Goal: Information Seeking & Learning: Learn about a topic

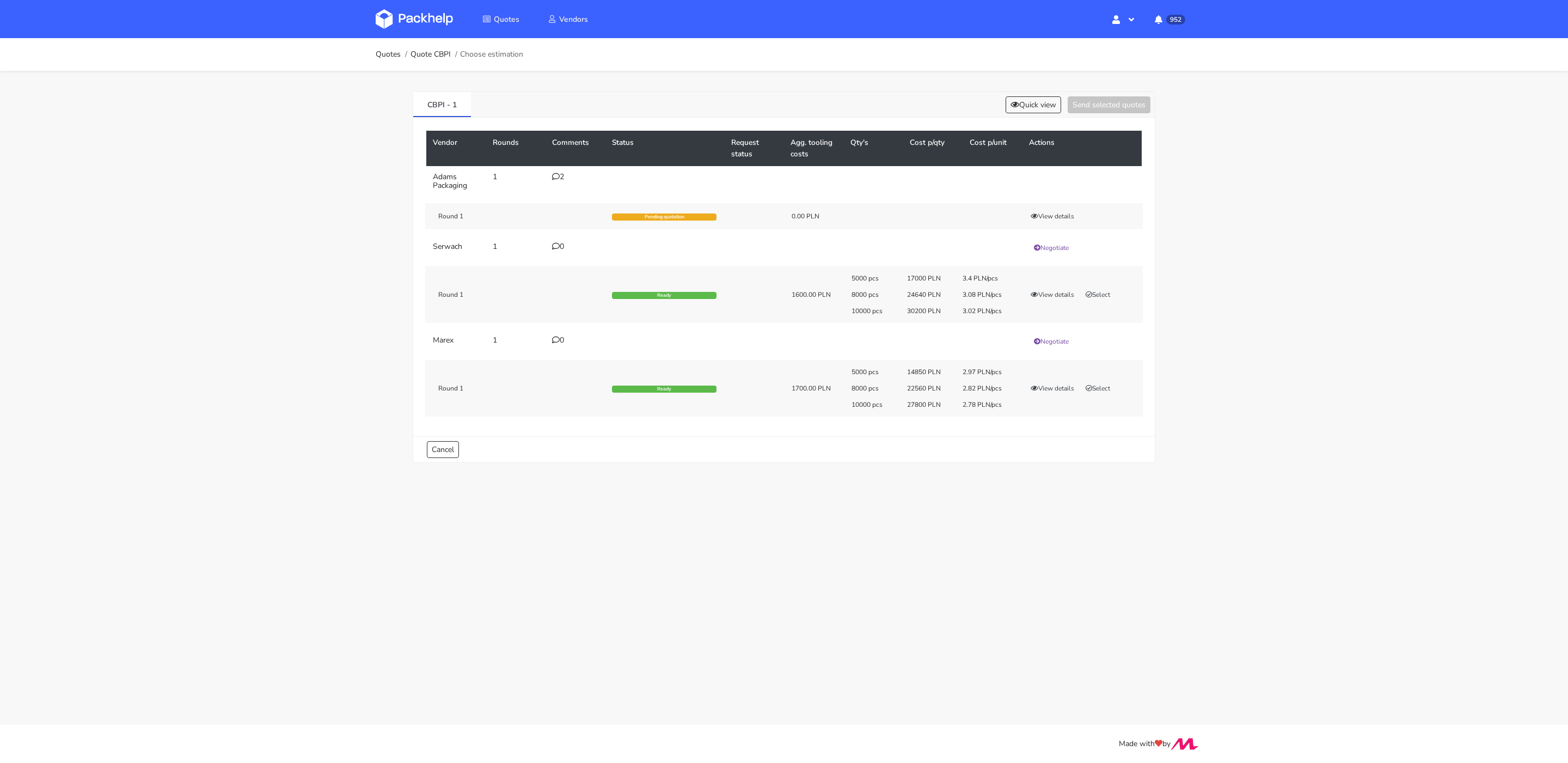
click at [556, 176] on icon at bounding box center [556, 176] width 7 height 7
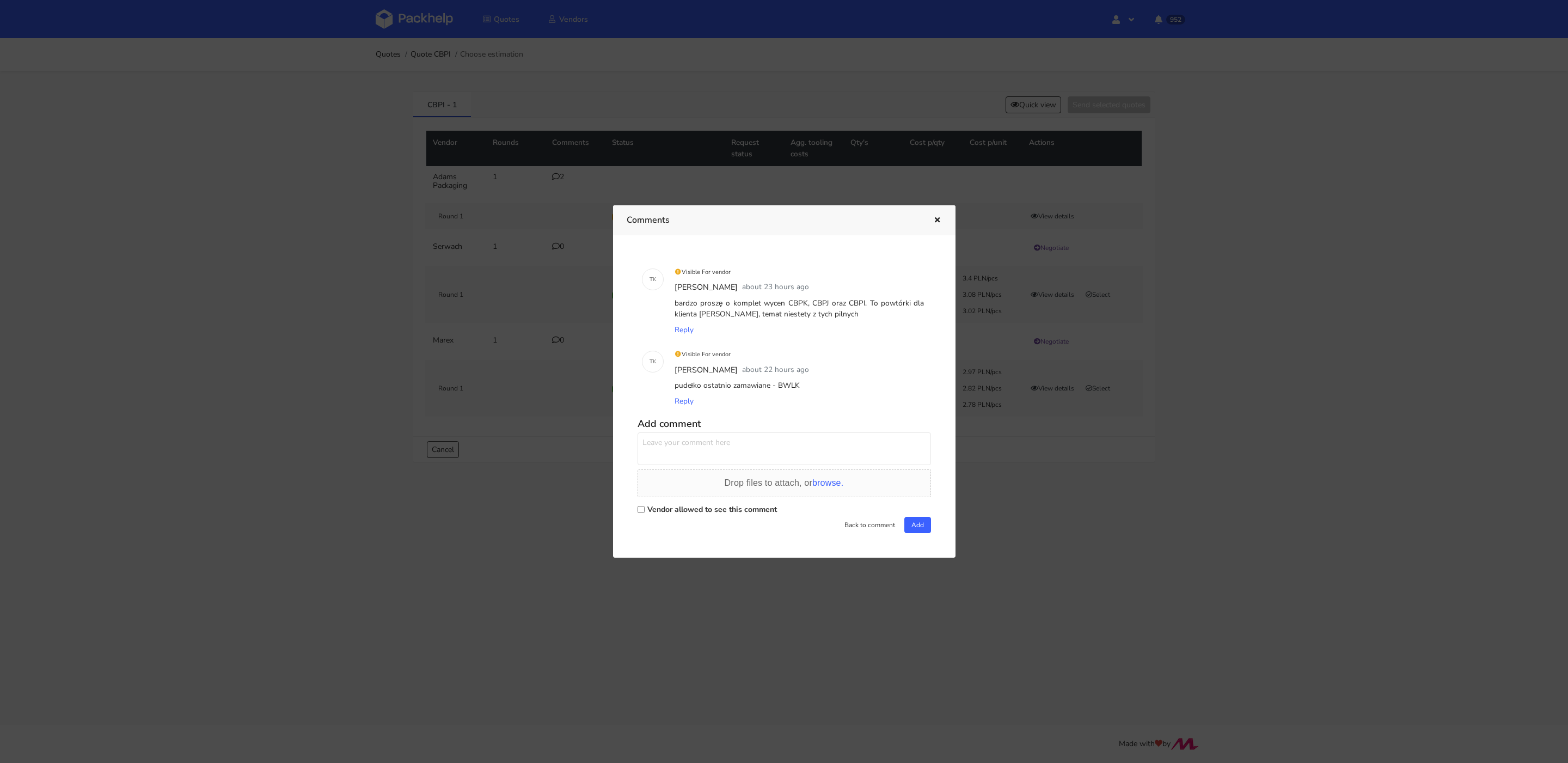
click at [936, 222] on icon "button" at bounding box center [936, 220] width 9 height 7
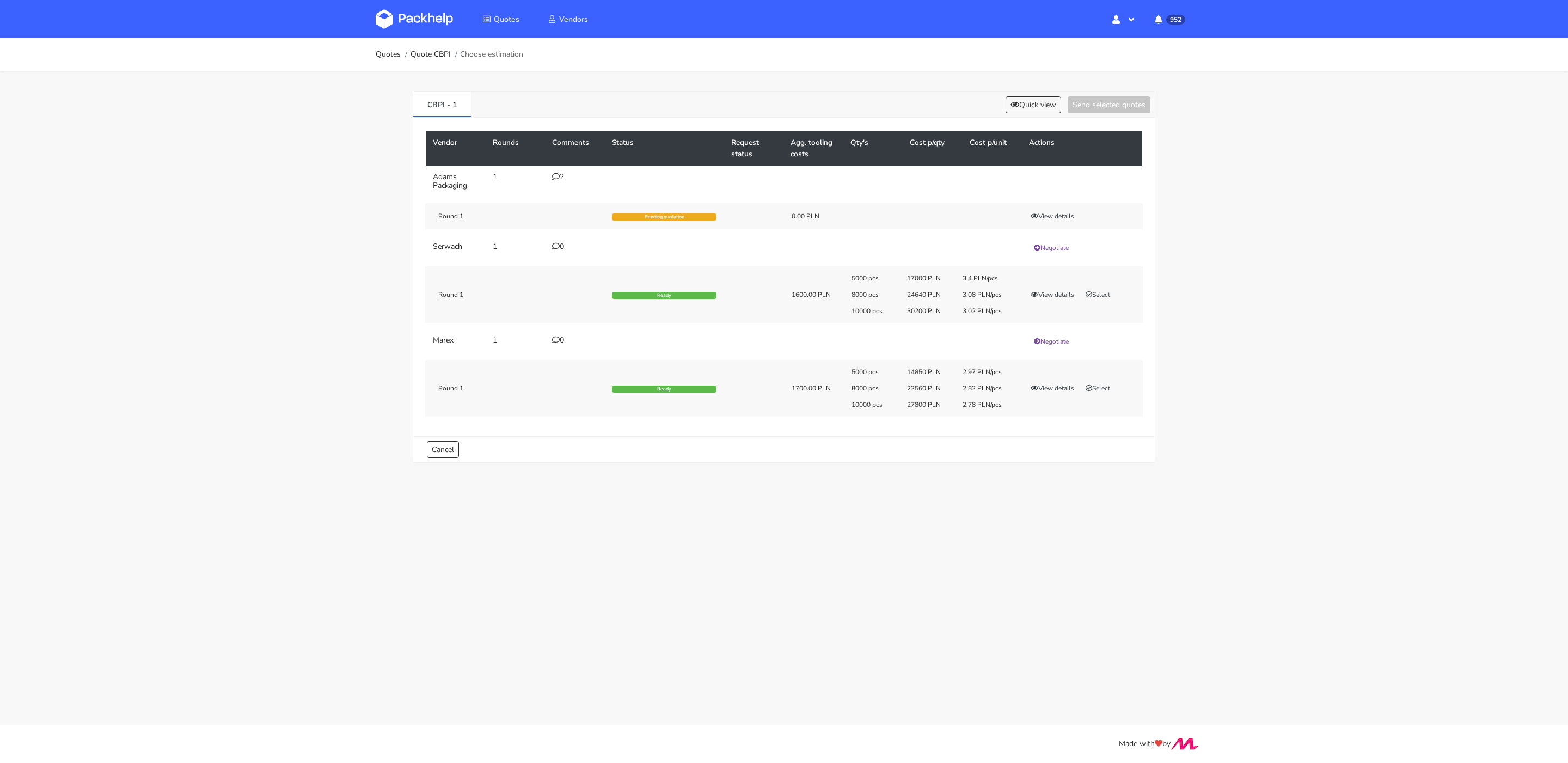
click at [430, 18] on img at bounding box center [415, 19] width 77 height 19
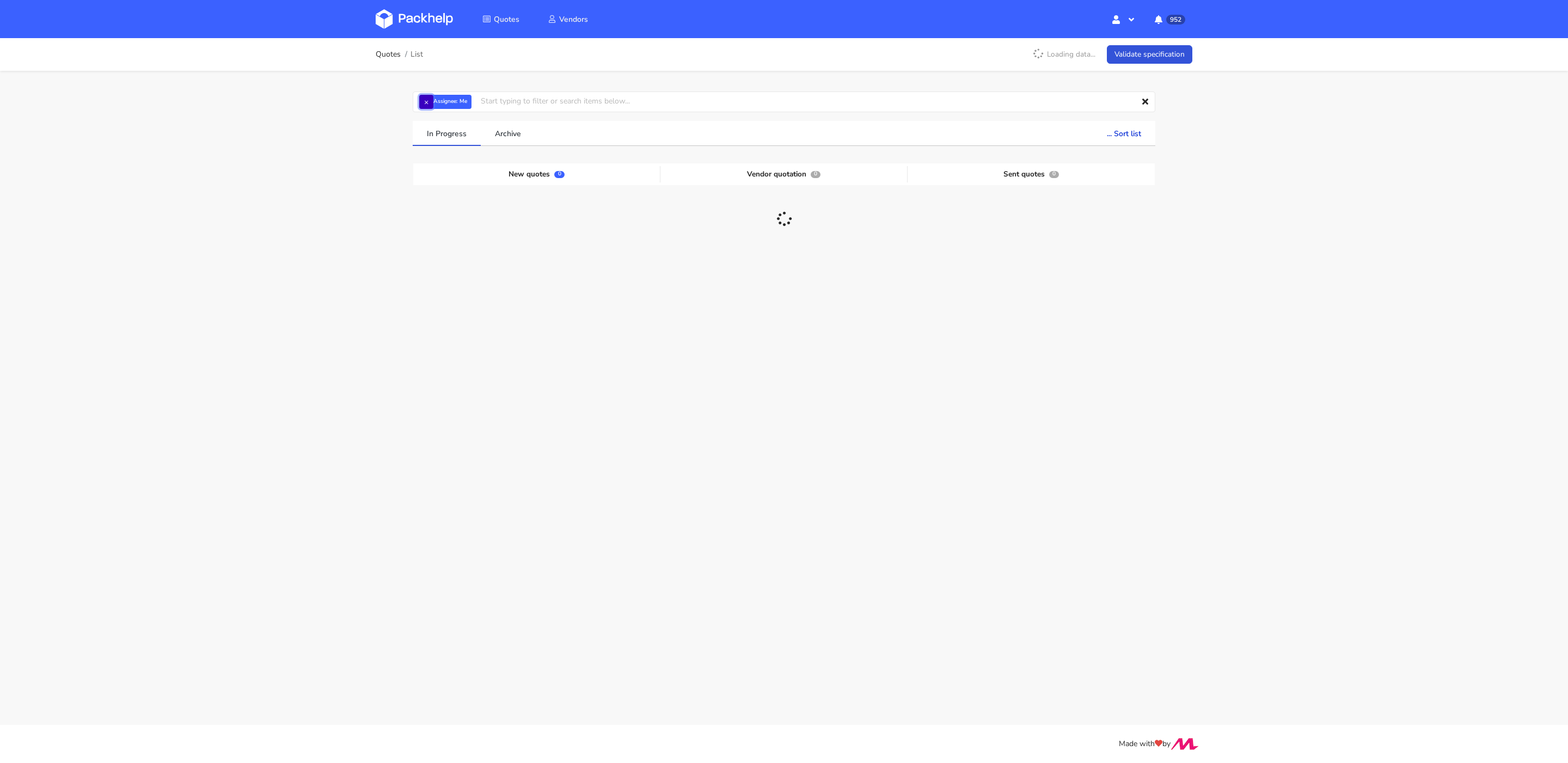
click at [427, 102] on button "×" at bounding box center [427, 102] width 15 height 15
click at [433, 102] on input "text" at bounding box center [784, 102] width 743 height 21
paste input "CBFZ"
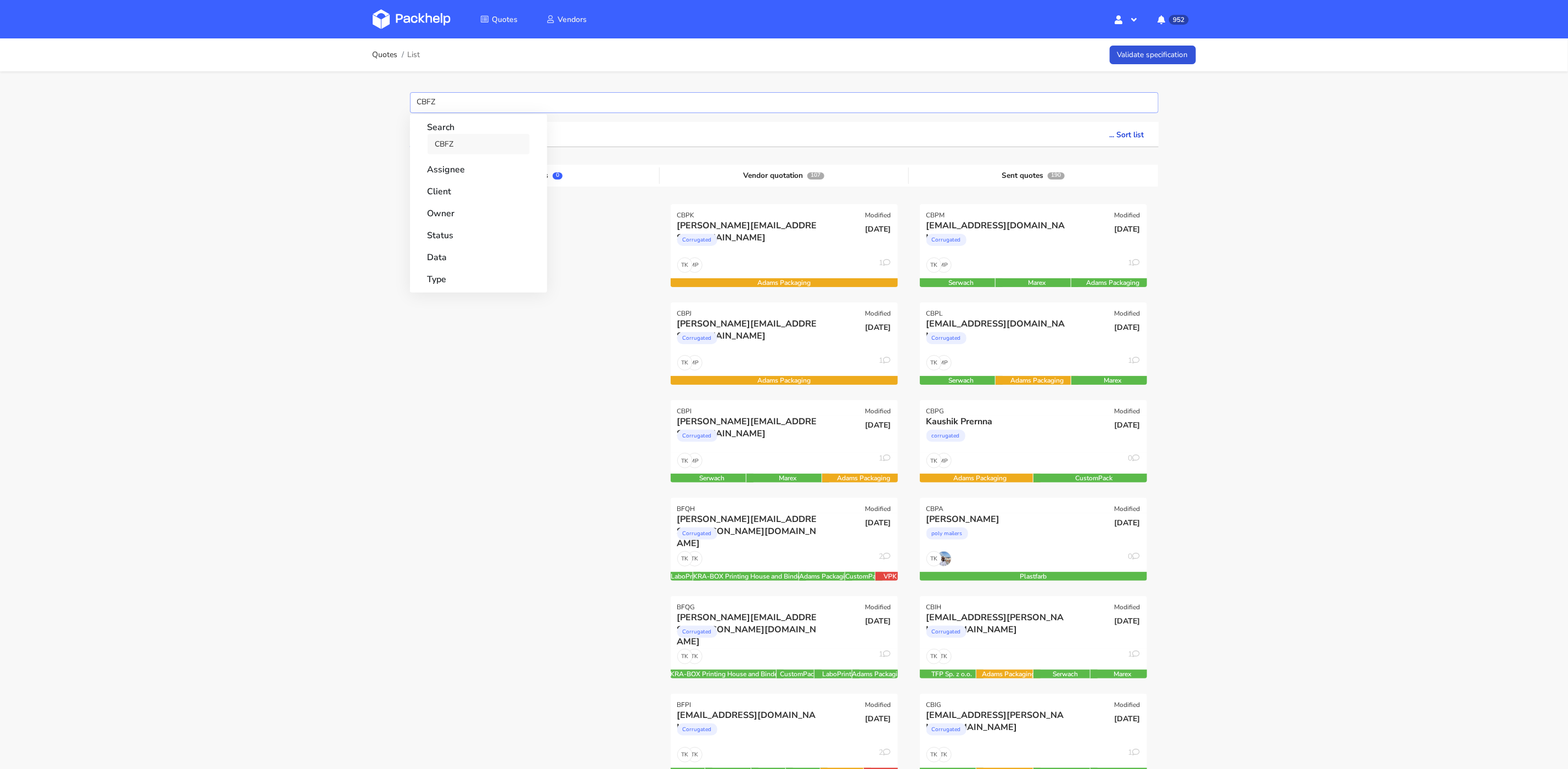
type input "CBFZ"
click at [450, 145] on link "CBFZ" at bounding box center [479, 144] width 102 height 20
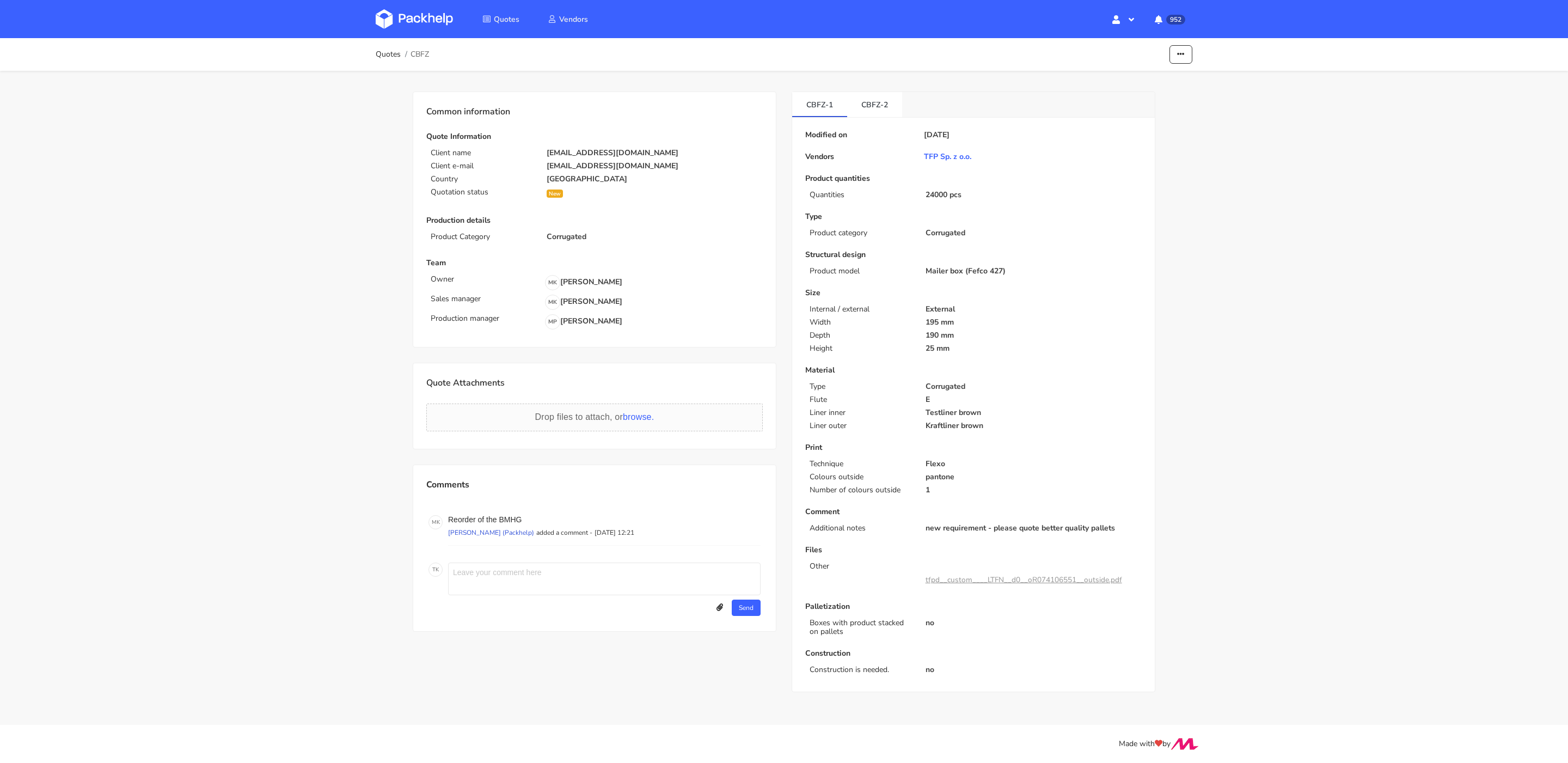
click at [1055, 581] on link "tfpd__custom____LTFN__d0__oR074106551__outside.pdf" at bounding box center [1024, 579] width 197 height 10
click at [861, 102] on link "CBFZ-2" at bounding box center [874, 104] width 55 height 24
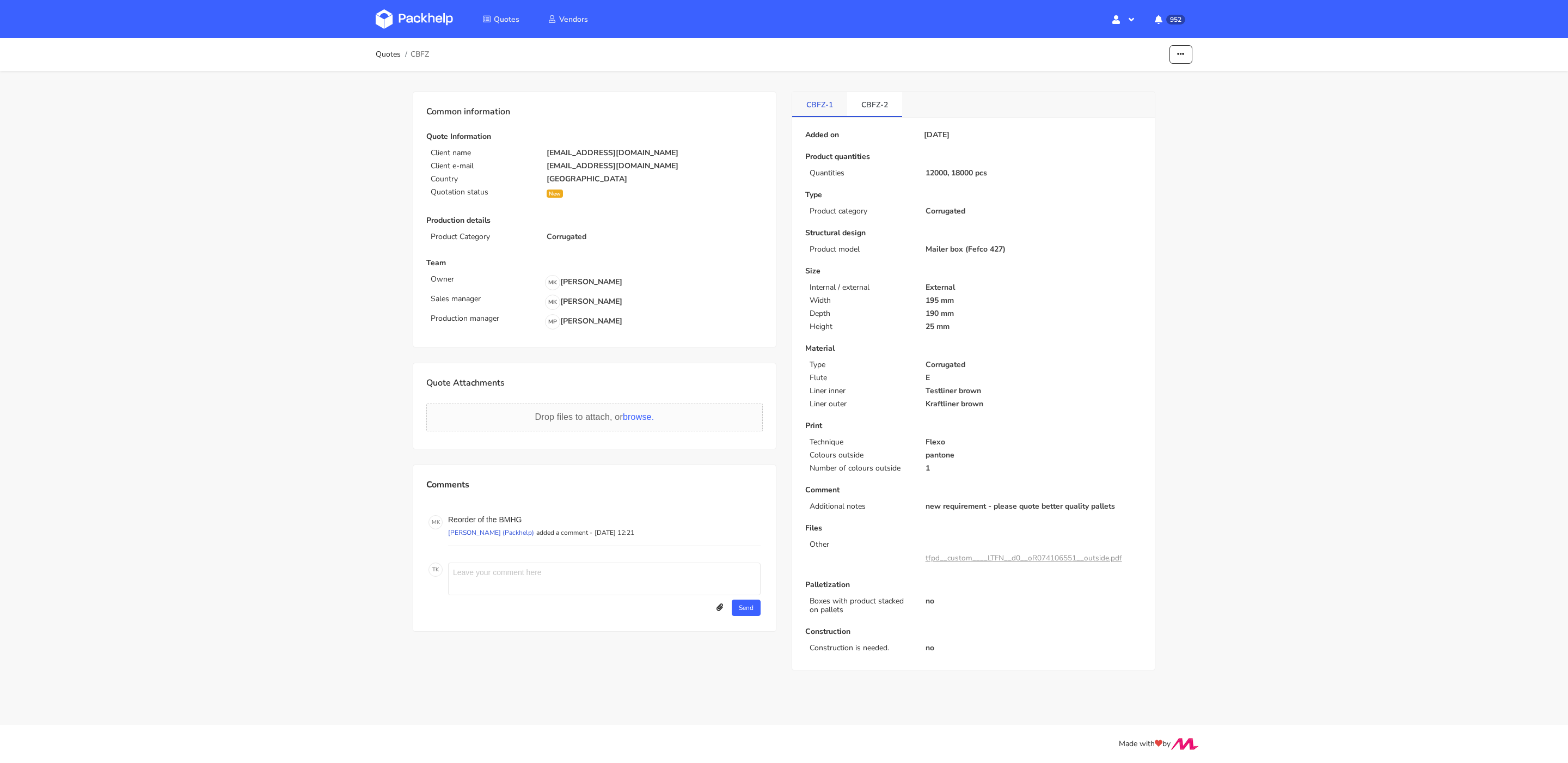
click at [817, 113] on link "CBFZ-1" at bounding box center [819, 104] width 55 height 24
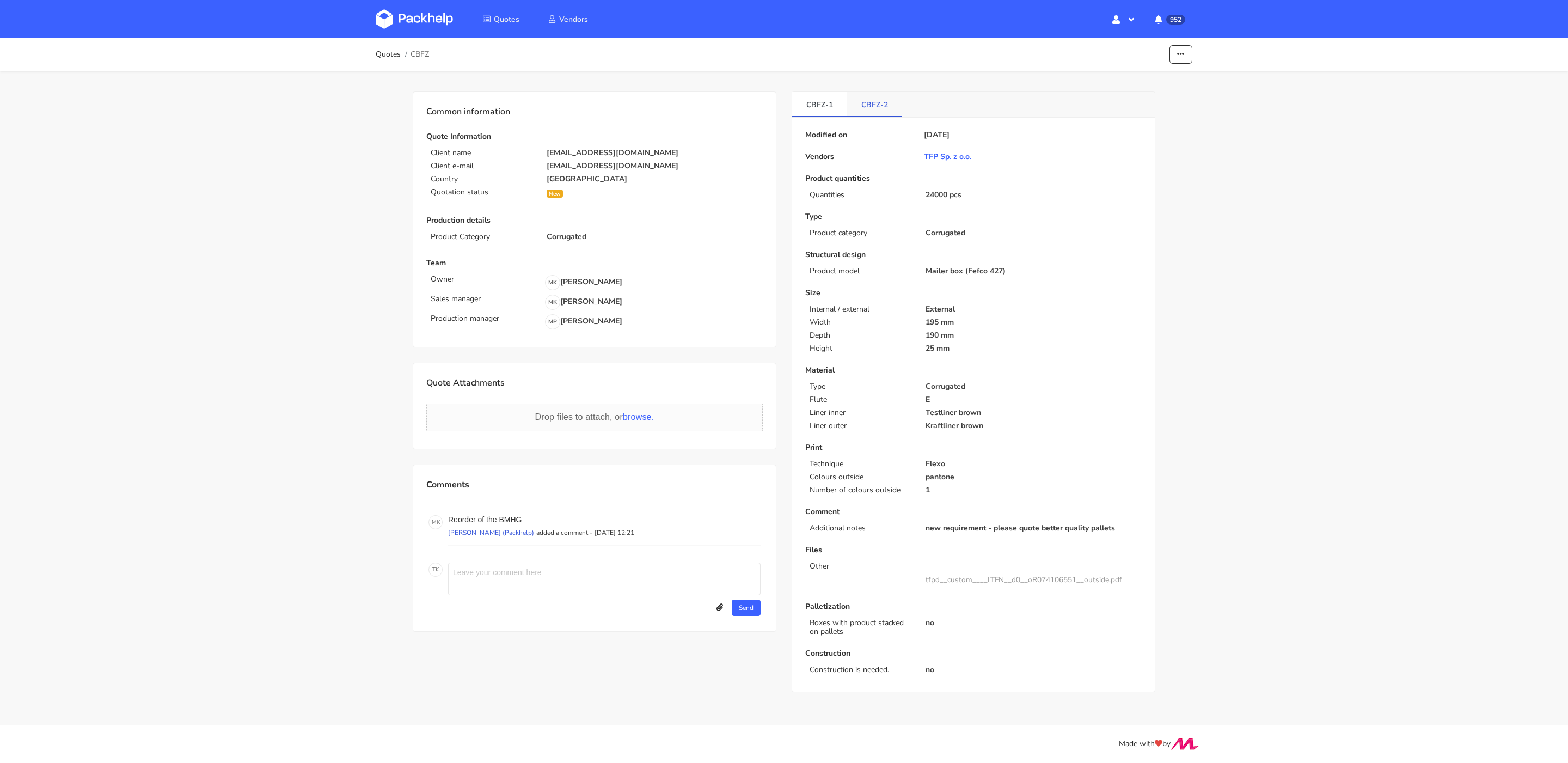
click at [879, 106] on link "CBFZ-2" at bounding box center [874, 104] width 55 height 24
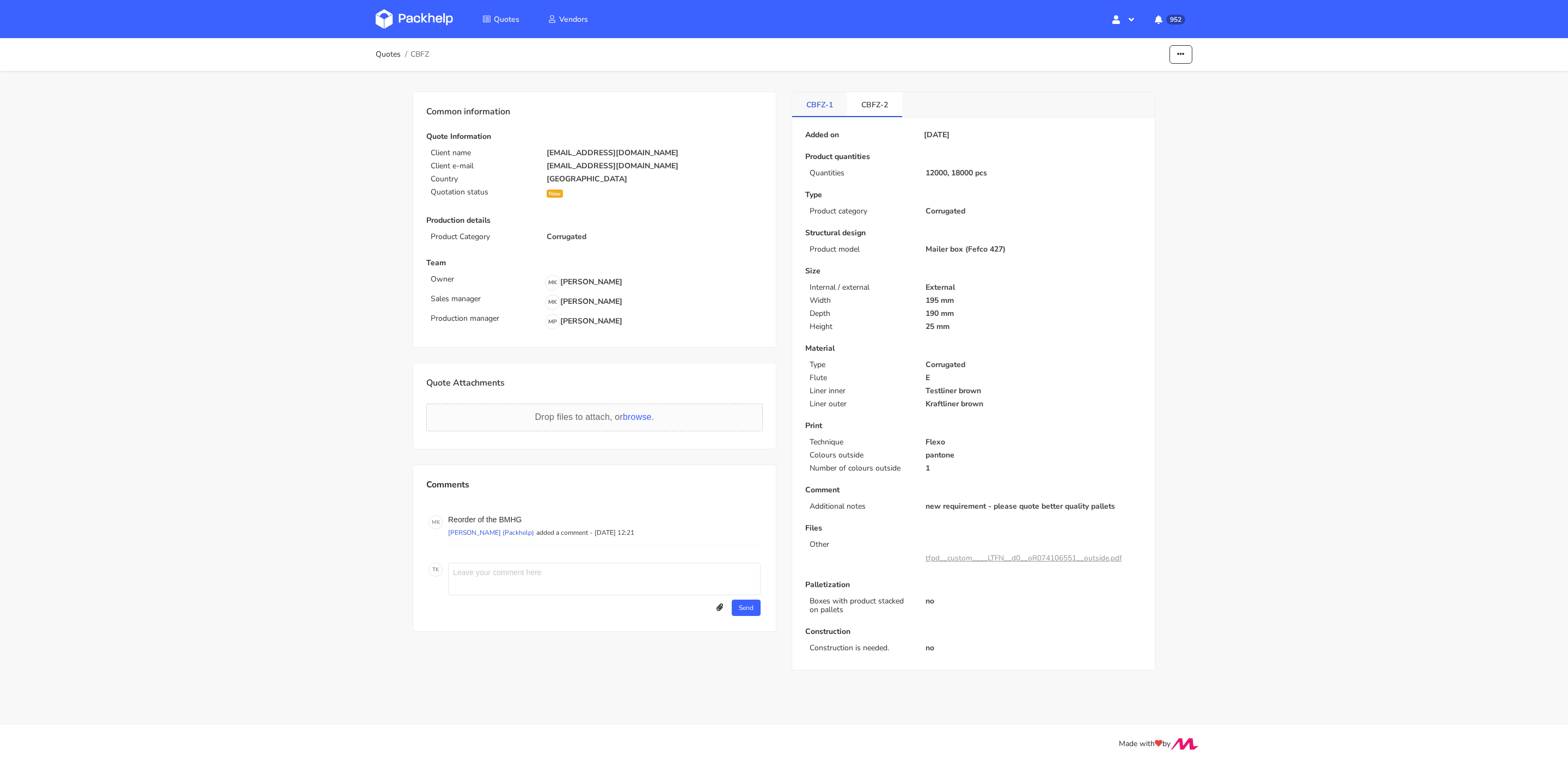
click at [820, 106] on link "CBFZ-1" at bounding box center [819, 104] width 55 height 24
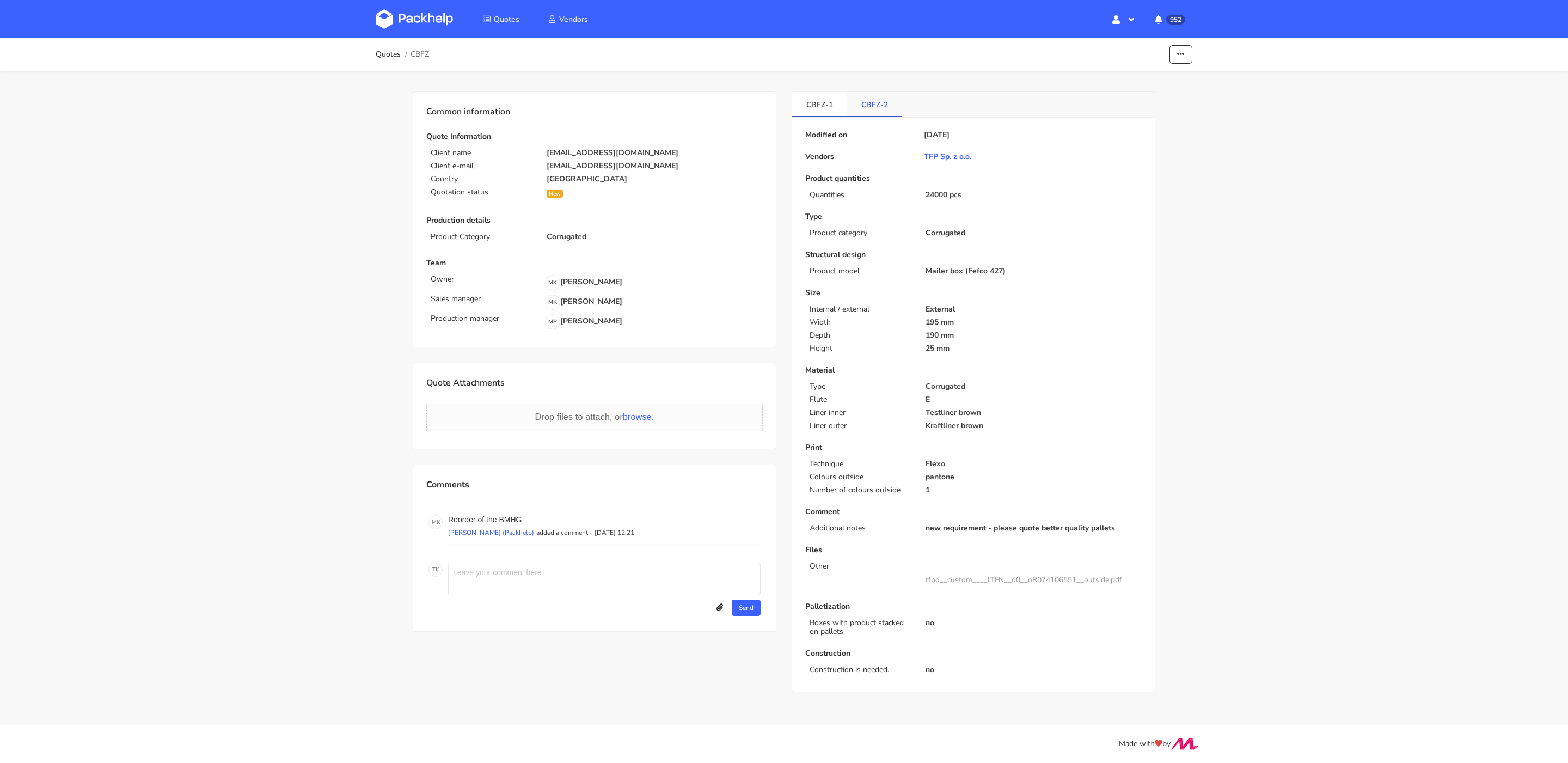
click at [873, 106] on link "CBFZ-2" at bounding box center [874, 104] width 55 height 24
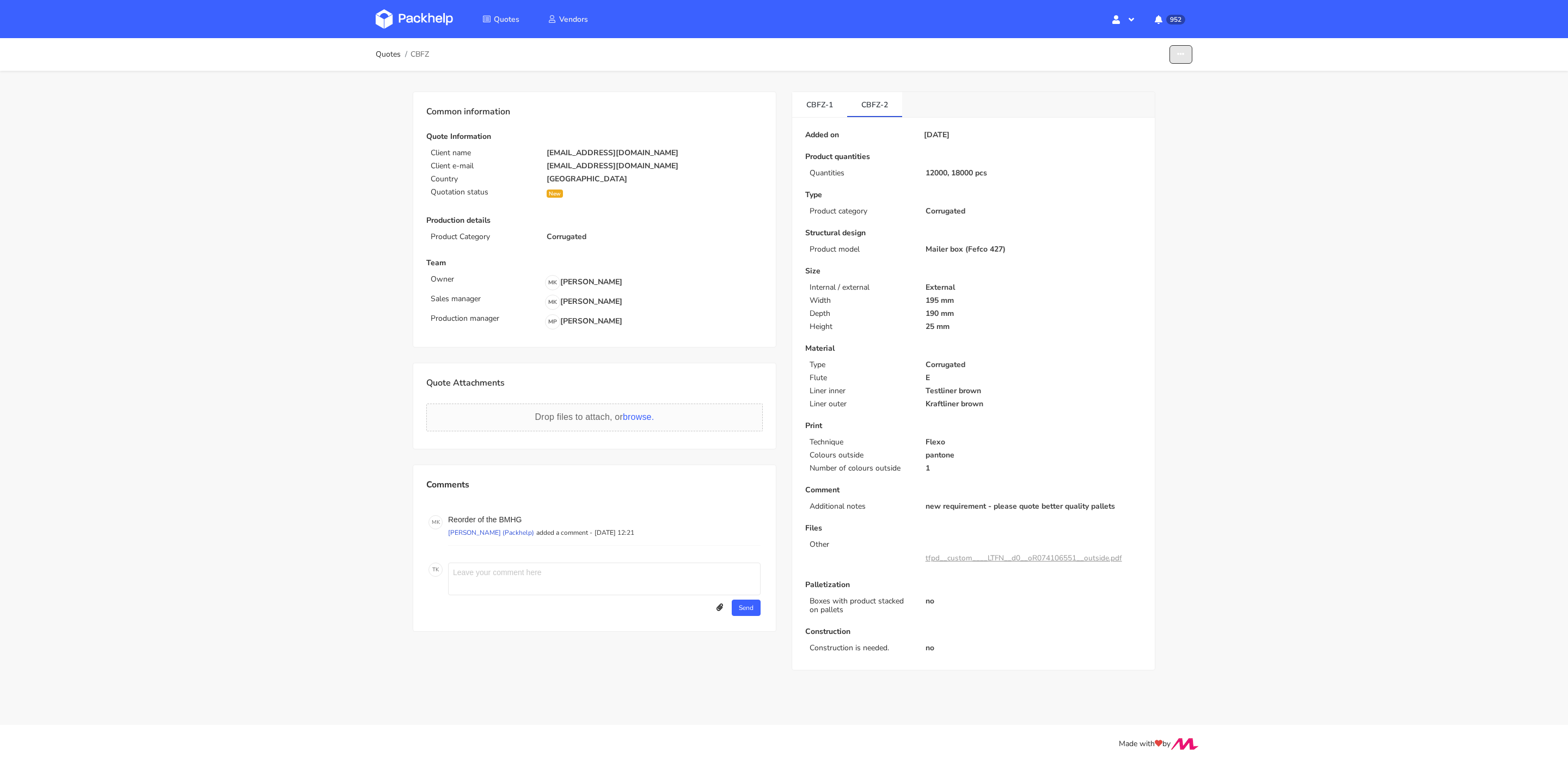
click at [1181, 59] on button "button" at bounding box center [1181, 55] width 23 height 19
click at [1135, 118] on link "Show estimations" at bounding box center [1139, 119] width 96 height 18
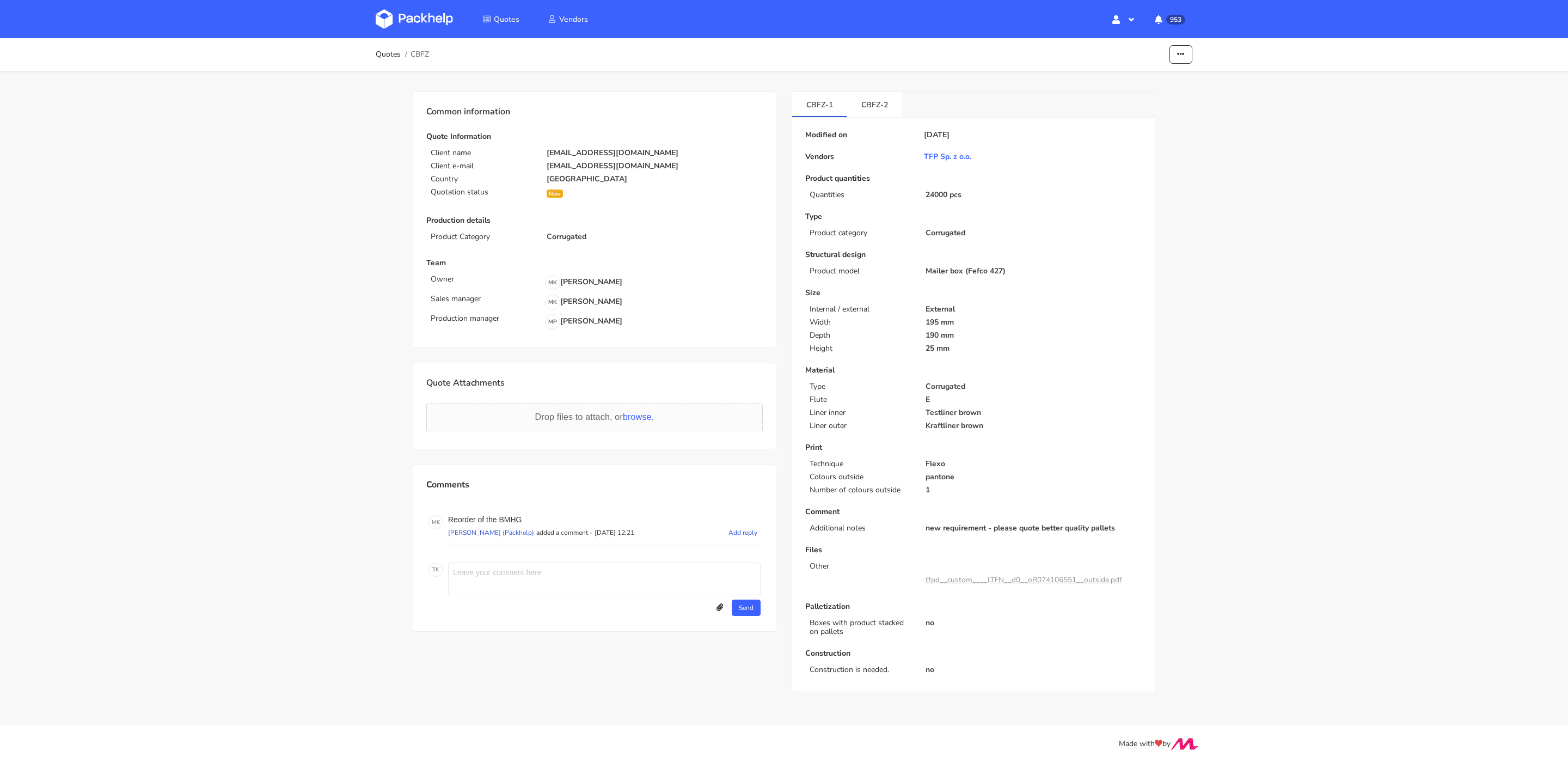
click at [512, 519] on p "Reorder of the BMHG" at bounding box center [605, 519] width 313 height 9
copy p "BMHG"
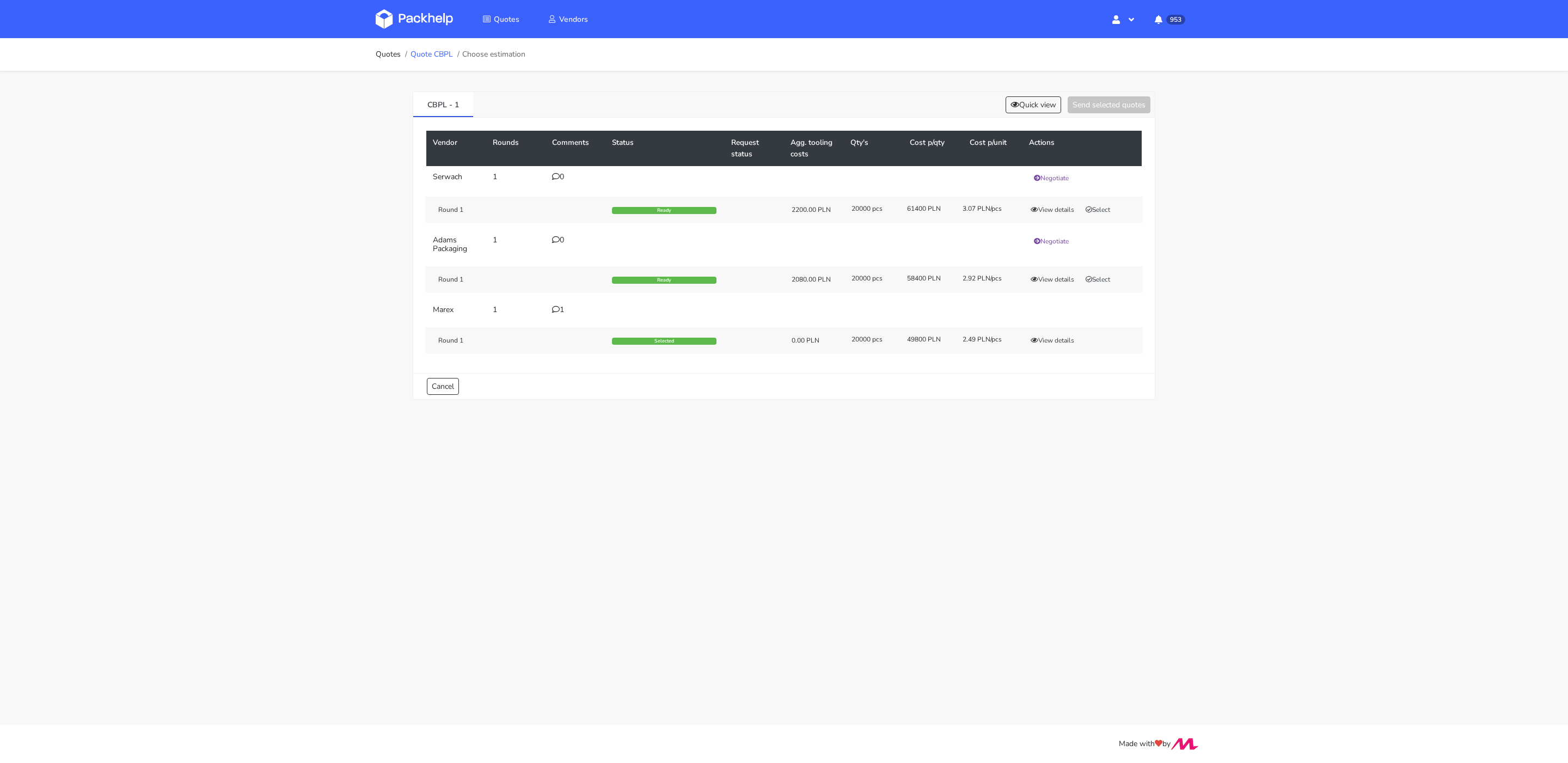
click at [435, 52] on link "Quote CBPL" at bounding box center [432, 54] width 43 height 9
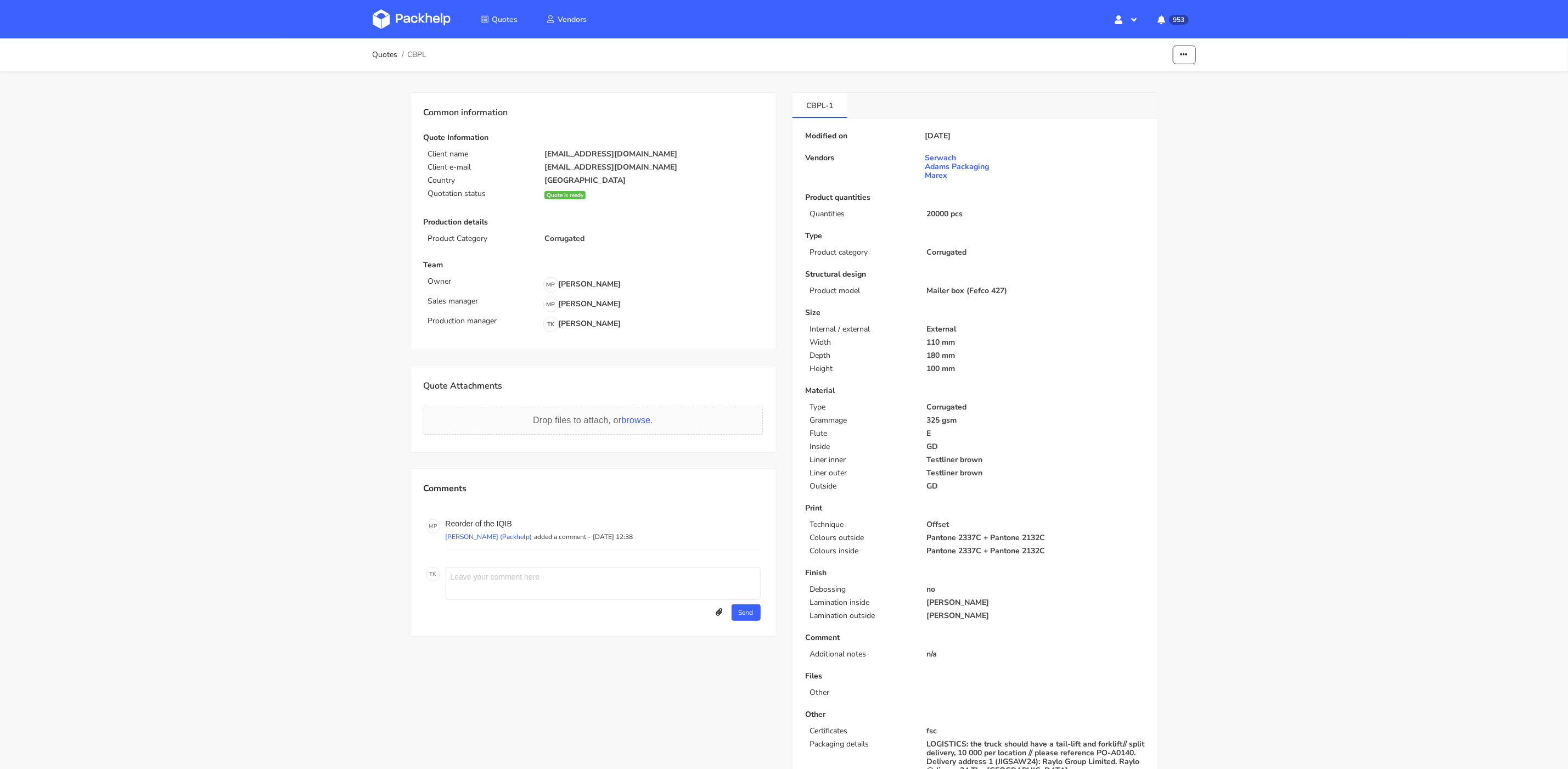
click at [1197, 55] on div "Quotes CBPL Edit quote Missing data Show estimations" at bounding box center [784, 54] width 878 height 33
click at [1188, 55] on button "button" at bounding box center [1184, 55] width 23 height 20
click at [1174, 115] on link "Show estimations" at bounding box center [1141, 119] width 97 height 18
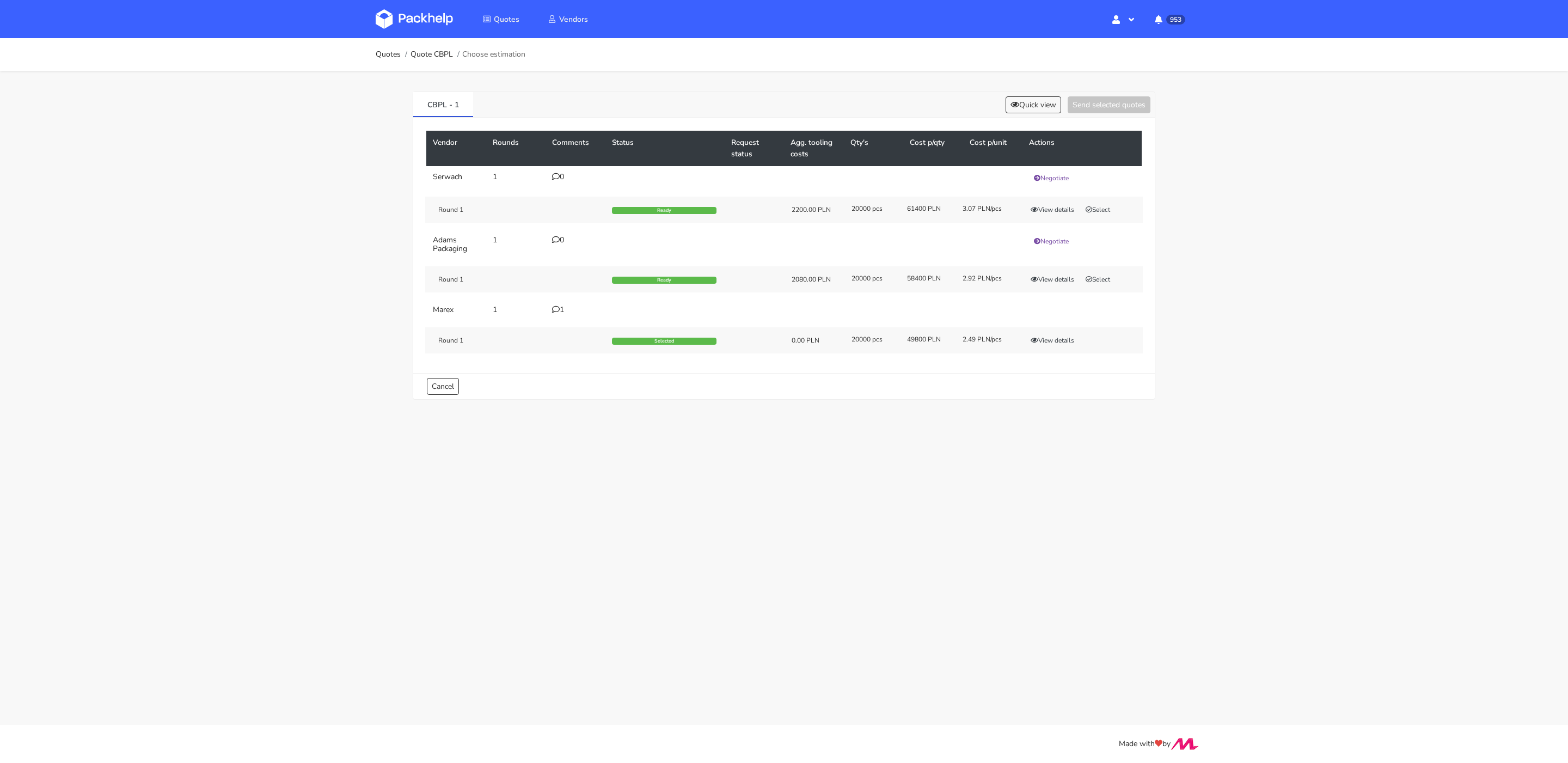
click at [436, 60] on ol "Quotes Quote CBPL Choose estimation" at bounding box center [451, 54] width 150 height 22
click at [436, 55] on link "Quote CBPL" at bounding box center [432, 54] width 43 height 9
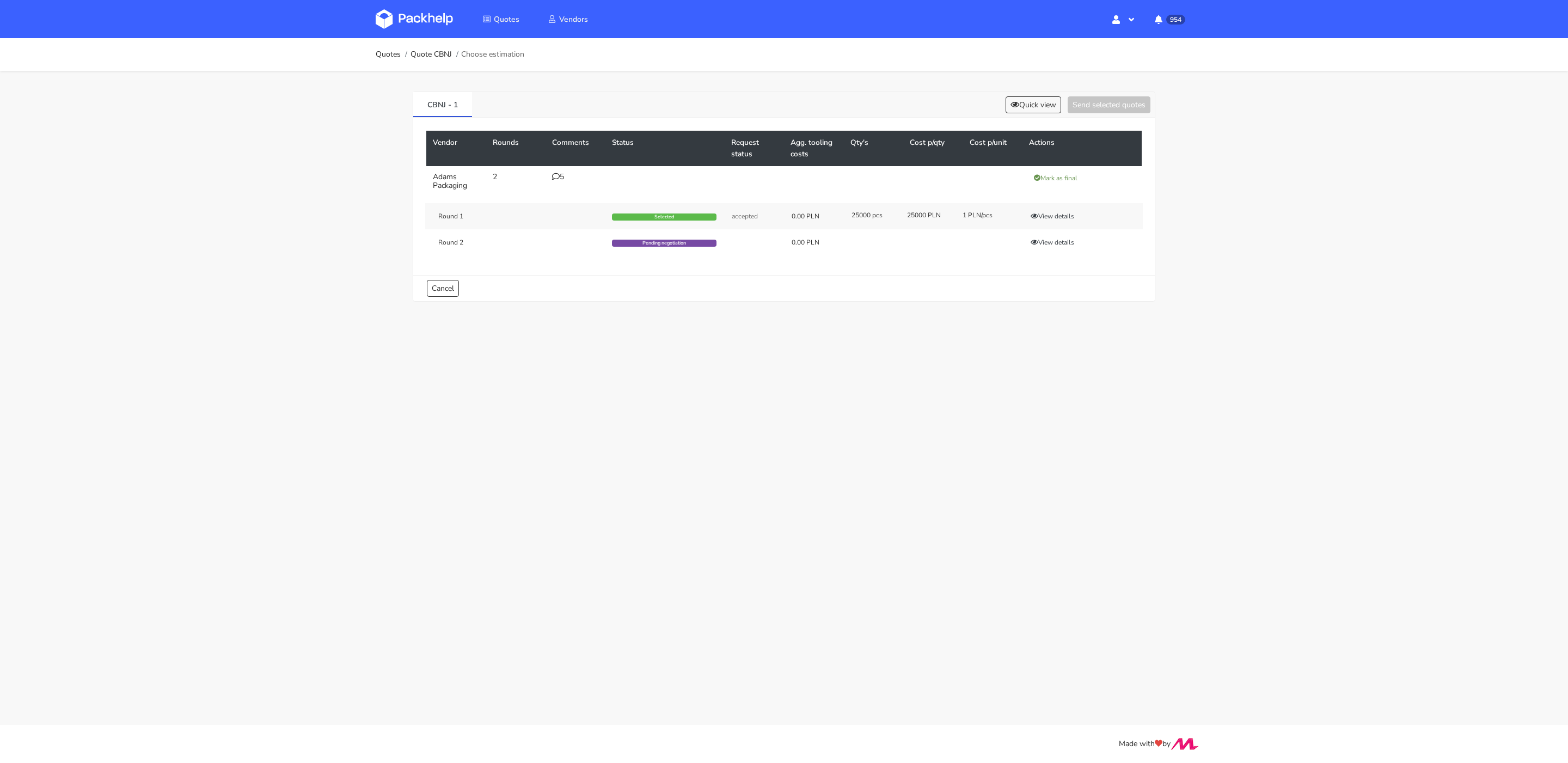
click at [440, 22] on img at bounding box center [415, 19] width 77 height 19
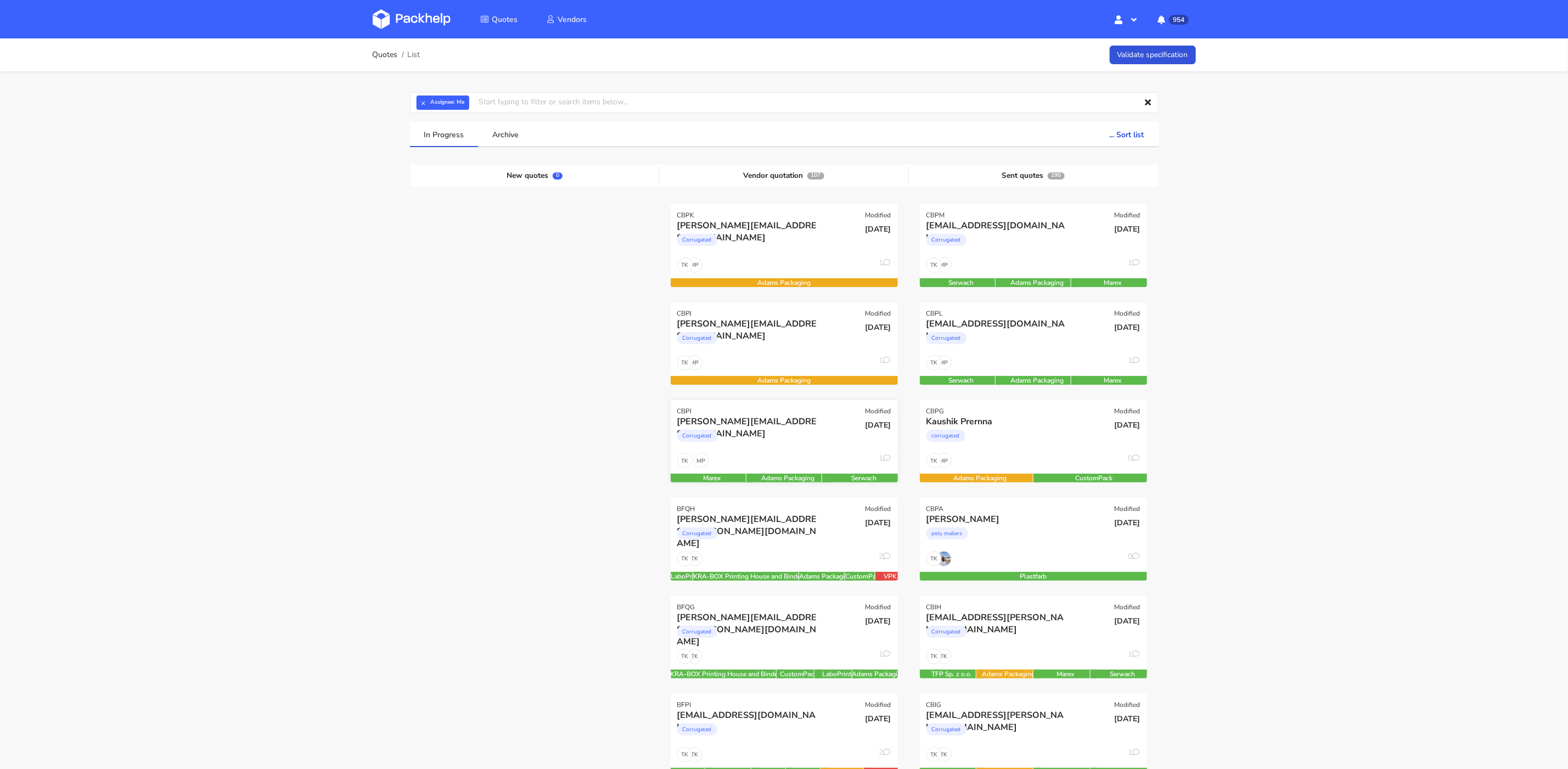
click at [815, 435] on div "Corrugated" at bounding box center [749, 438] width 146 height 22
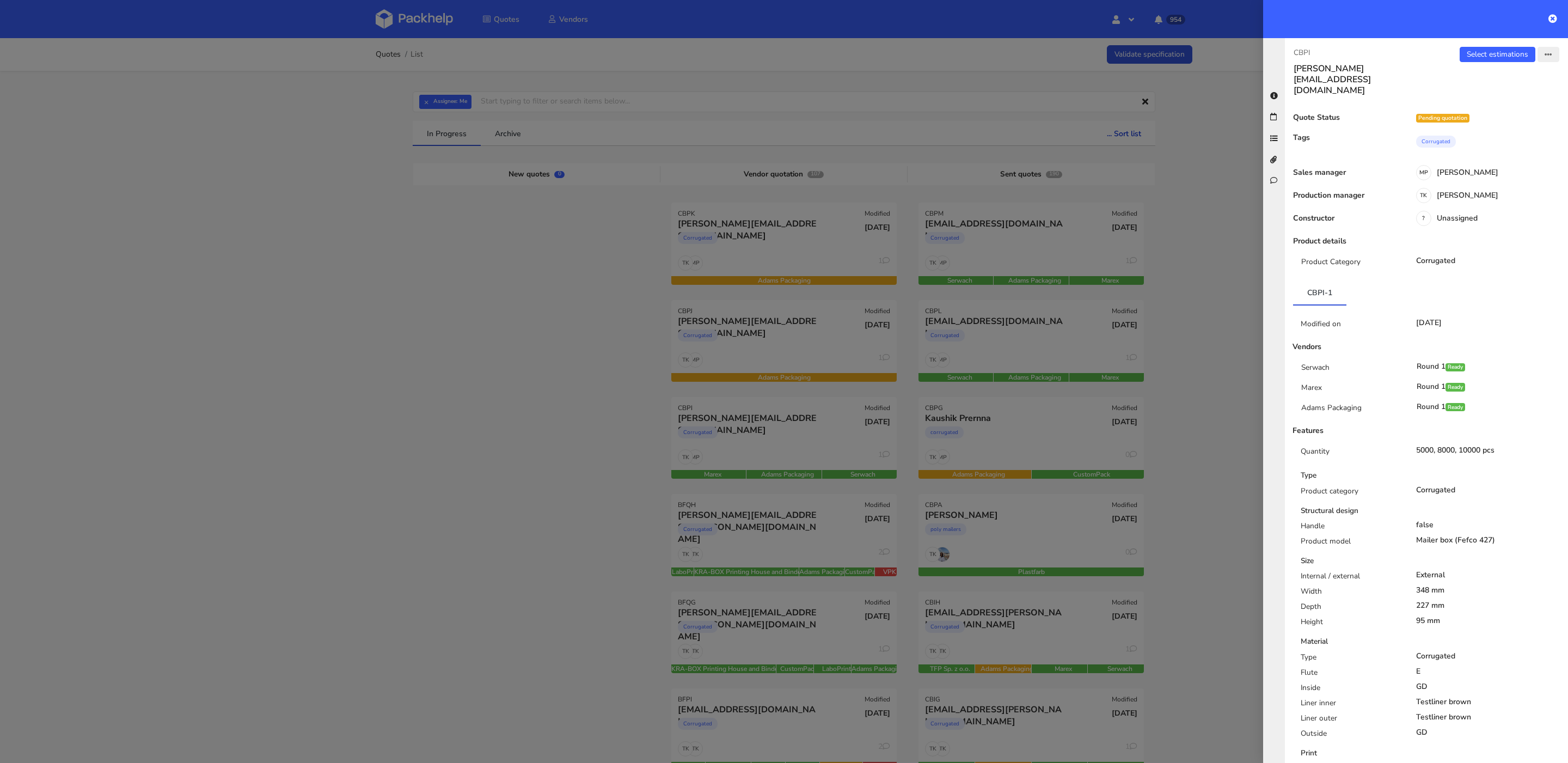
click at [1538, 58] on button "button" at bounding box center [1549, 54] width 22 height 15
click at [1501, 102] on link "View quote" at bounding box center [1513, 97] width 96 height 18
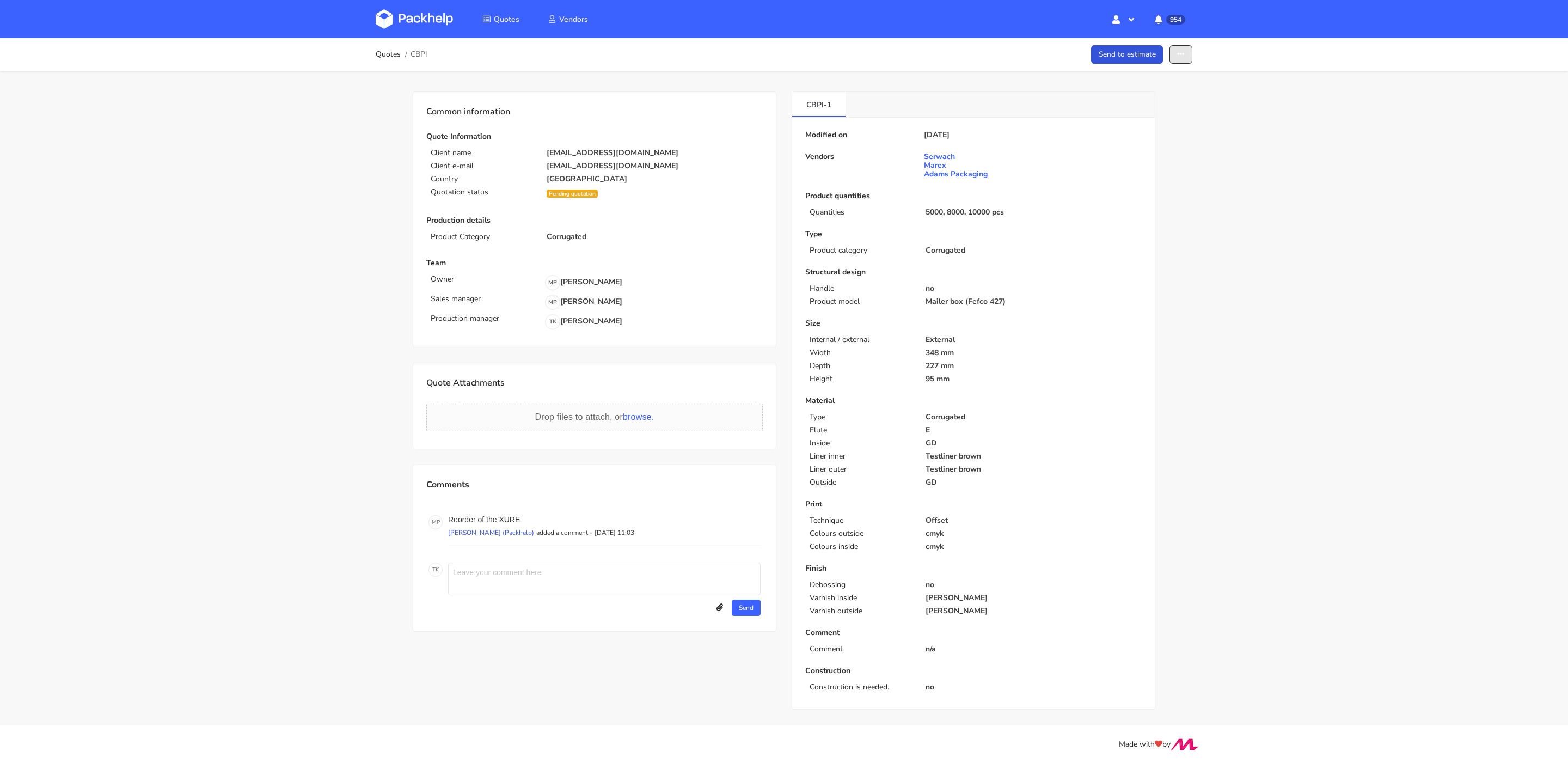
click at [1189, 52] on button "button" at bounding box center [1181, 55] width 23 height 19
click at [1167, 139] on link "Show estimations" at bounding box center [1139, 139] width 96 height 18
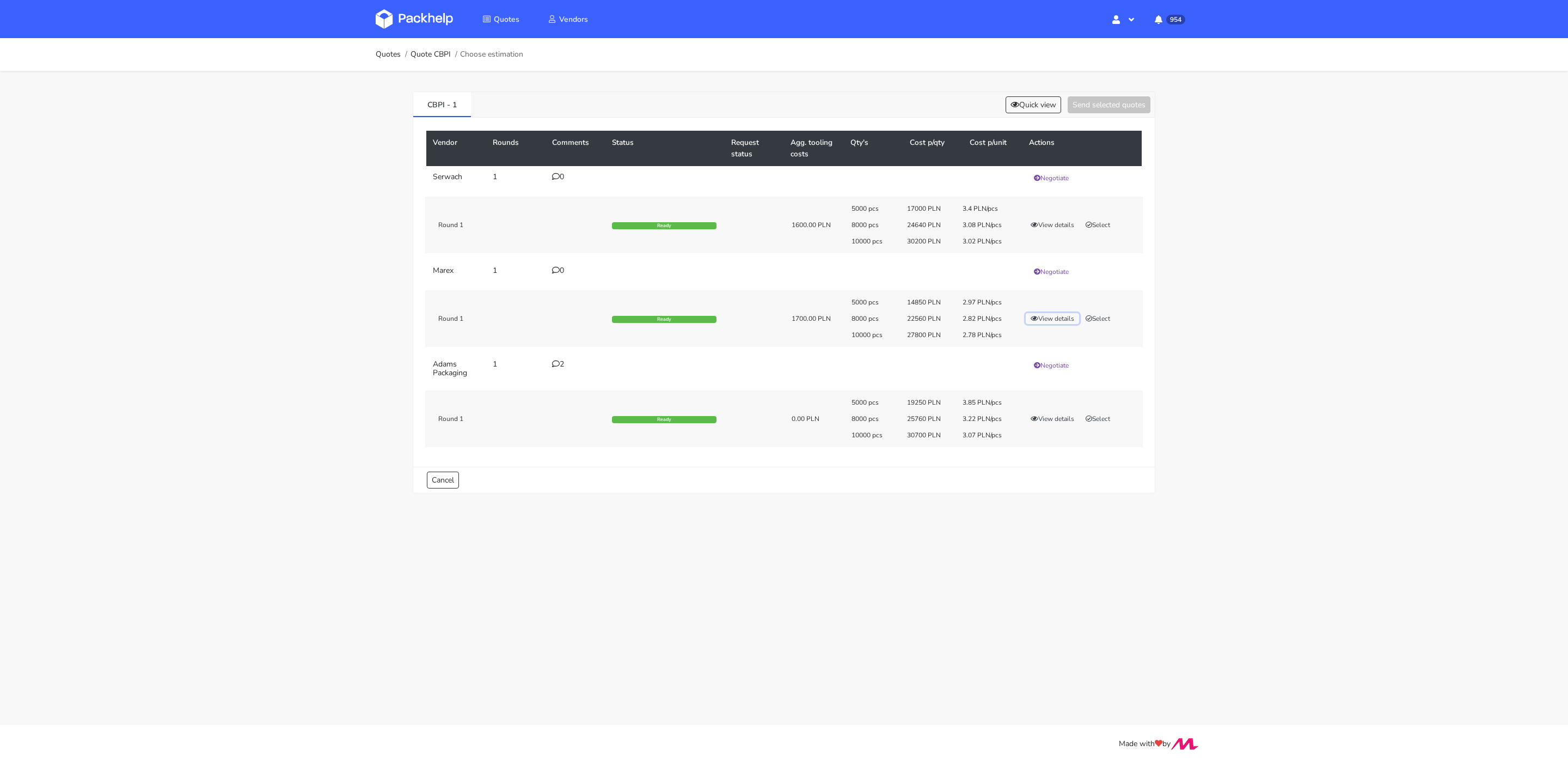
click at [1050, 316] on button "View details" at bounding box center [1053, 319] width 53 height 11
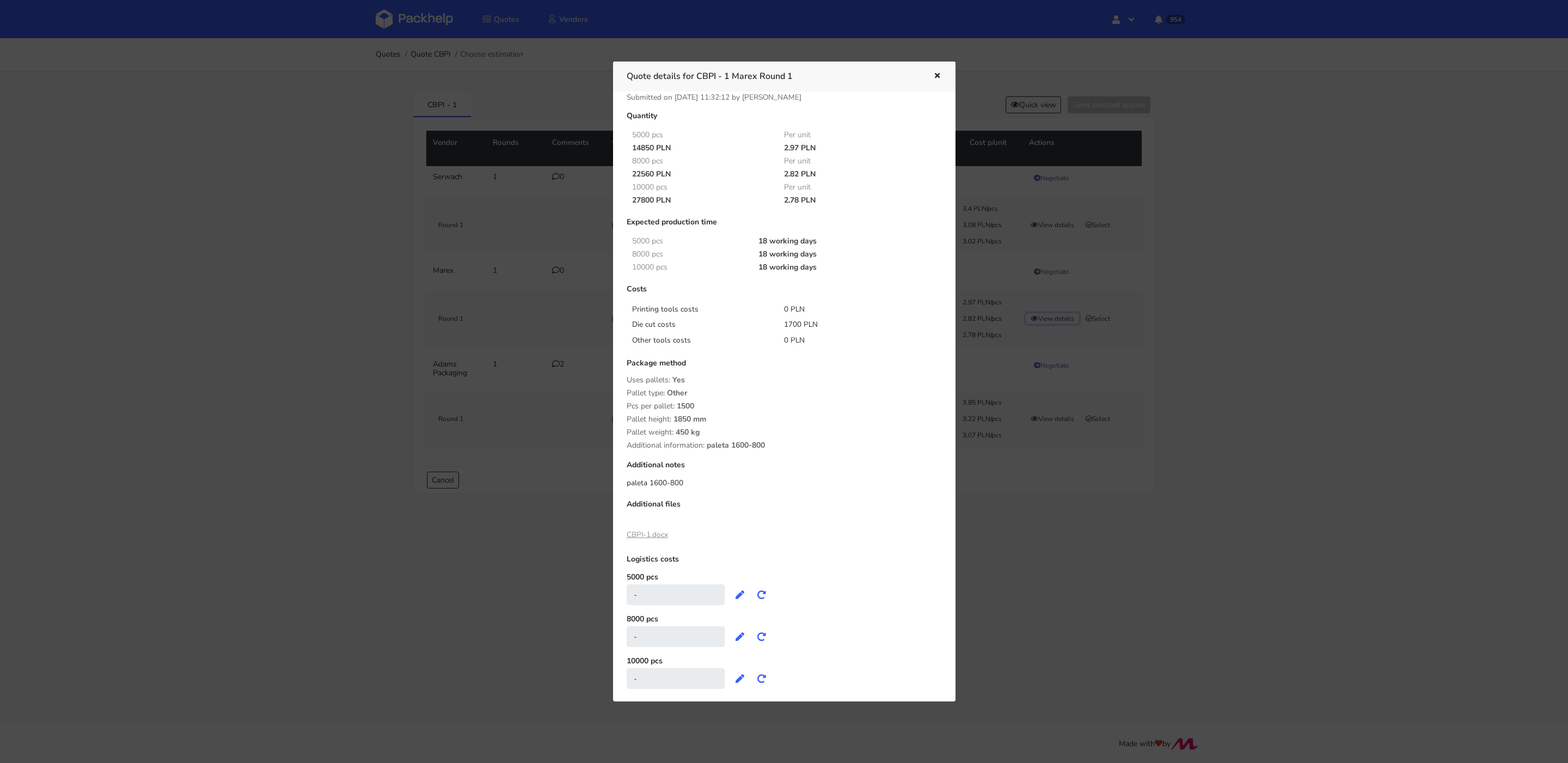
scroll to position [31, 0]
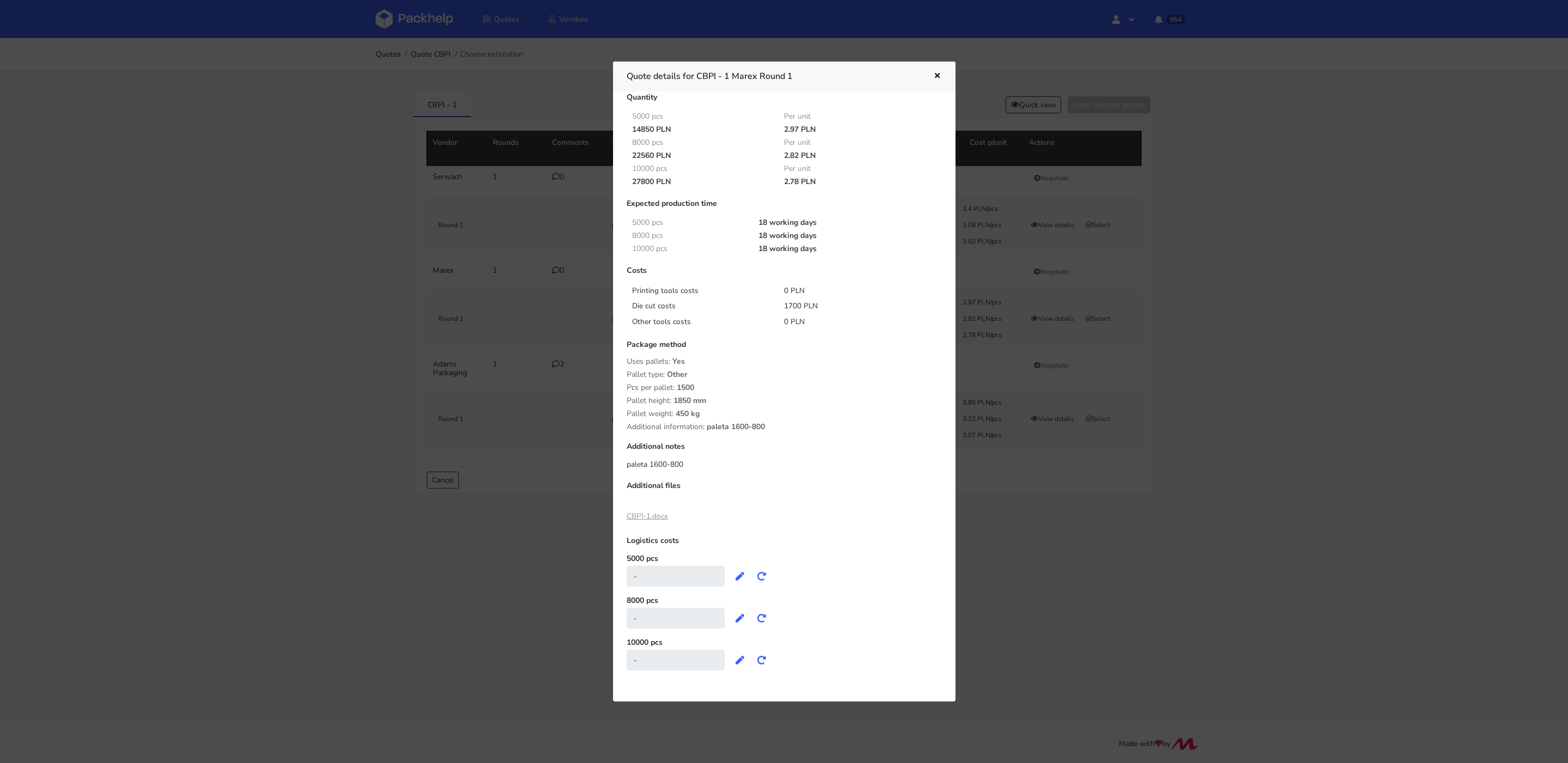
click at [649, 514] on link "CBPI-1.docx" at bounding box center [647, 515] width 41 height 10
click at [940, 76] on icon "button" at bounding box center [936, 76] width 9 height 7
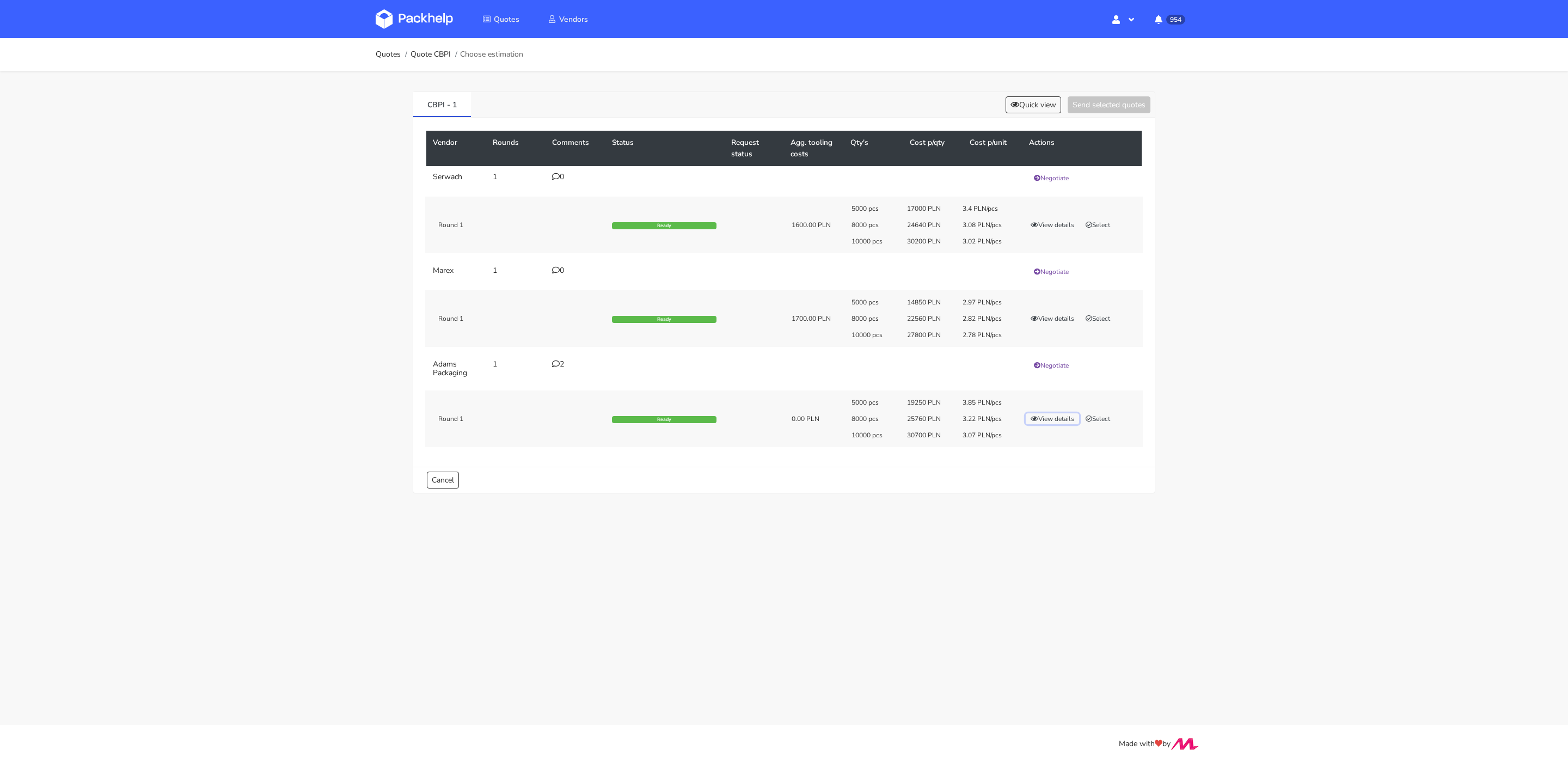
click at [1070, 419] on button "View details" at bounding box center [1053, 419] width 53 height 11
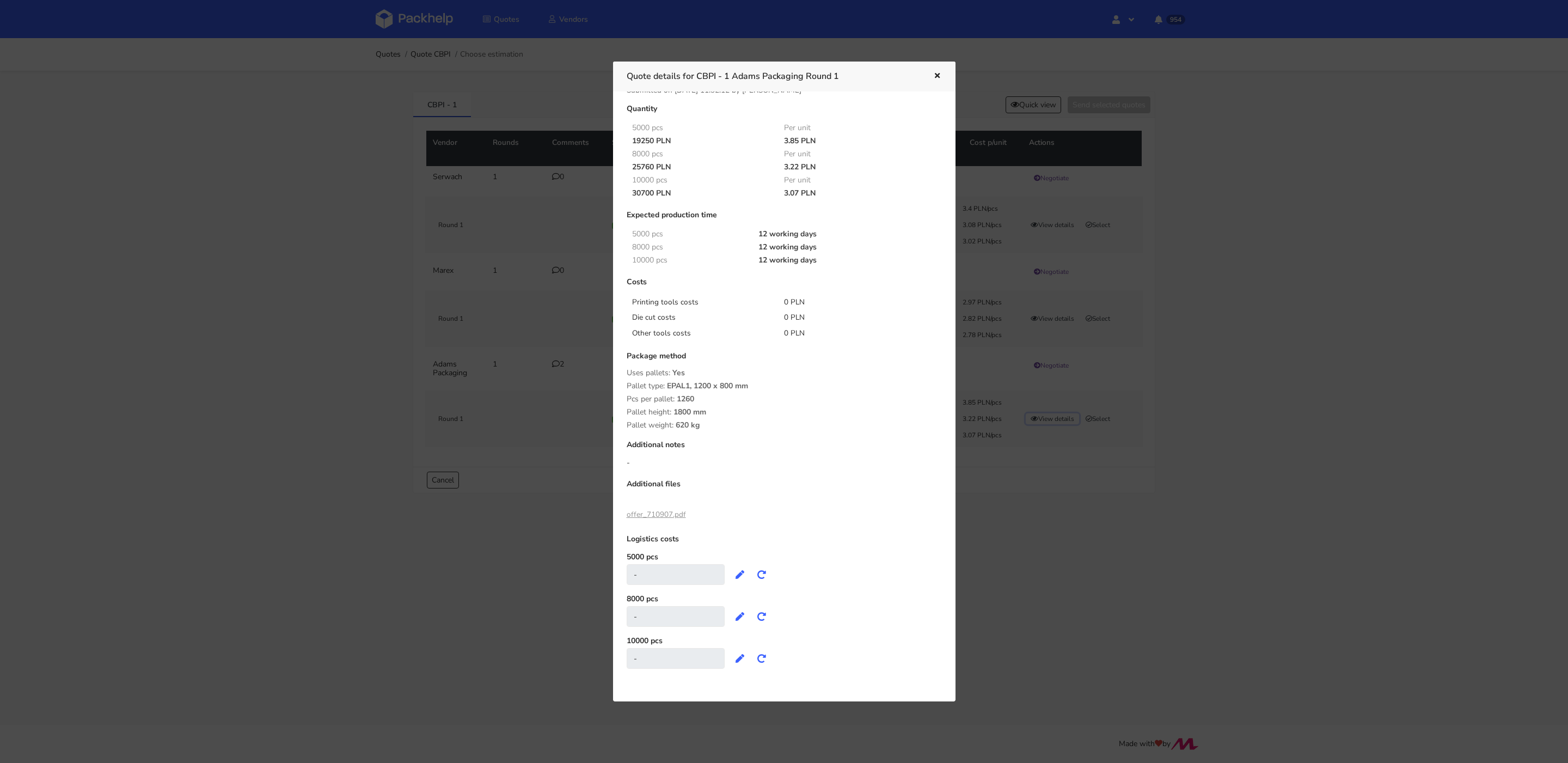
scroll to position [21, 0]
click at [659, 513] on link "offer_710907.pdf" at bounding box center [657, 514] width 60 height 10
click at [948, 77] on div "Quote details for CBPI - 1 Adams Packaging Round 1" at bounding box center [784, 76] width 343 height 30
click at [935, 74] on icon "button" at bounding box center [936, 76] width 9 height 7
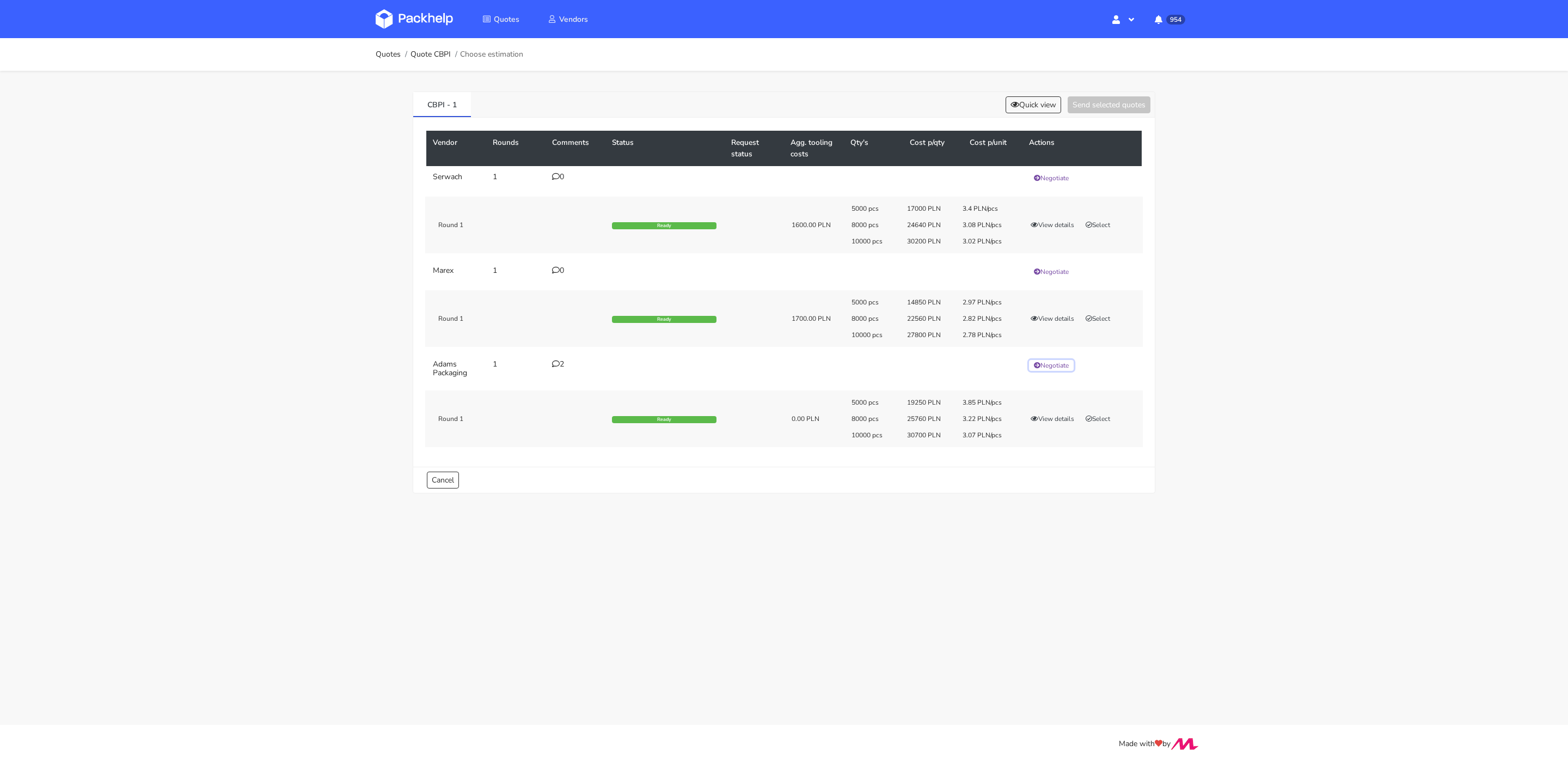
click at [1058, 363] on button "Negotiate" at bounding box center [1051, 365] width 44 height 11
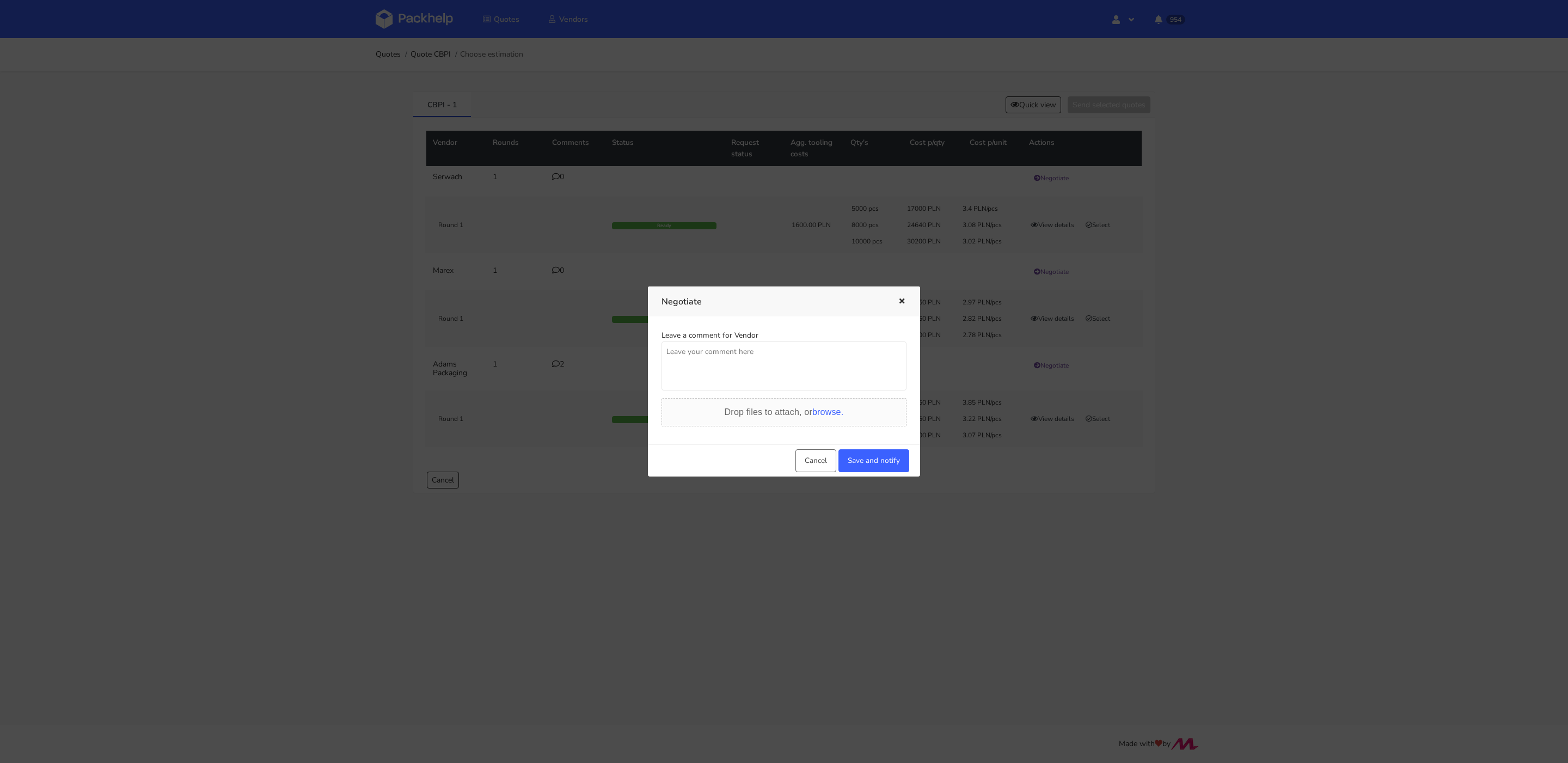
click at [770, 388] on textarea at bounding box center [784, 365] width 245 height 49
type textarea "proszę o policzenie tej produkcji na 340g również"
click at [878, 463] on button "Save and notify" at bounding box center [874, 461] width 71 height 23
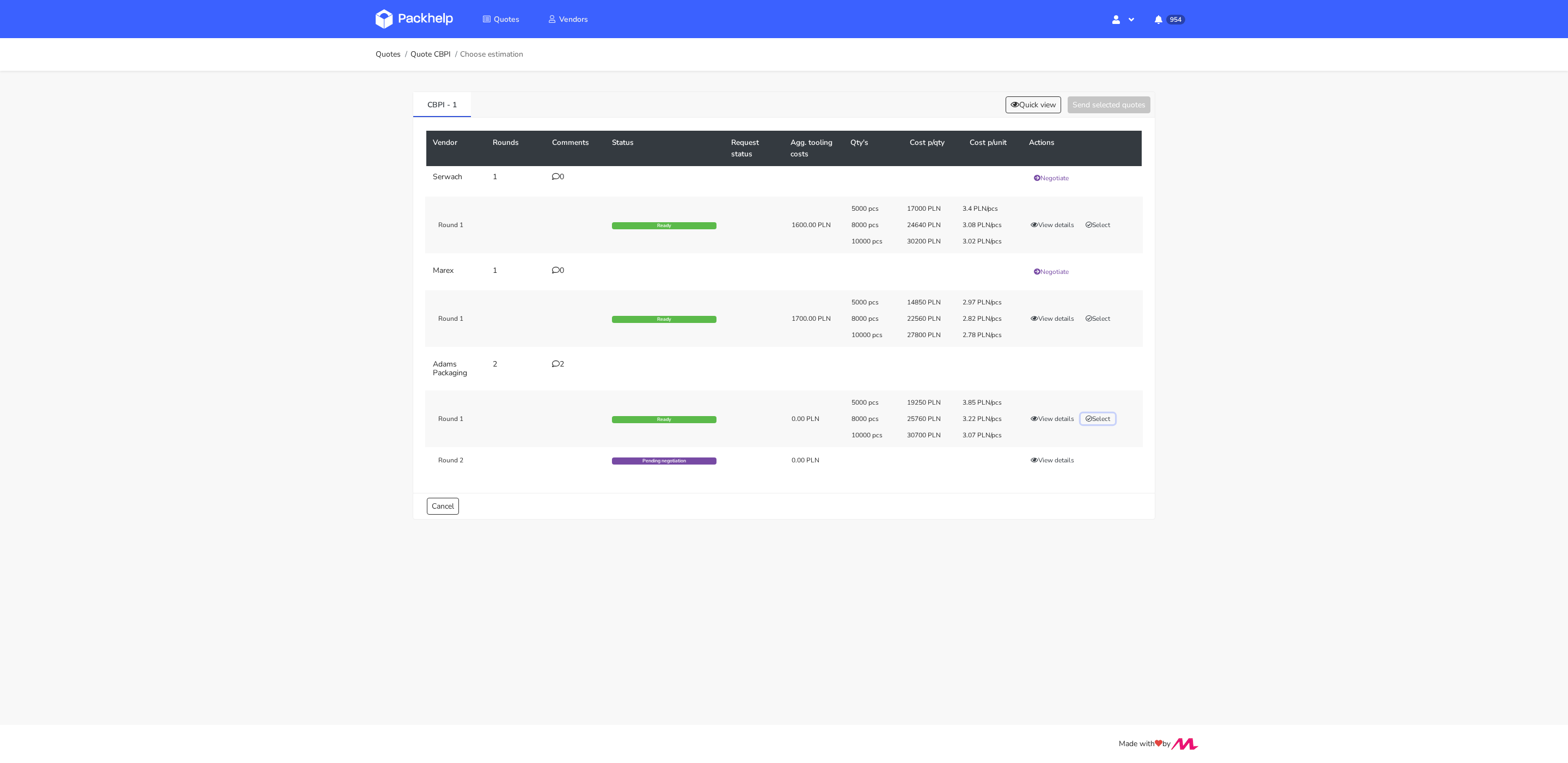
click at [1103, 420] on button "Select" at bounding box center [1098, 419] width 35 height 11
click at [1109, 102] on button "Send selected quotes ( 1 )" at bounding box center [1102, 104] width 98 height 17
click at [423, 56] on link "Quote CBPI" at bounding box center [431, 54] width 40 height 9
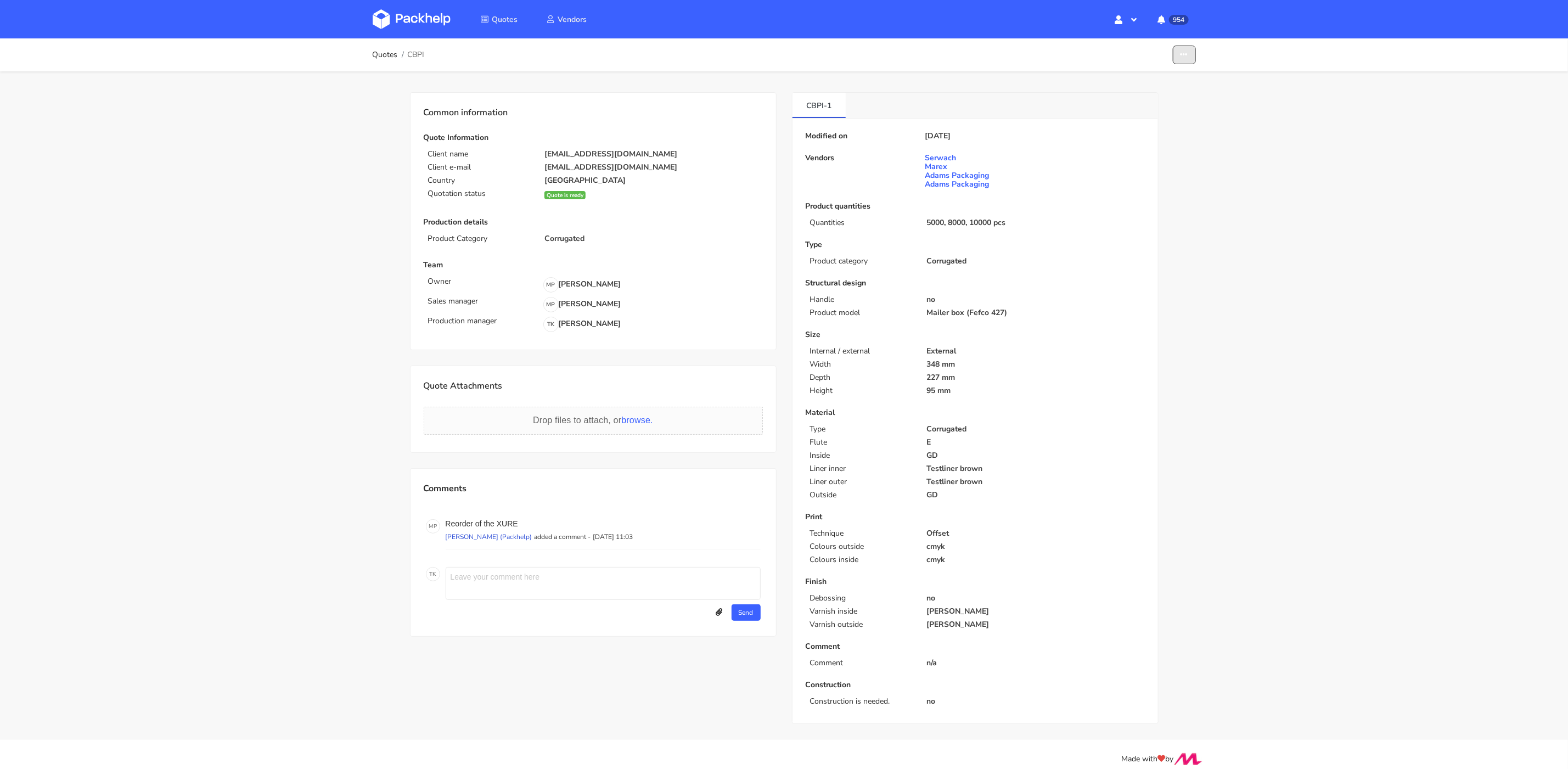
click at [1190, 53] on button "button" at bounding box center [1184, 55] width 23 height 20
click at [1180, 116] on link "Show estimations" at bounding box center [1141, 119] width 97 height 18
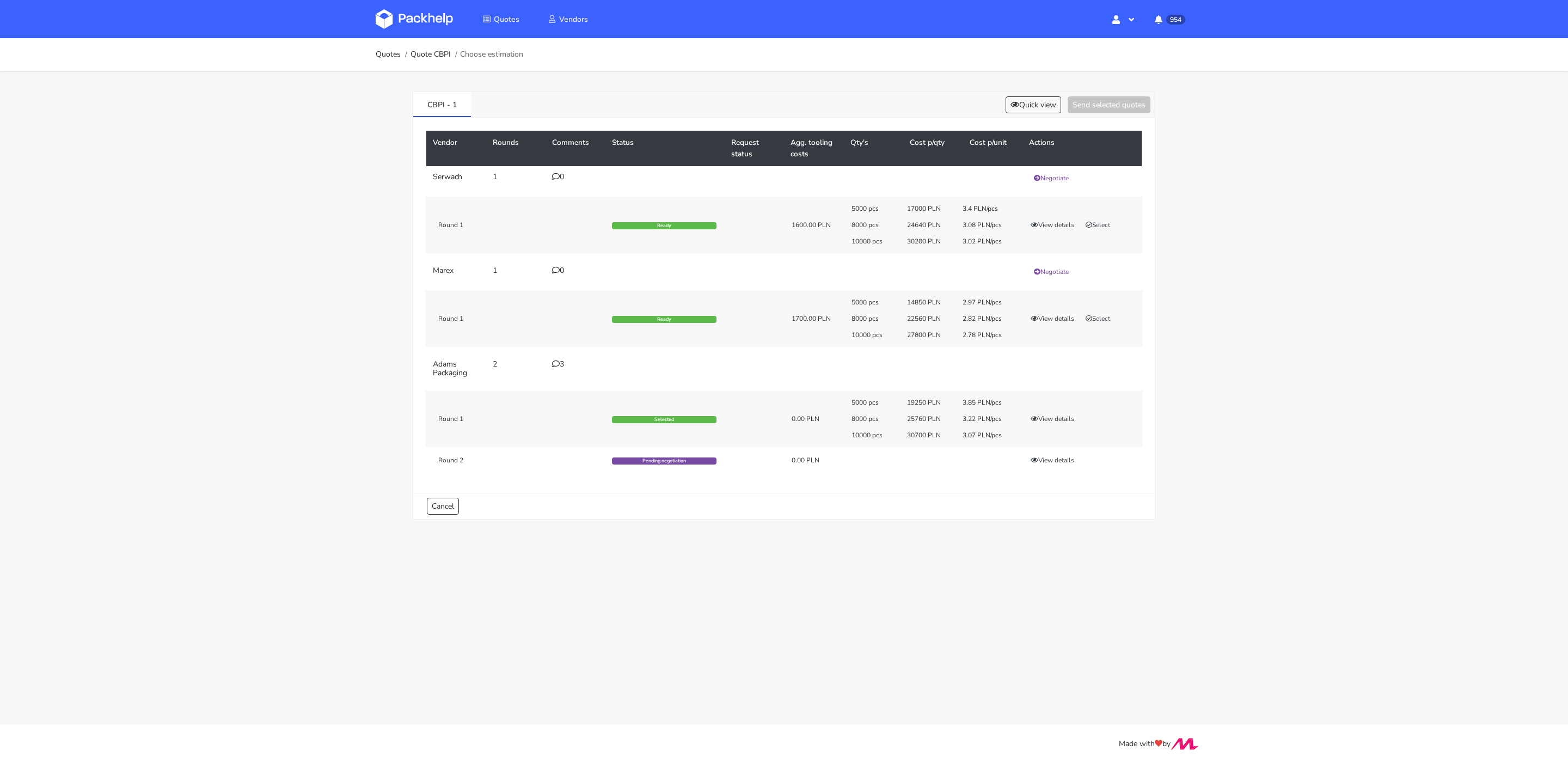
click at [562, 363] on div "3" at bounding box center [576, 364] width 47 height 9
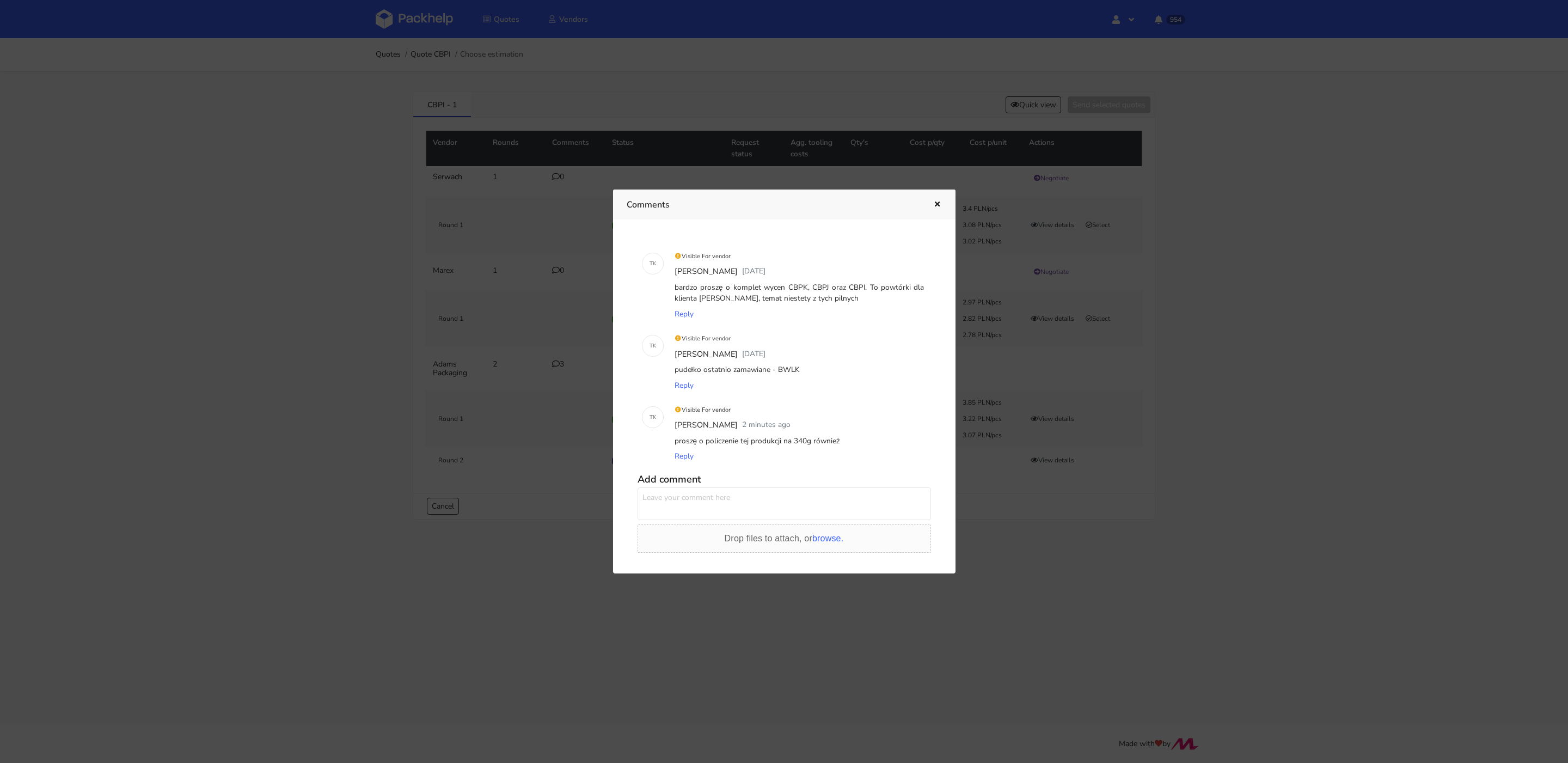
click at [790, 366] on div "pudełko ostatnio zamawiane - BWLK" at bounding box center [799, 369] width 254 height 15
copy div "BWLK"
drag, startPoint x: 911, startPoint y: 202, endPoint x: 893, endPoint y: 436, distance: 234.7
click at [890, 469] on div "Comments T K Visible For vendor Tomasz Kubiak 1 day ago bardzo proszę o komplet…" at bounding box center [784, 382] width 343 height 384
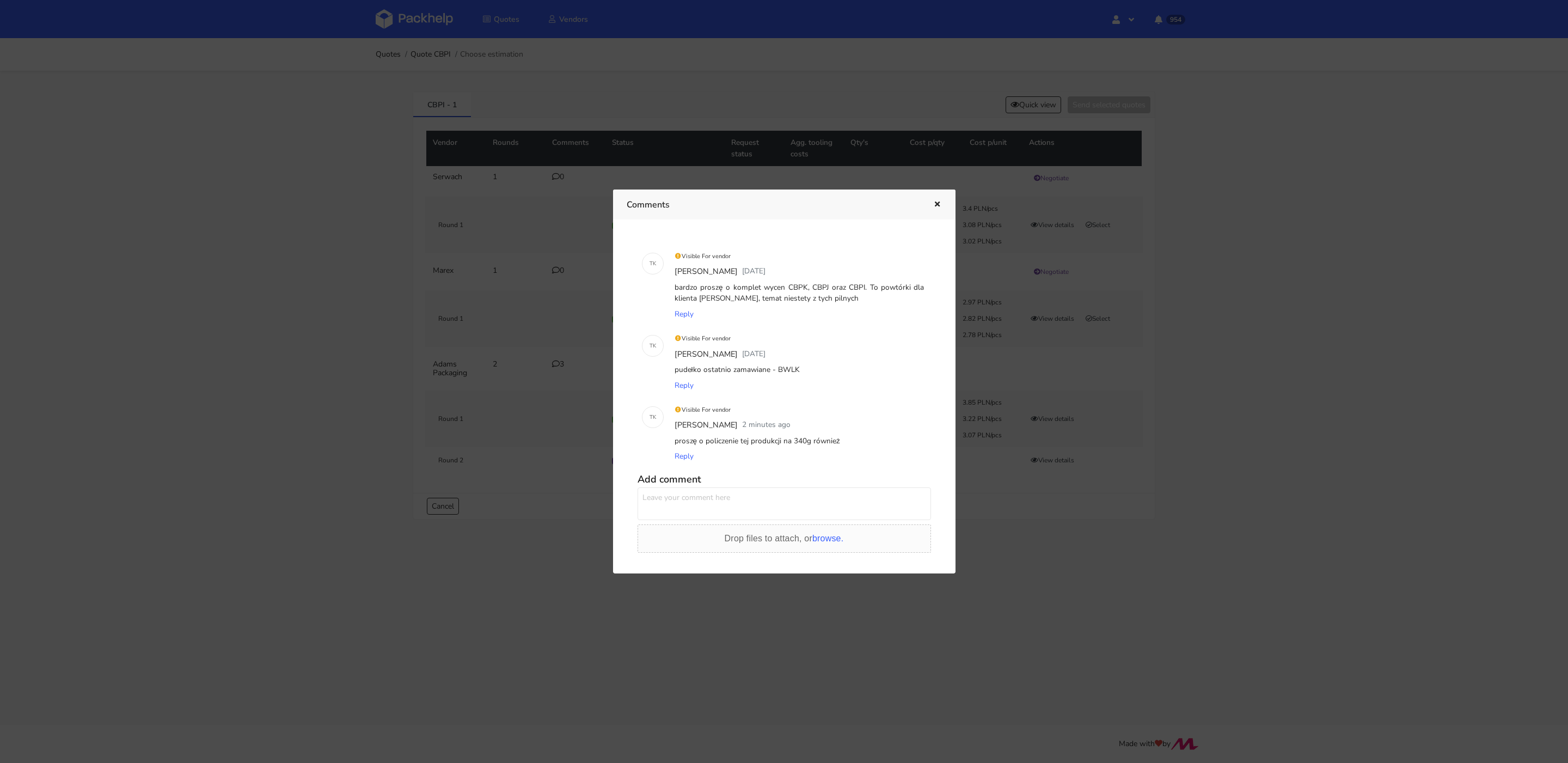
click at [938, 203] on icon "button" at bounding box center [936, 204] width 9 height 7
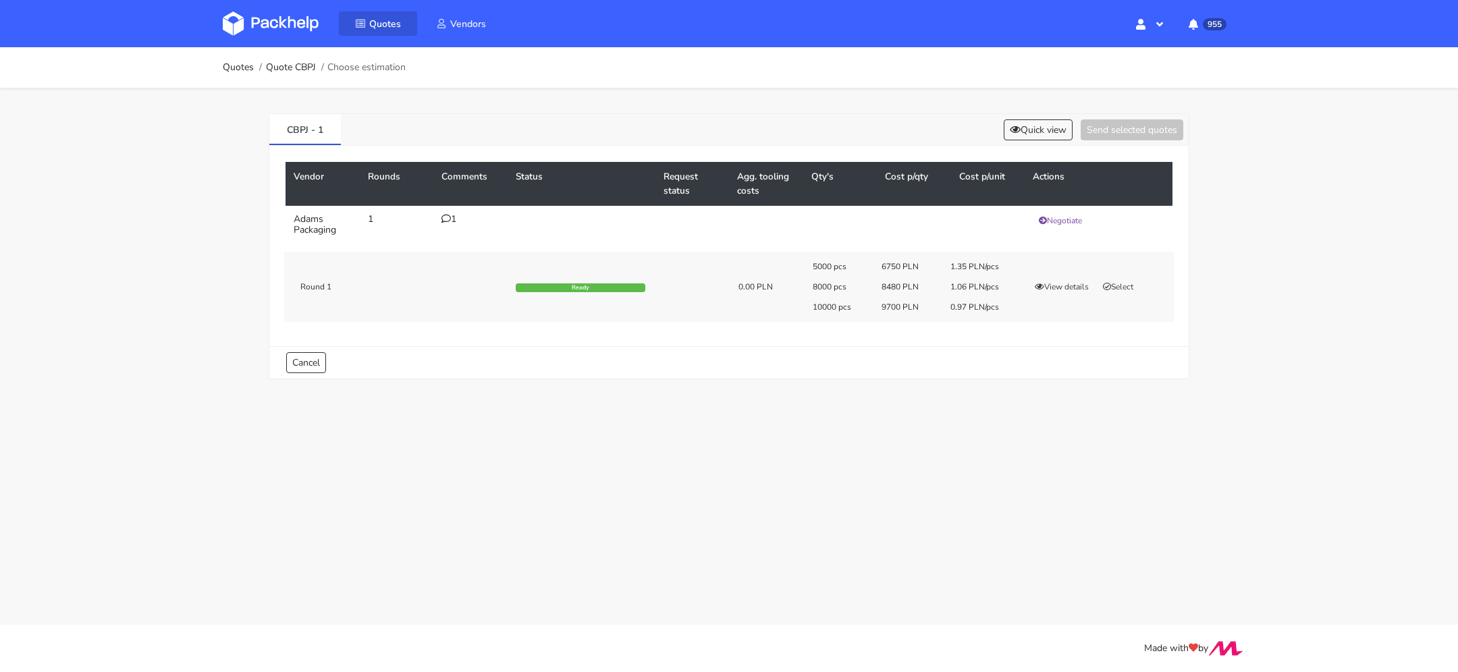
click at [369, 34] on link "Quotes" at bounding box center [378, 23] width 78 height 24
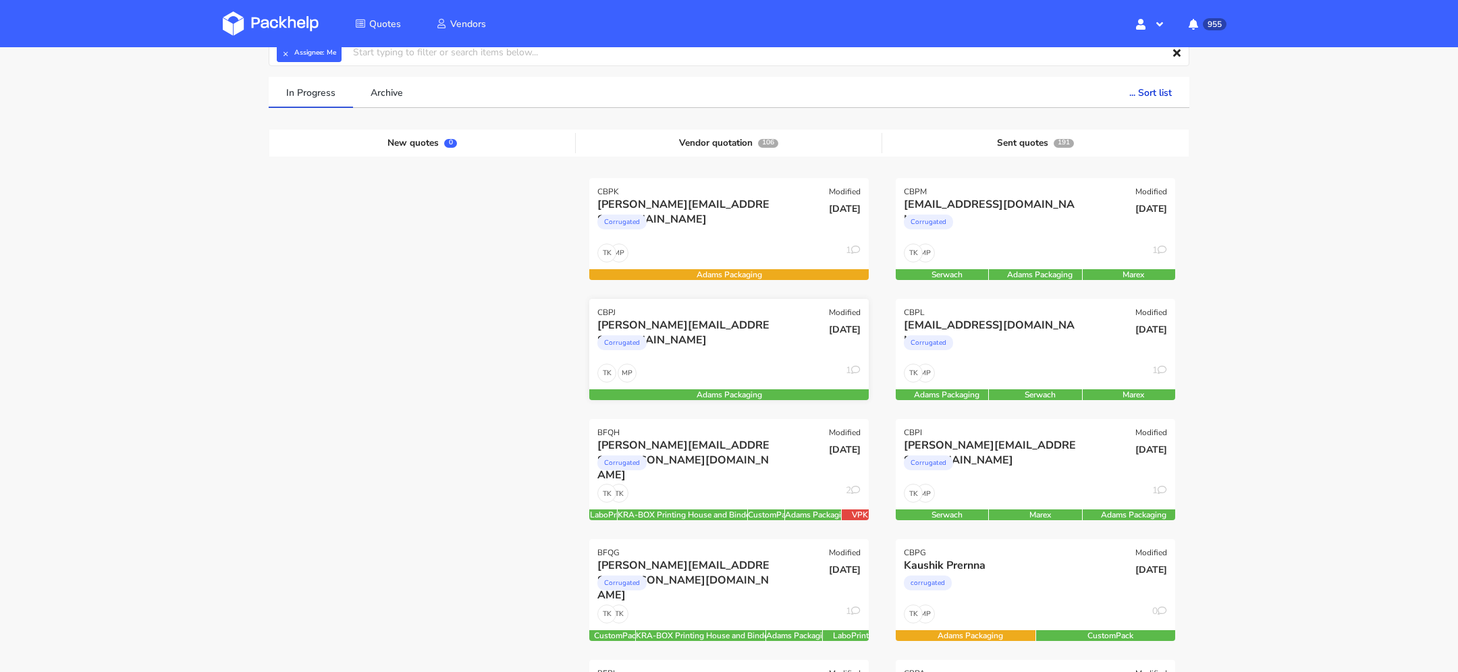
scroll to position [87, 0]
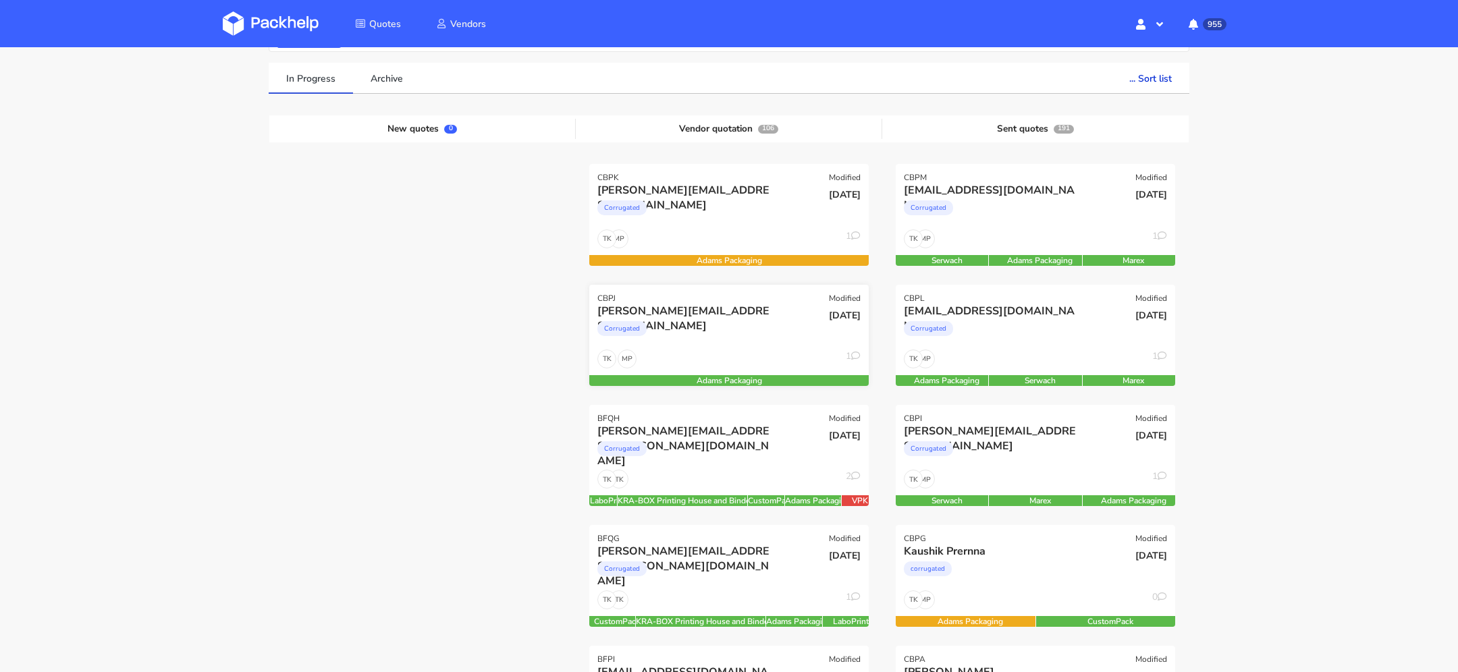
click at [775, 346] on div "tom@doughnuttime.co.uk Corrugated" at bounding box center [682, 327] width 188 height 46
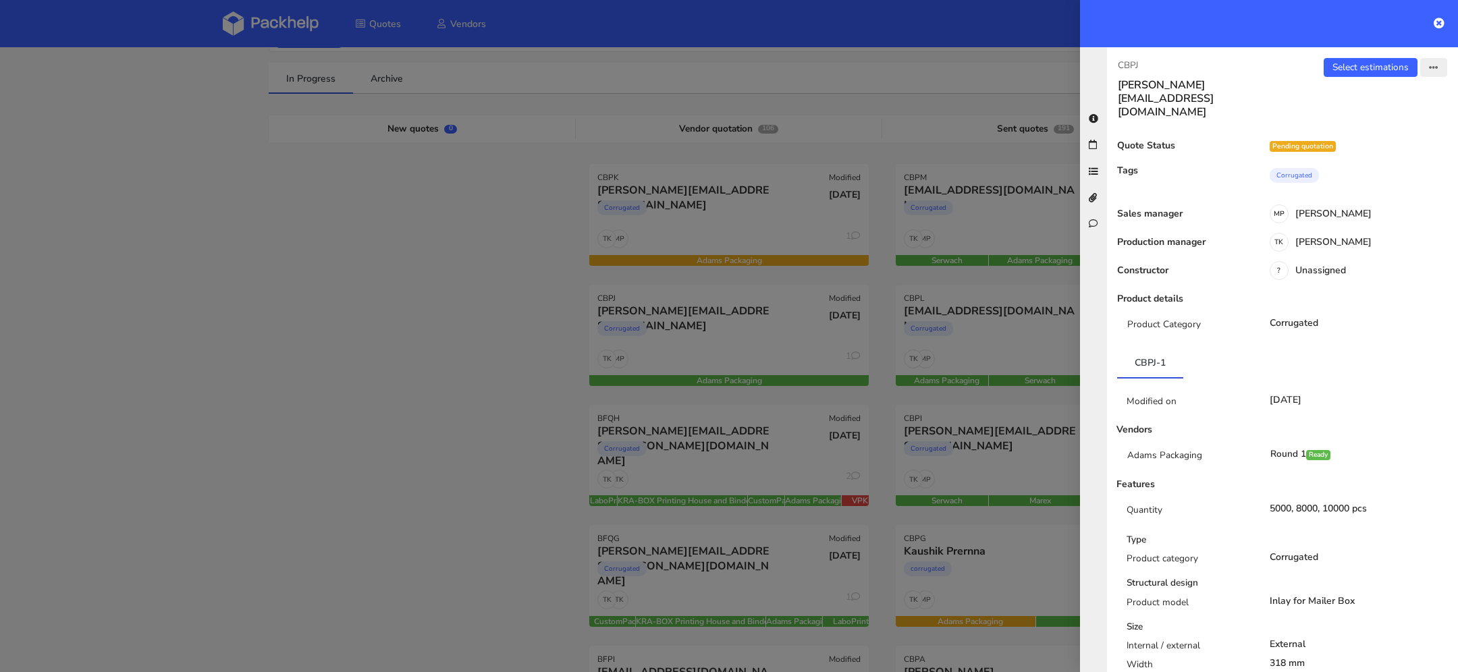
click at [1434, 74] on button "button" at bounding box center [1433, 67] width 27 height 19
click at [1370, 123] on link "View quote" at bounding box center [1389, 120] width 119 height 22
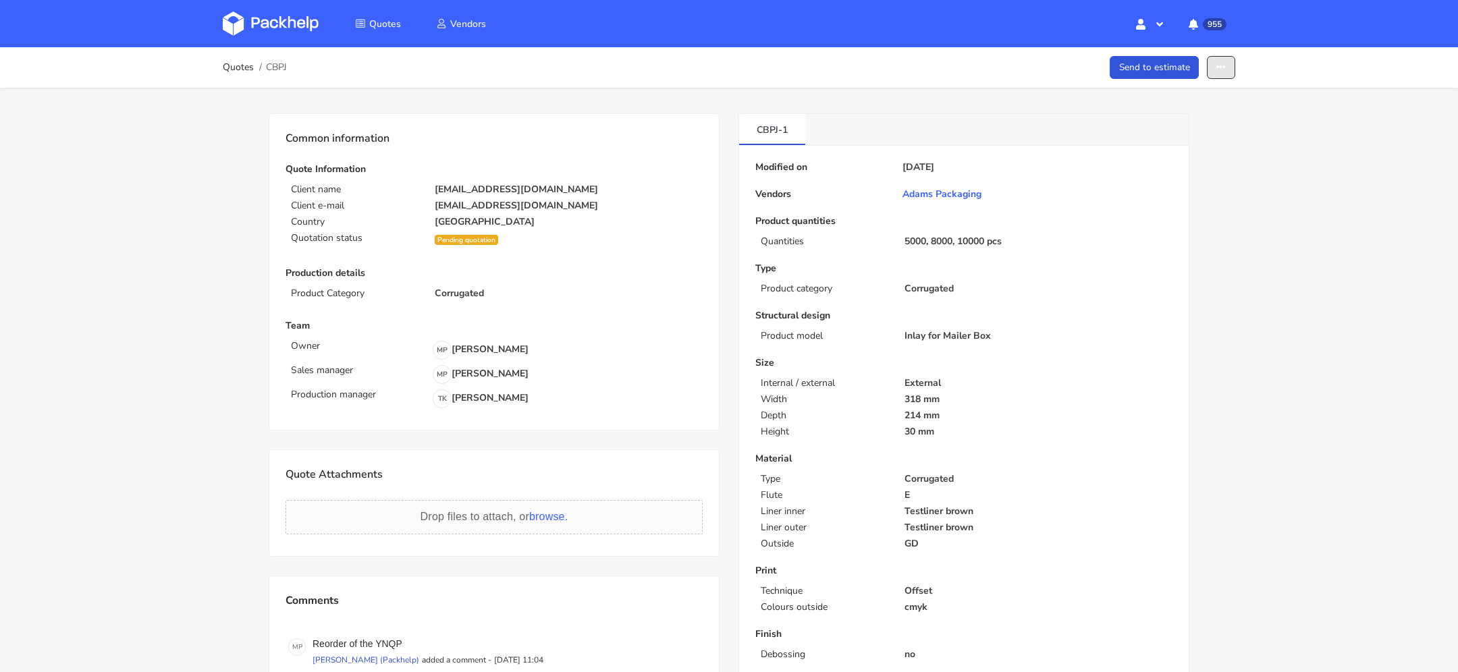
click at [1220, 76] on button "button" at bounding box center [1221, 68] width 28 height 24
click at [1171, 174] on link "Show estimations" at bounding box center [1169, 172] width 119 height 22
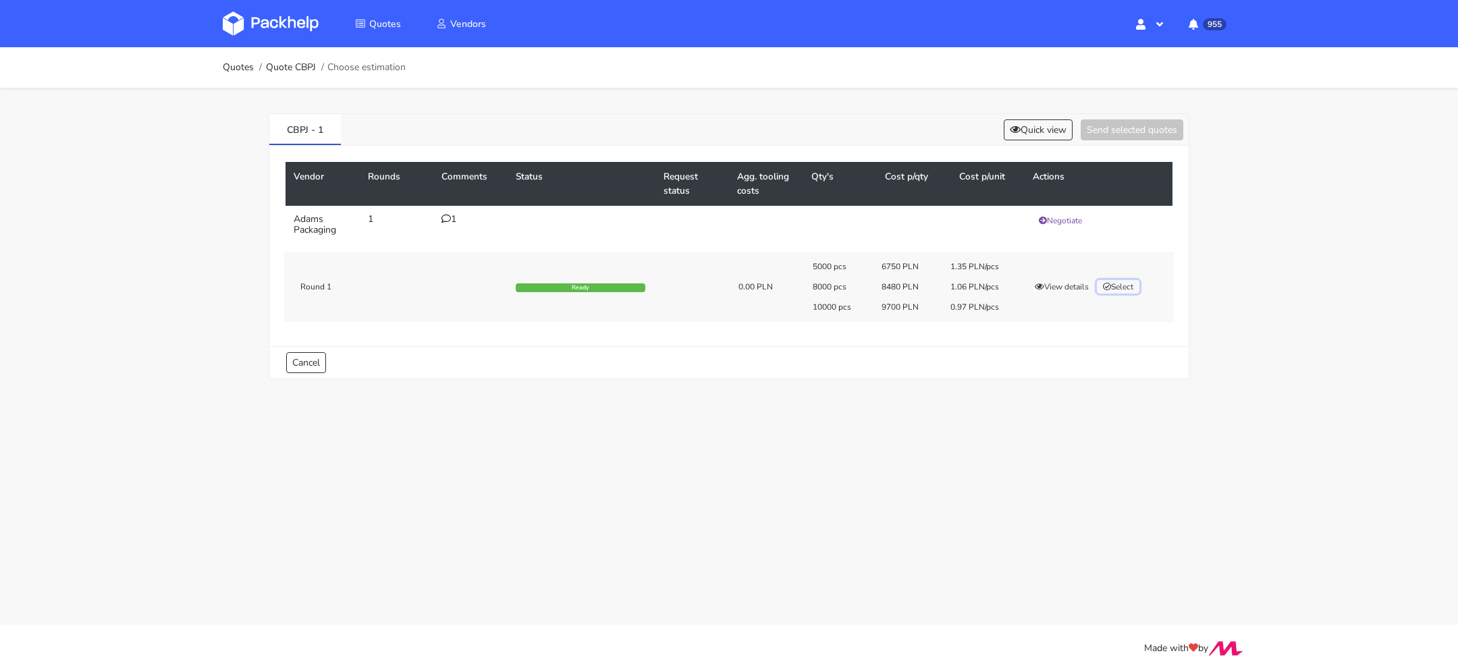
click at [1121, 292] on button "Select" at bounding box center [1118, 287] width 43 height 14
click at [1100, 128] on button "Send selected quotes ( 1 )" at bounding box center [1123, 129] width 122 height 21
click at [459, 214] on div "1" at bounding box center [471, 219] width 58 height 11
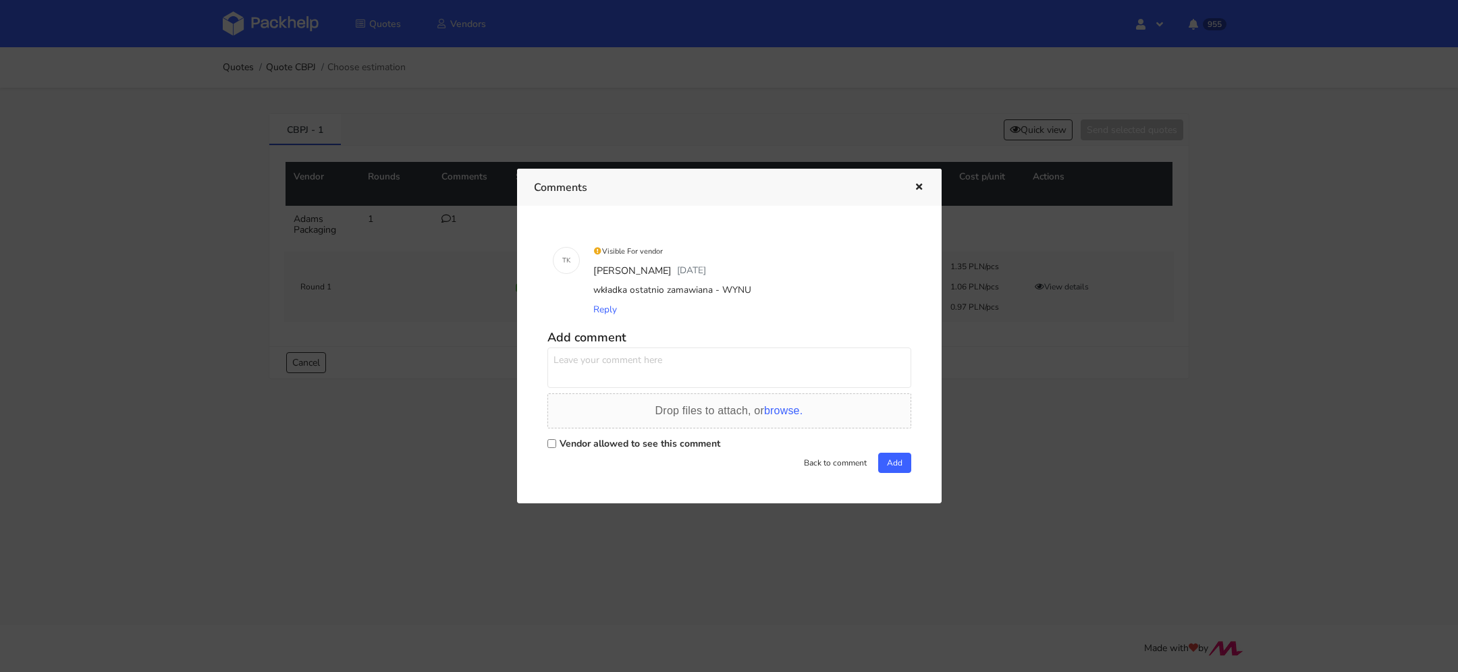
click at [916, 186] on icon "button" at bounding box center [918, 187] width 11 height 9
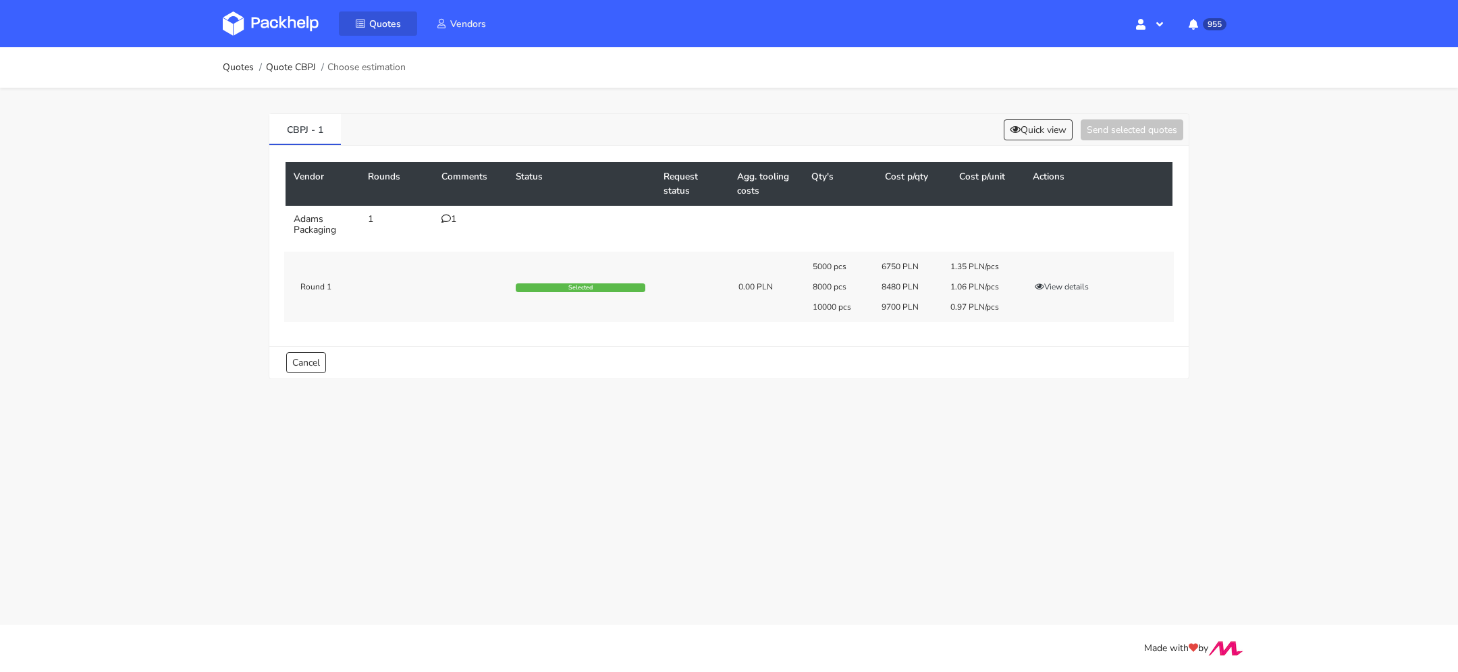
click at [385, 18] on span "Quotes" at bounding box center [385, 24] width 32 height 13
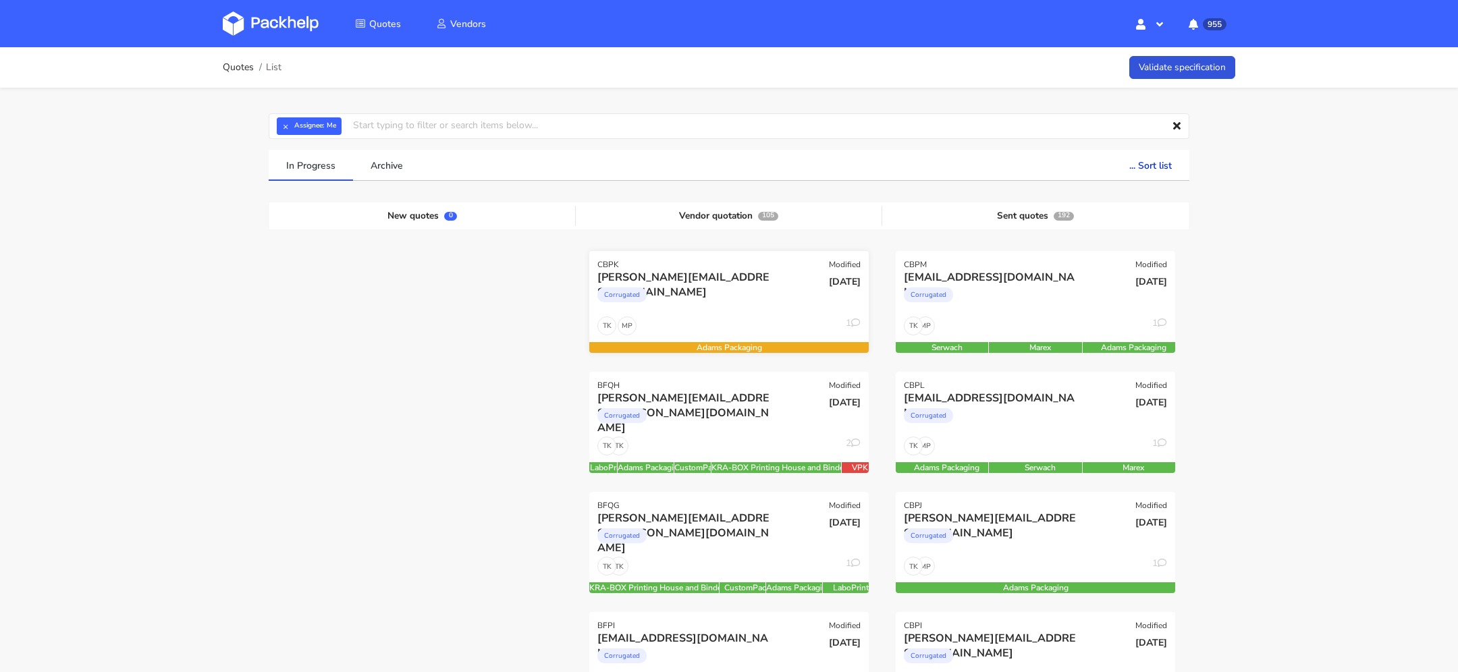
click at [735, 317] on div "MP TK 1" at bounding box center [728, 330] width 279 height 26
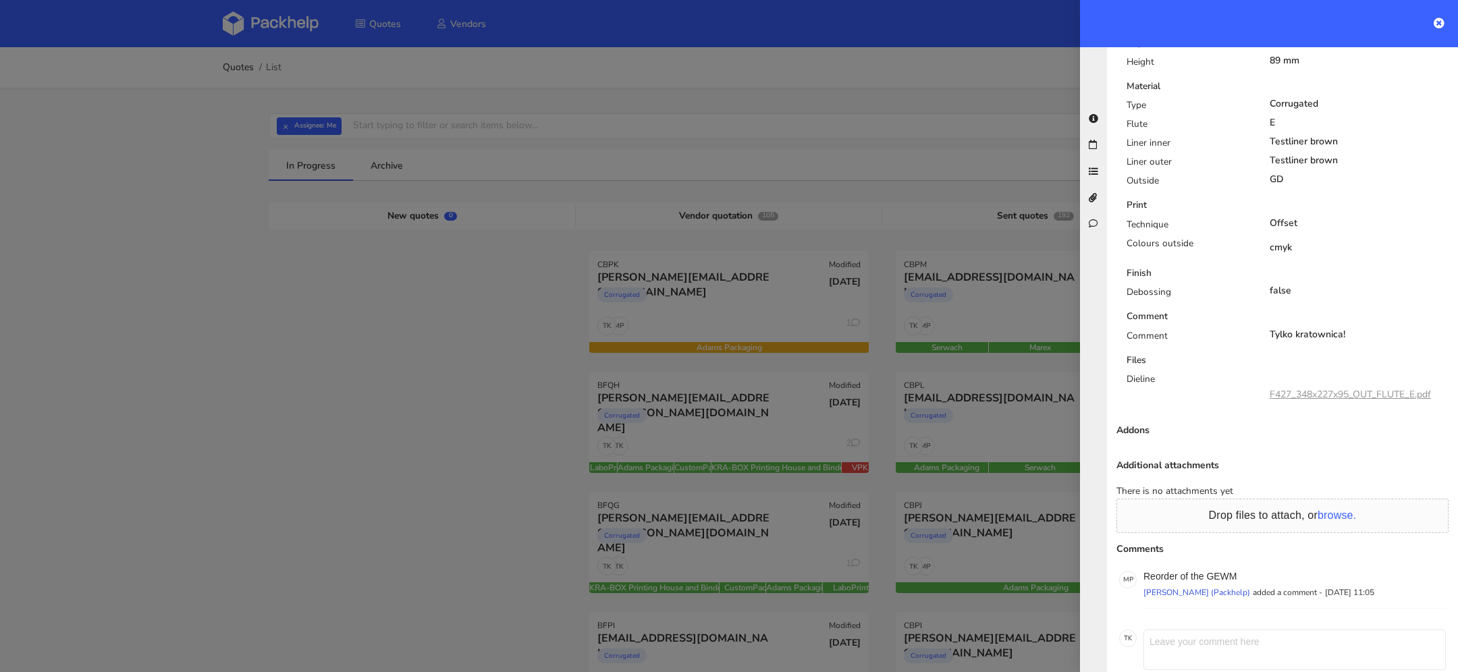
scroll to position [658, 0]
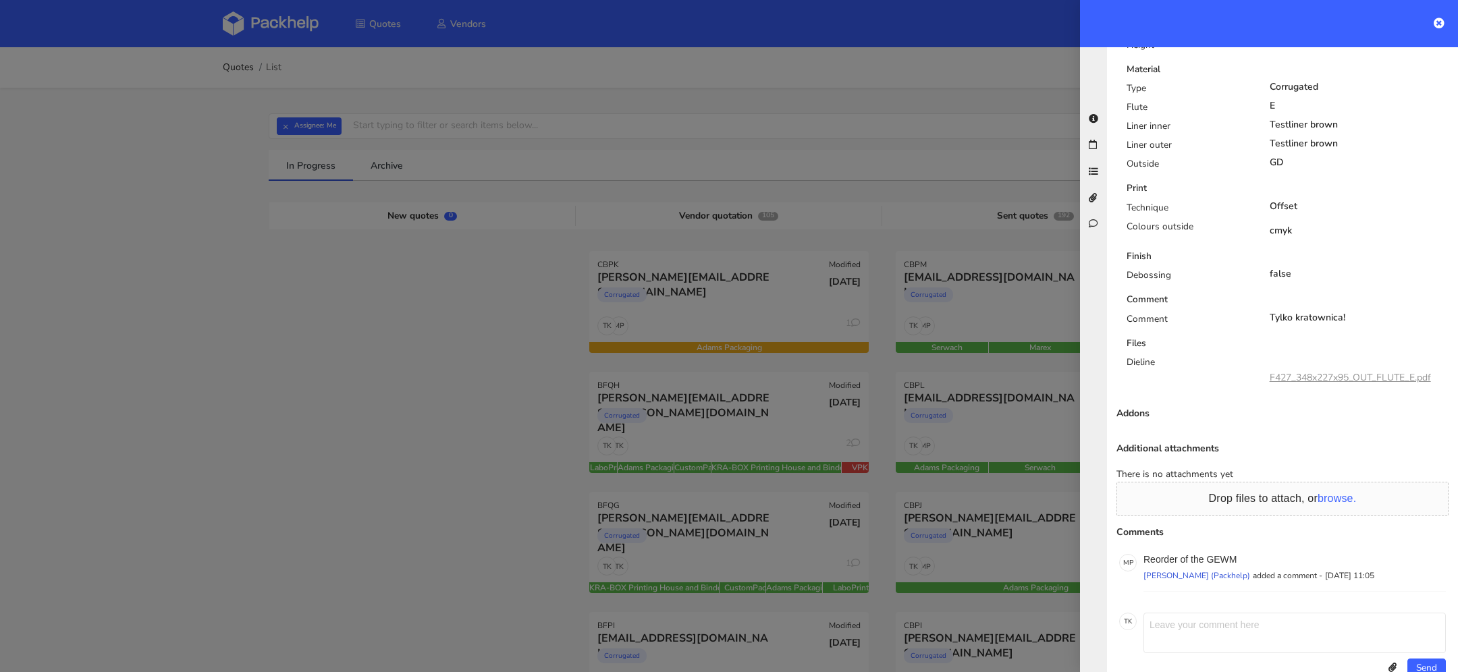
click at [1333, 371] on link "F427_348x227x95_OUT_FLUTE_E.pdf" at bounding box center [1350, 377] width 161 height 13
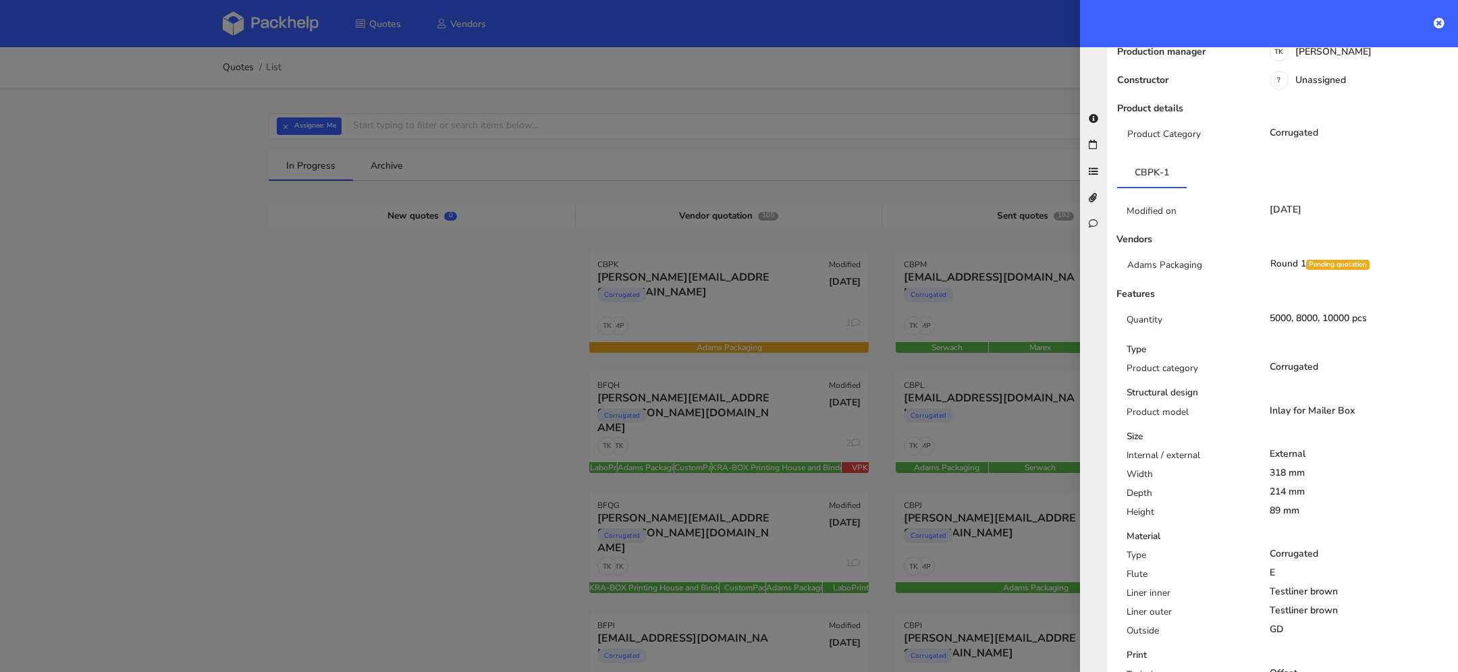
scroll to position [176, 0]
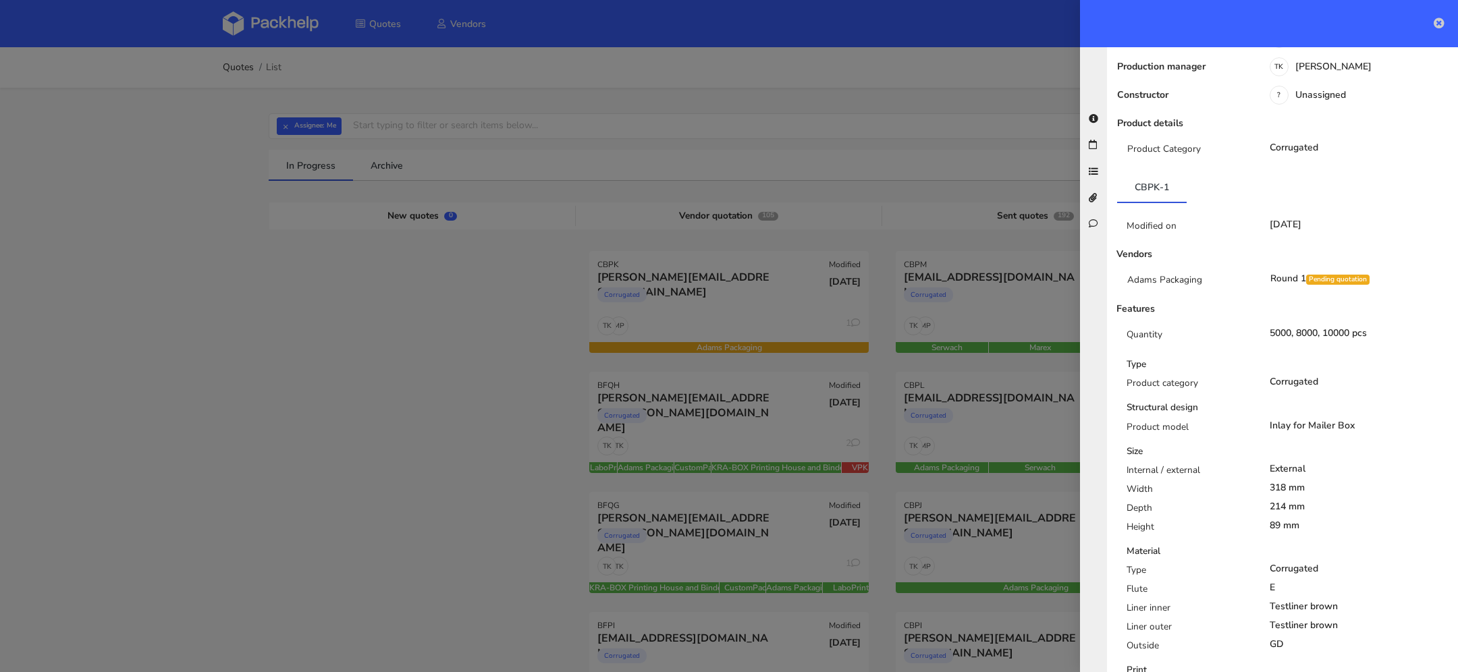
click at [1437, 18] on icon at bounding box center [1439, 23] width 11 height 11
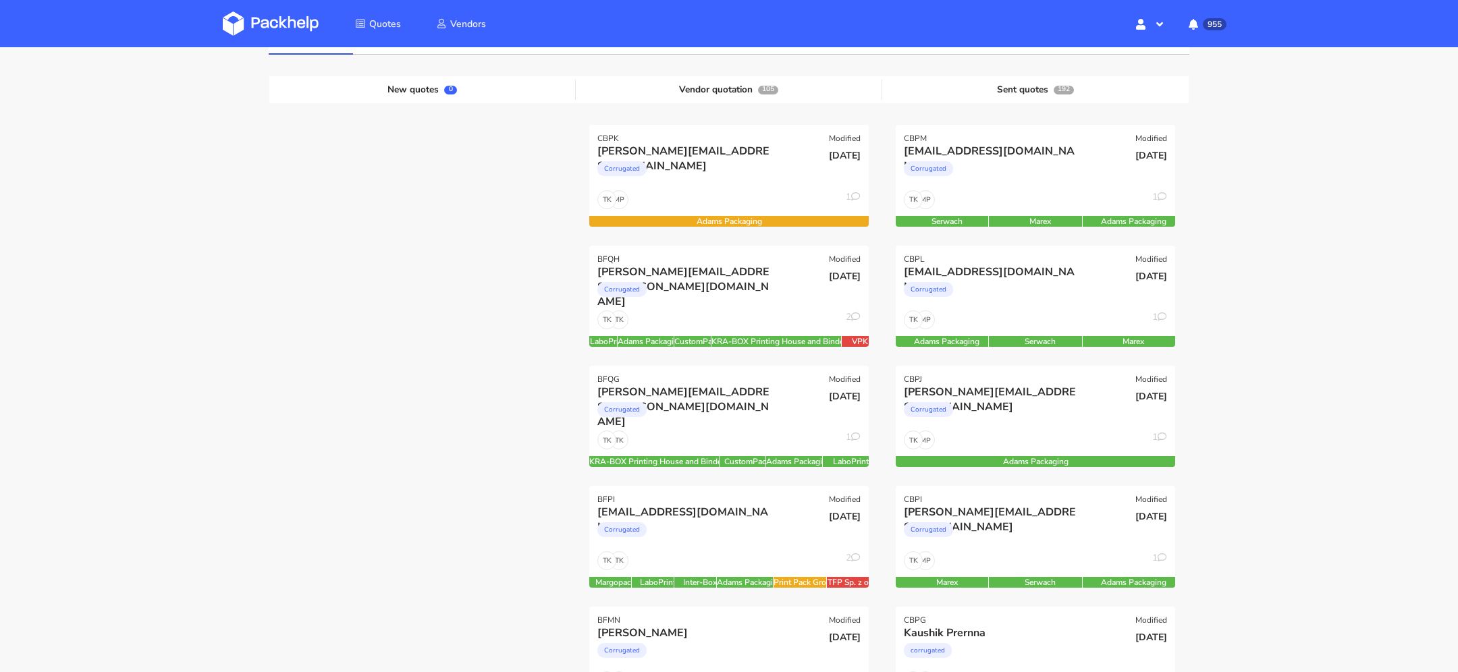
scroll to position [0, 0]
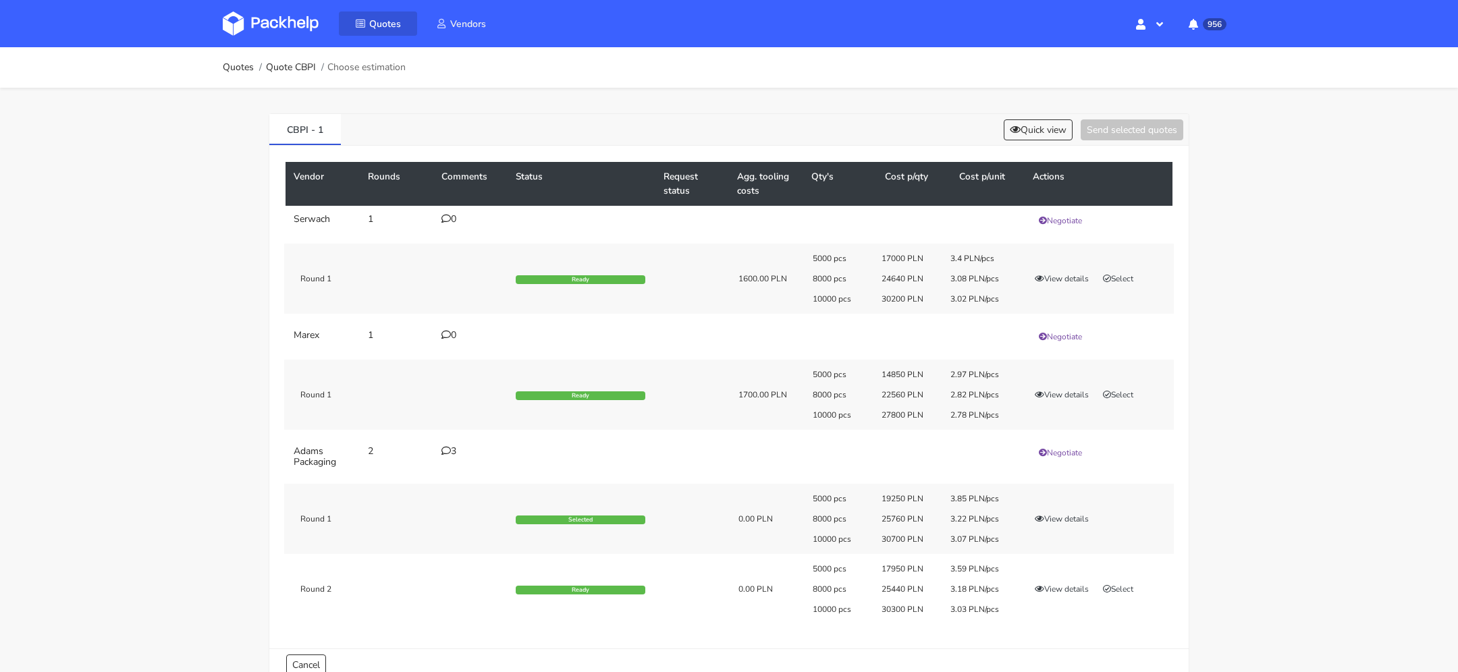
click at [368, 22] on link "Quotes" at bounding box center [378, 23] width 78 height 24
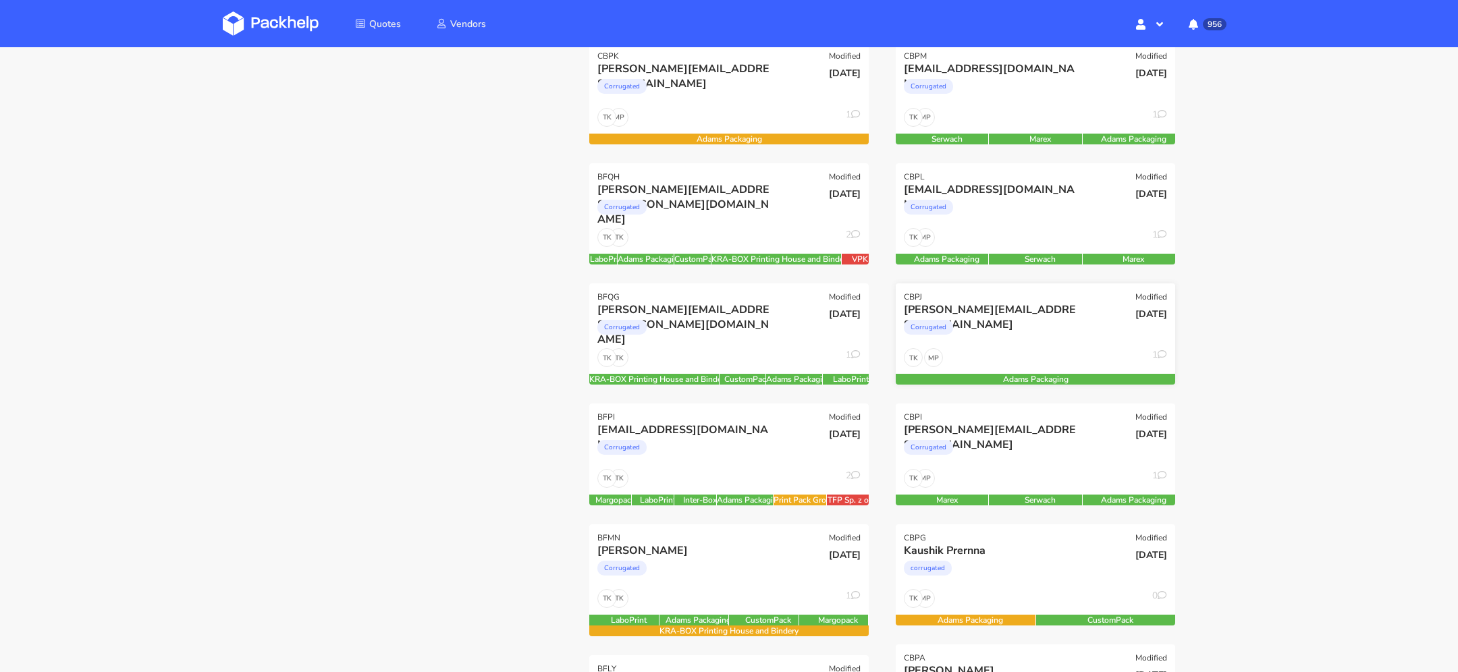
scroll to position [207, 0]
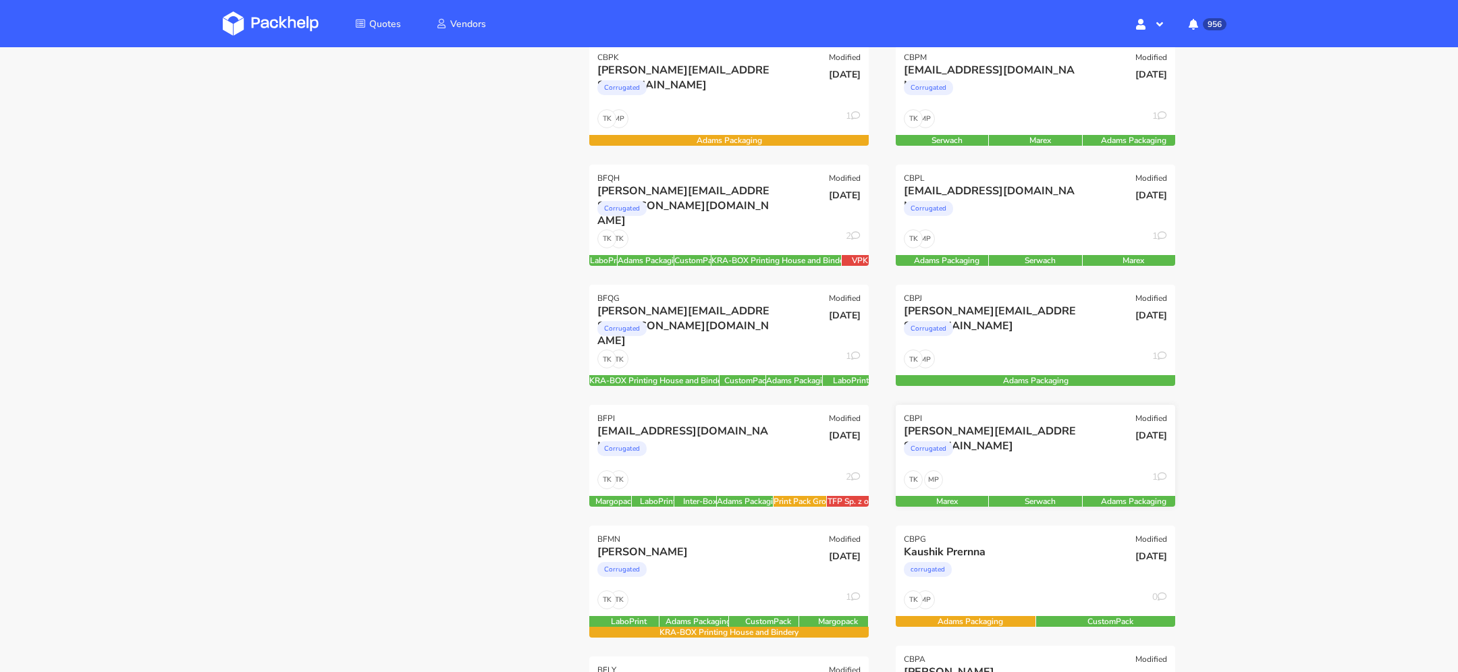
click at [1015, 448] on div "Corrugated" at bounding box center [993, 452] width 179 height 27
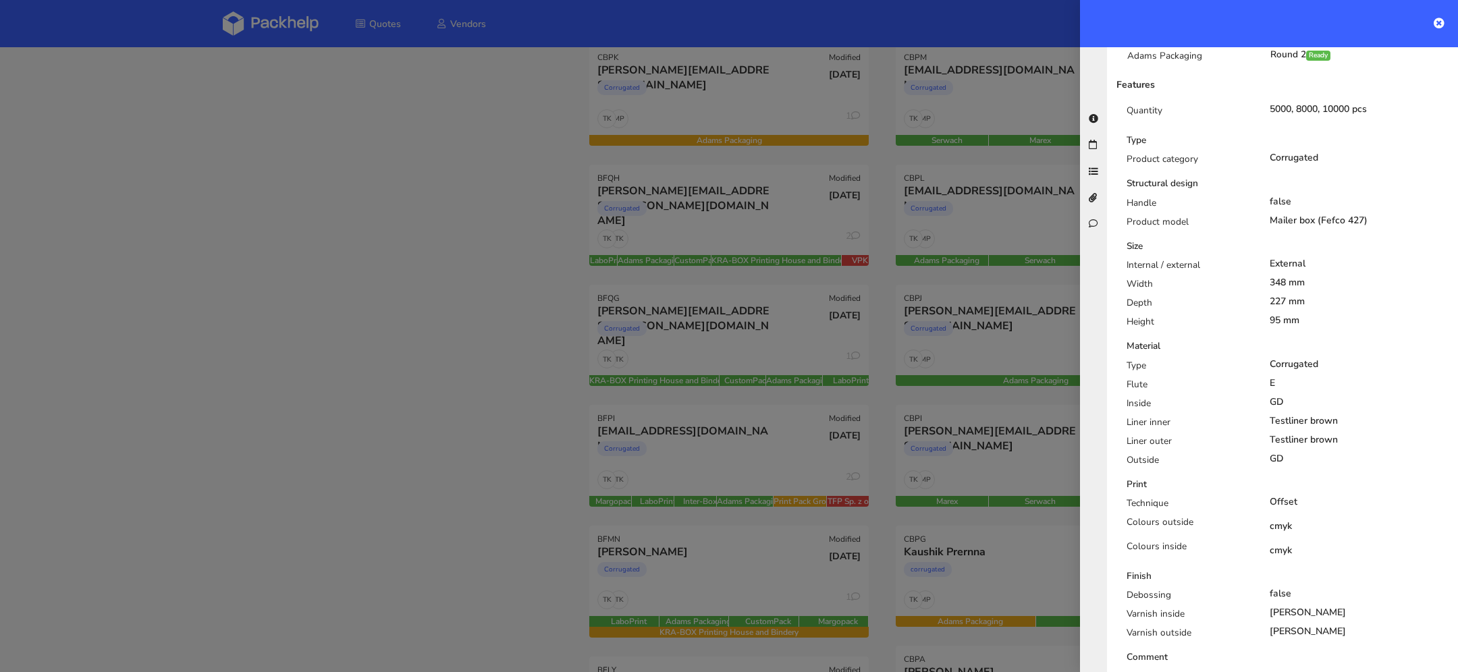
scroll to position [0, 0]
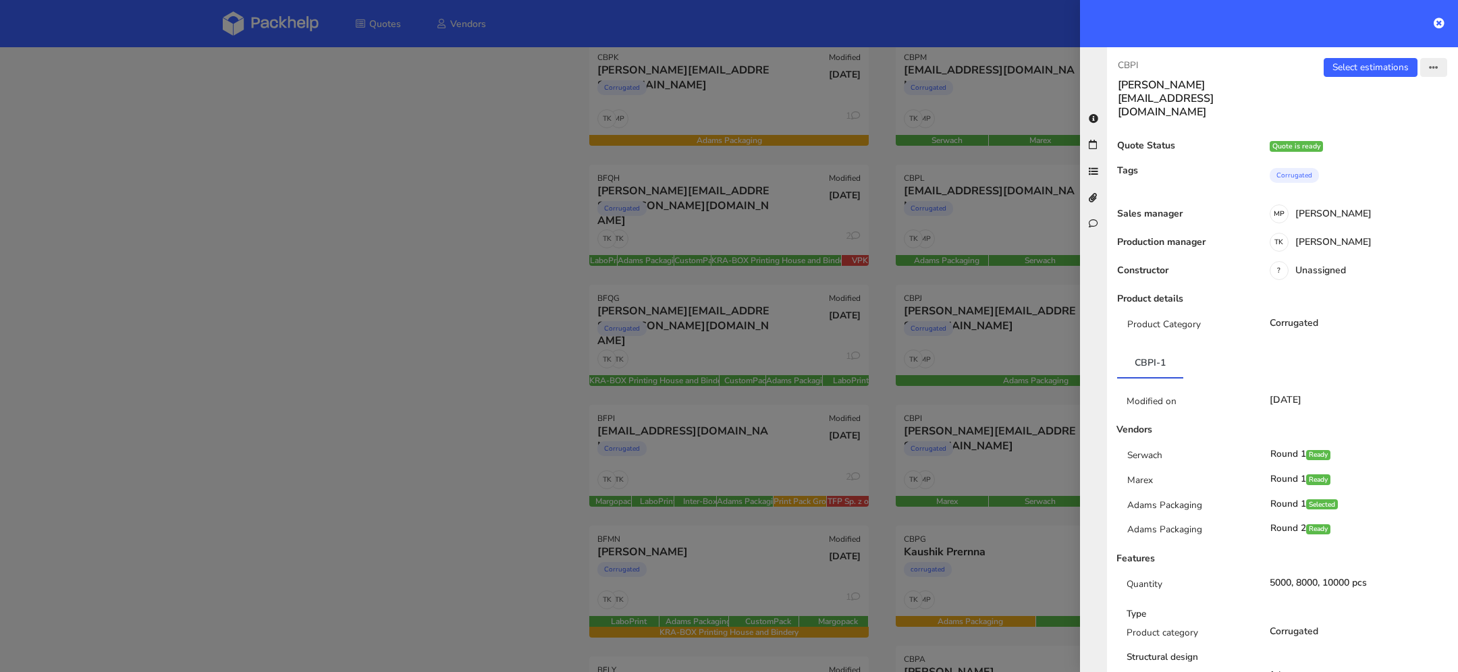
click at [1426, 59] on button "button" at bounding box center [1433, 67] width 27 height 19
click at [1376, 96] on link "View quote" at bounding box center [1389, 95] width 119 height 22
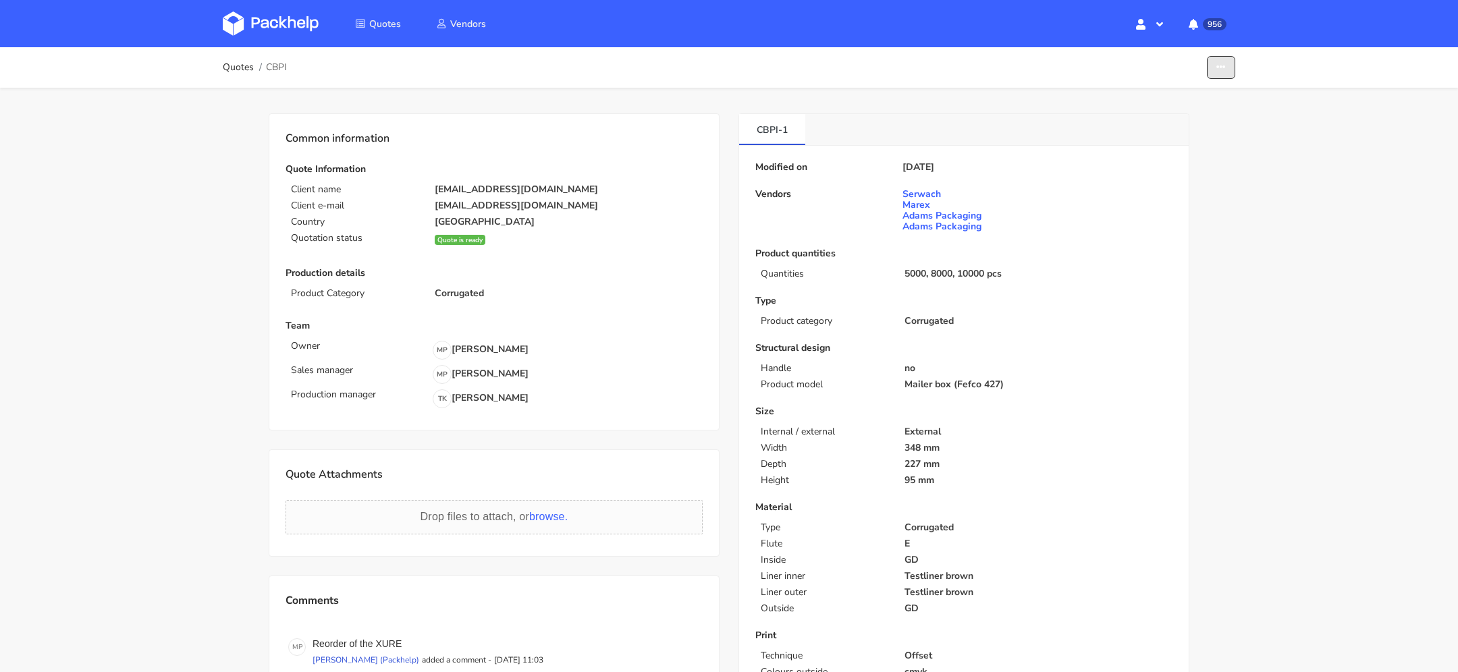
click at [1231, 68] on button "button" at bounding box center [1221, 68] width 28 height 24
click at [1209, 151] on link "Show estimations" at bounding box center [1169, 147] width 119 height 22
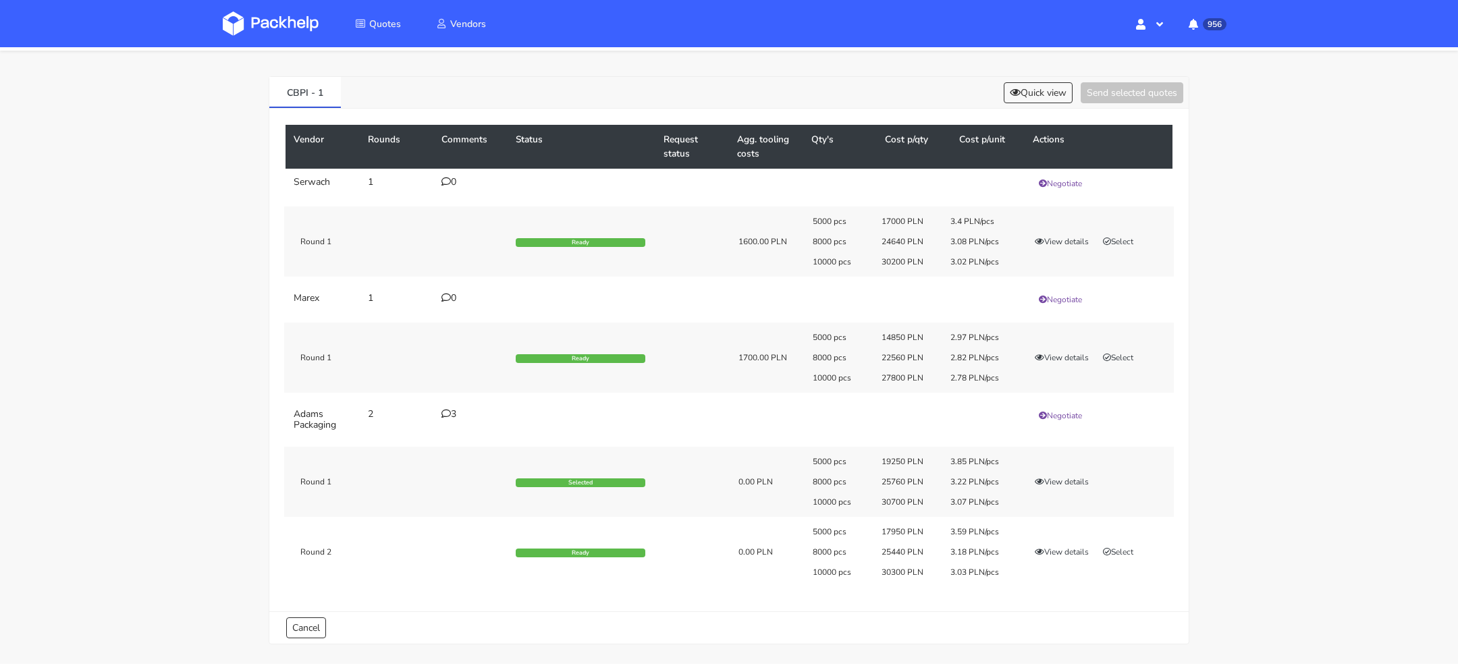
scroll to position [39, 0]
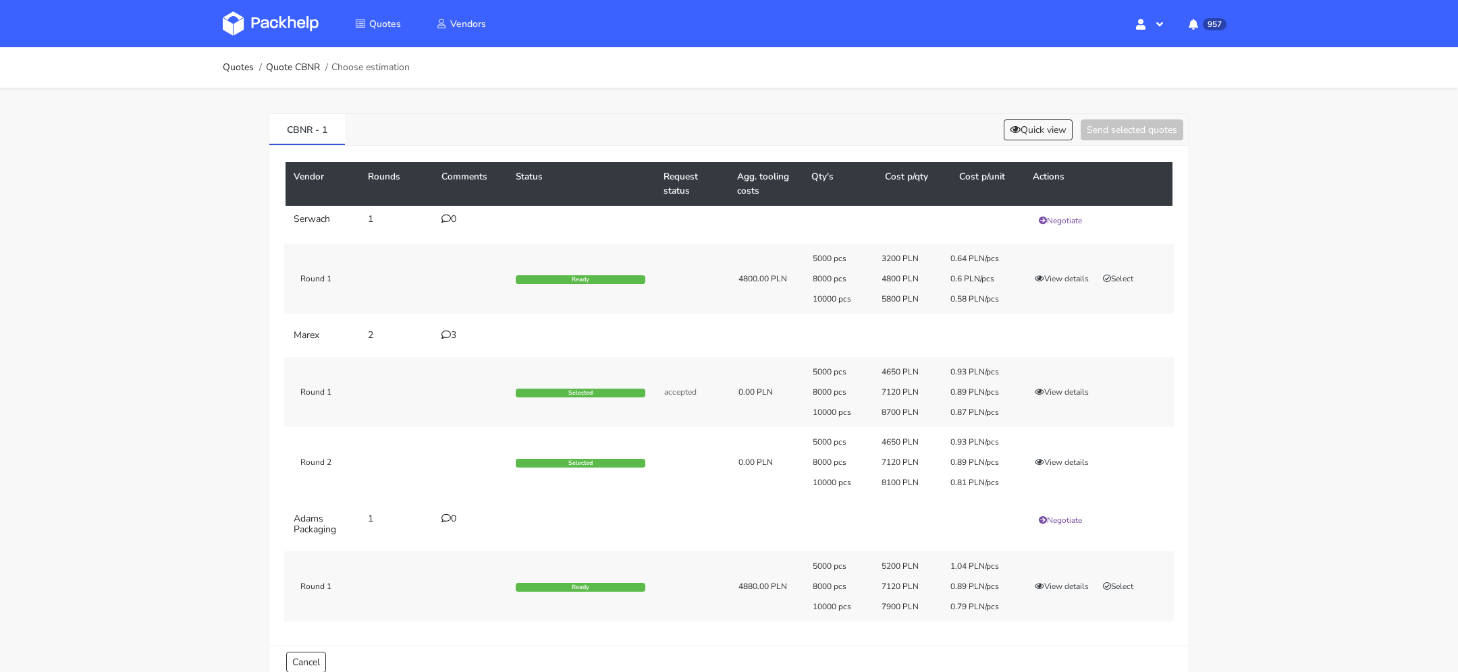
click at [450, 334] on div "3" at bounding box center [471, 335] width 58 height 11
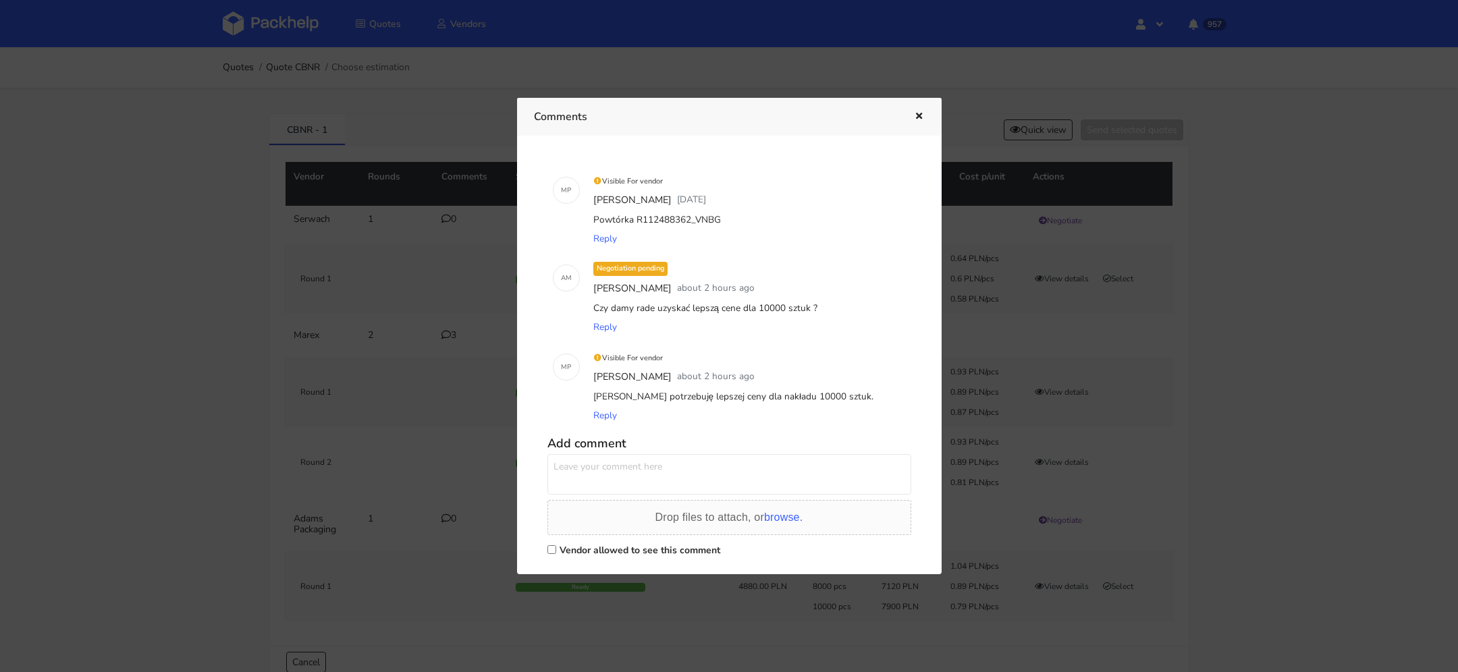
click at [911, 117] on button "button" at bounding box center [917, 117] width 15 height 18
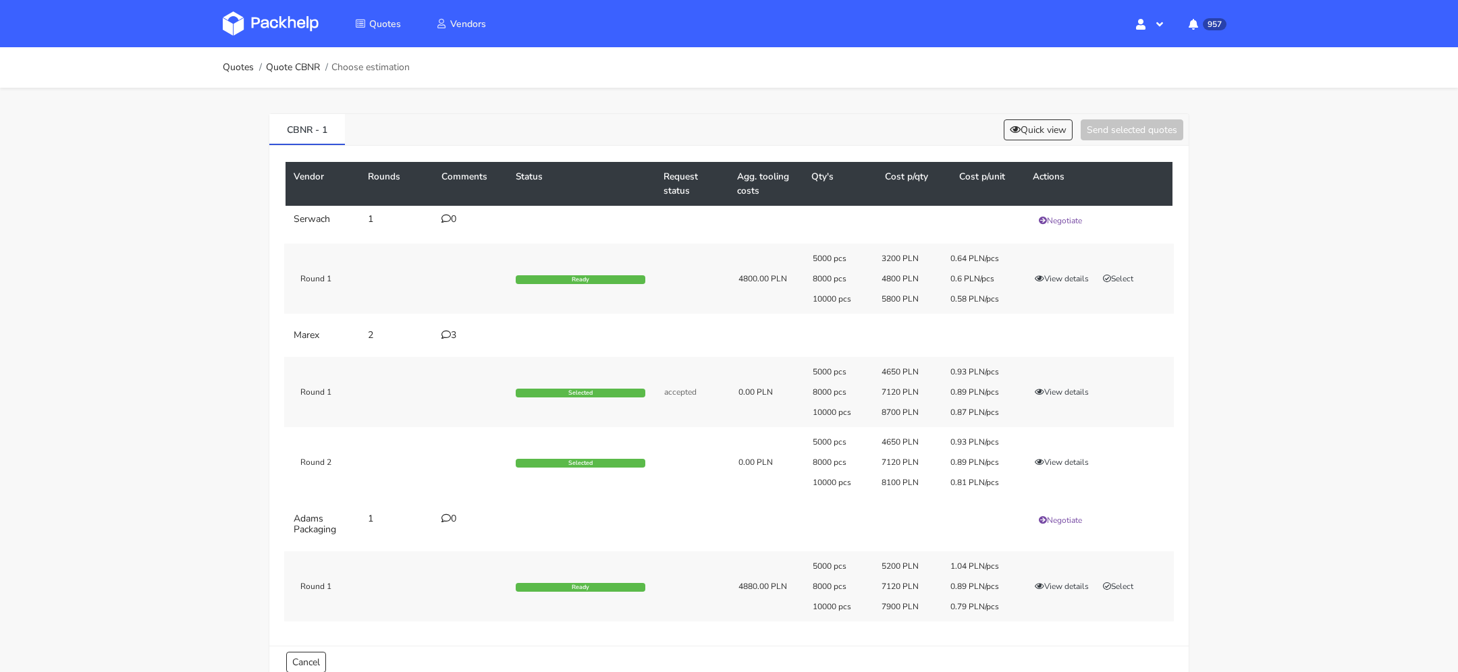
scroll to position [71, 0]
click at [280, 18] on img at bounding box center [271, 23] width 96 height 24
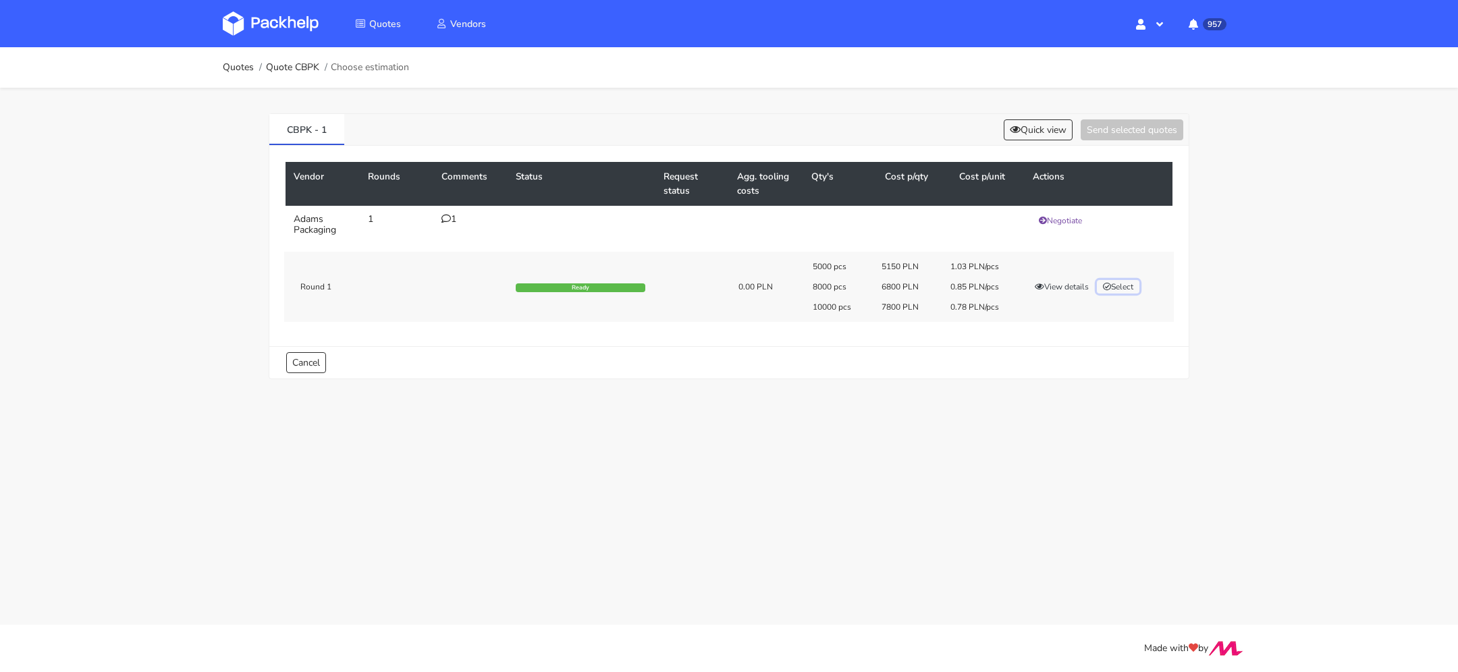
click at [1107, 287] on icon "button" at bounding box center [1107, 287] width 8 height 8
click at [1102, 124] on button "Send selected quotes ( 1 )" at bounding box center [1123, 129] width 122 height 21
click at [448, 224] on td "1" at bounding box center [470, 225] width 74 height 38
click at [448, 221] on icon at bounding box center [446, 218] width 9 height 9
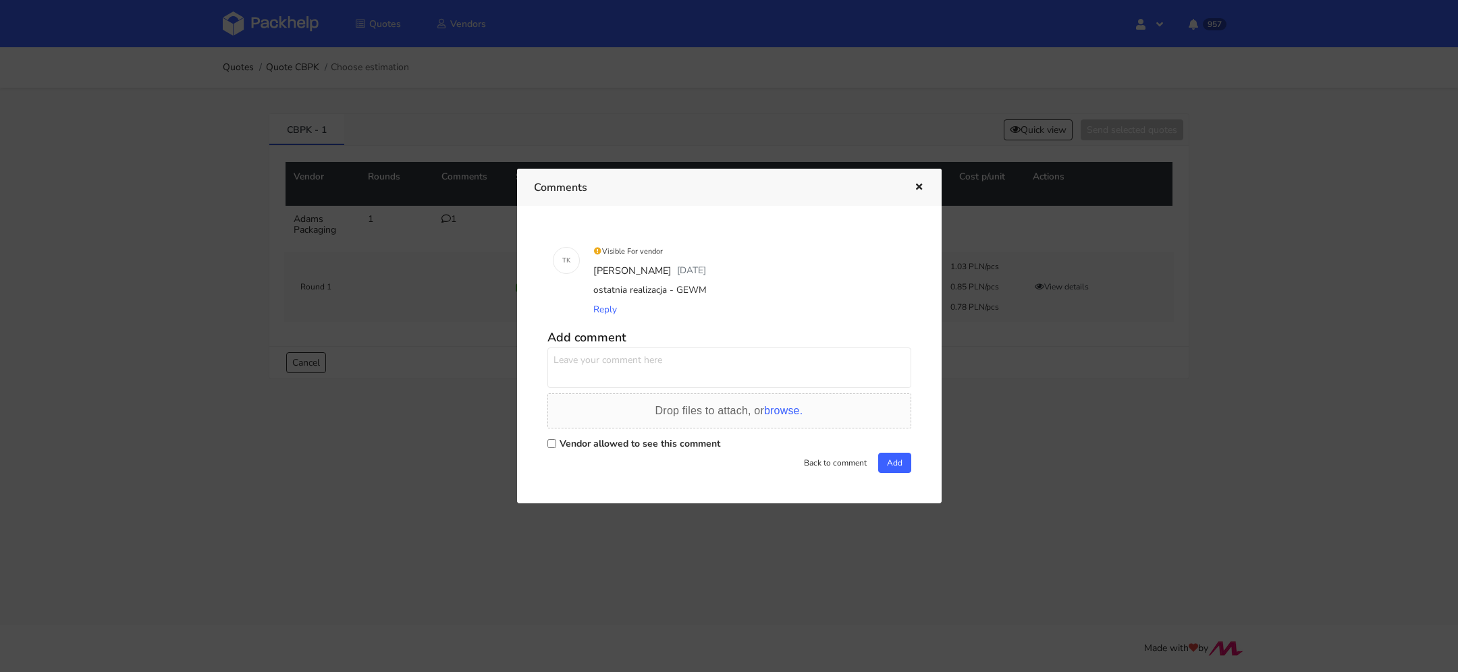
click at [696, 292] on div "ostatnia realizacja - GEWM" at bounding box center [748, 290] width 315 height 19
click at [917, 184] on icon "button" at bounding box center [918, 187] width 11 height 9
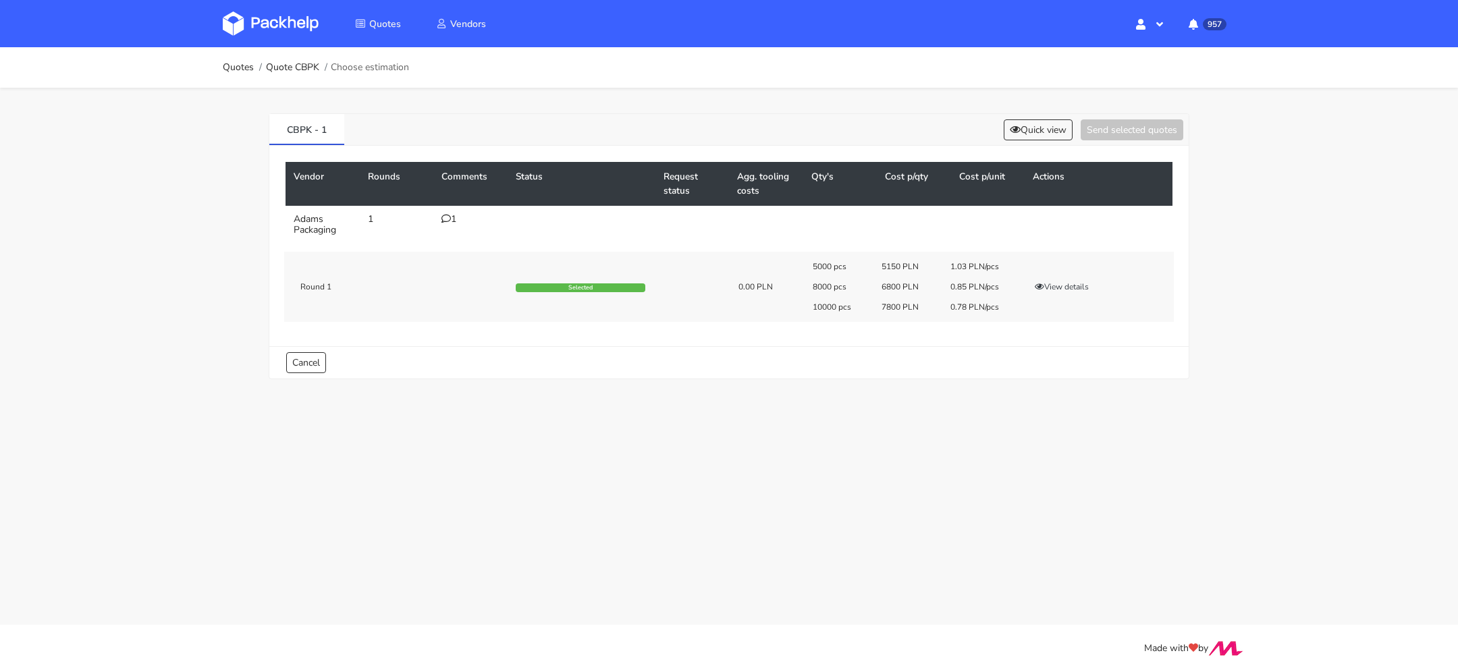
click at [301, 24] on img at bounding box center [271, 23] width 96 height 24
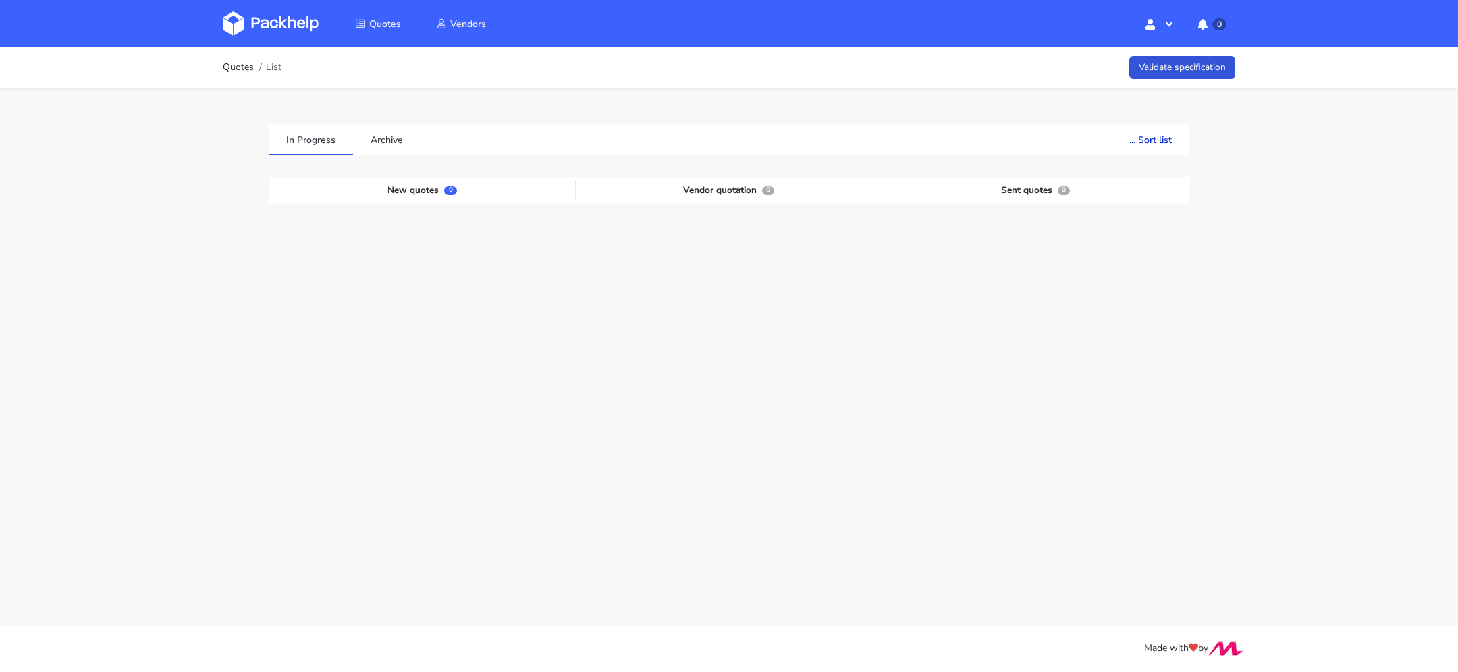
click at [255, 18] on img at bounding box center [271, 23] width 96 height 24
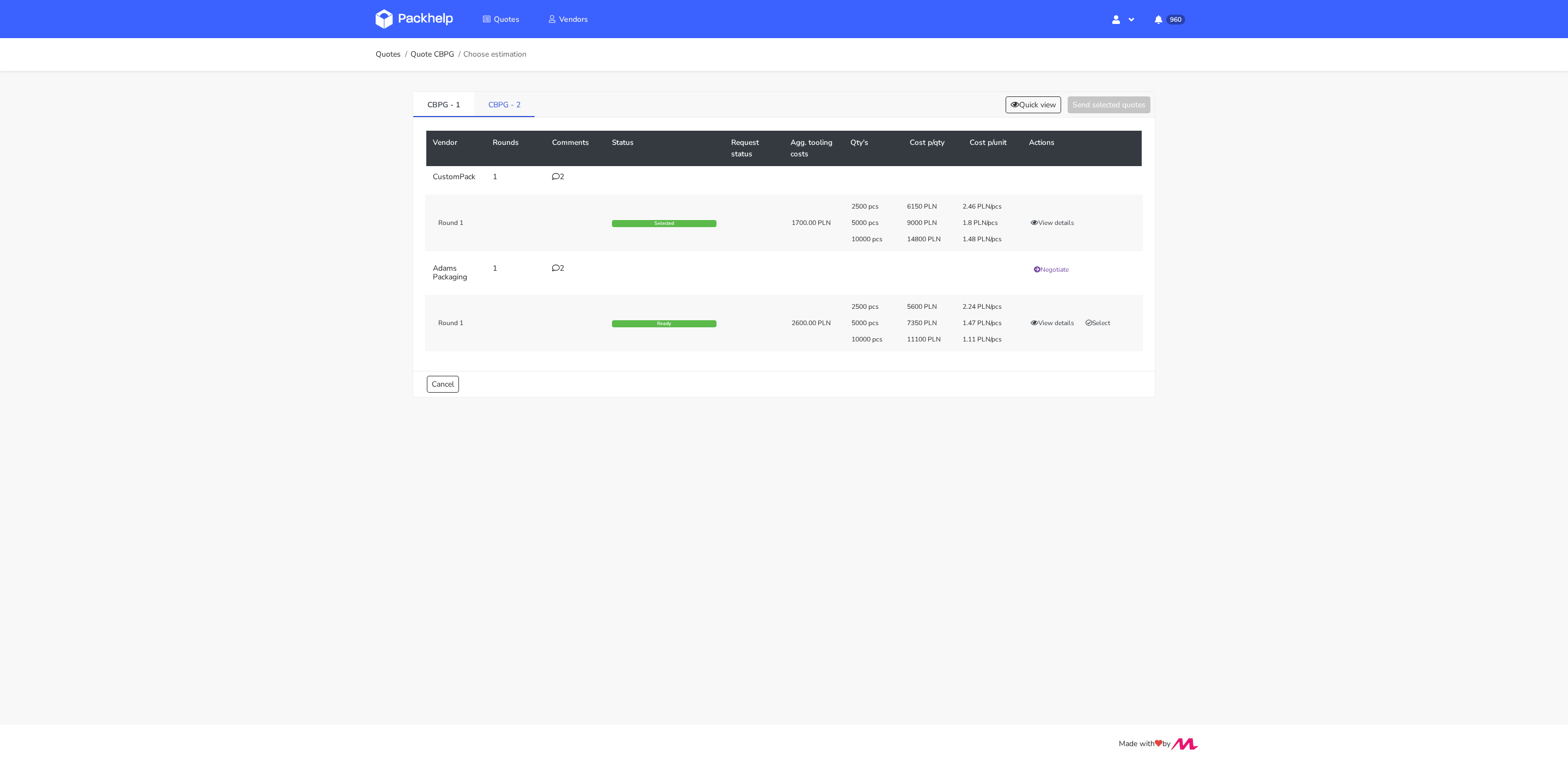
click at [506, 106] on link "CBPG - 2" at bounding box center [504, 104] width 60 height 24
click at [438, 102] on link "CBPG - 1" at bounding box center [444, 104] width 61 height 24
click at [494, 103] on link "CBPG - 2" at bounding box center [505, 104] width 61 height 24
click at [442, 103] on link "CBPG - 1" at bounding box center [444, 104] width 61 height 24
click at [511, 106] on link "CBPG - 2" at bounding box center [505, 104] width 61 height 24
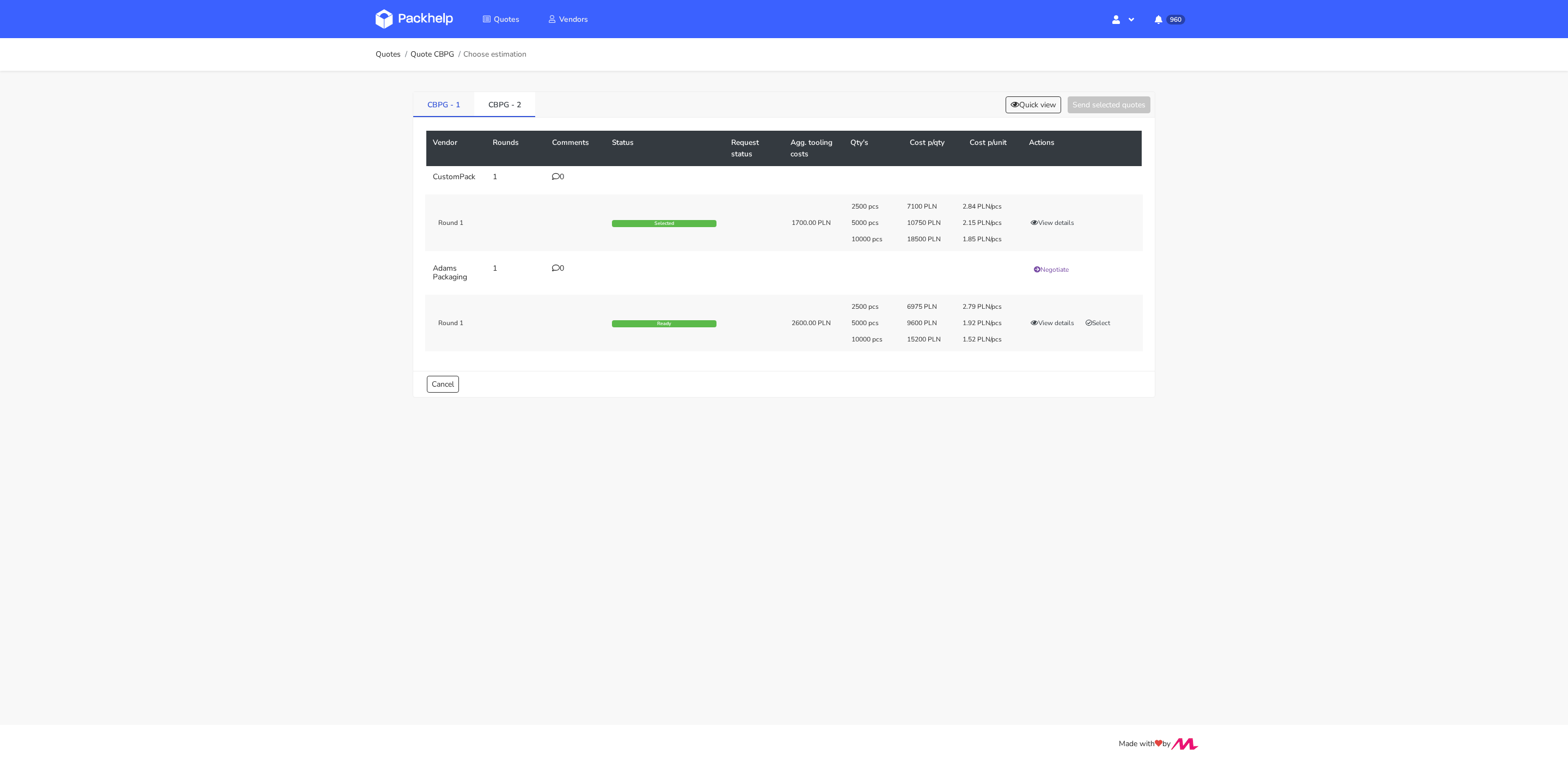
click at [445, 105] on link "CBPG - 1" at bounding box center [444, 104] width 61 height 24
click at [516, 107] on link "CBPG - 2" at bounding box center [505, 104] width 61 height 24
click at [445, 106] on link "CBPG - 1" at bounding box center [444, 104] width 61 height 24
click at [496, 106] on link "CBPG - 2" at bounding box center [505, 104] width 61 height 24
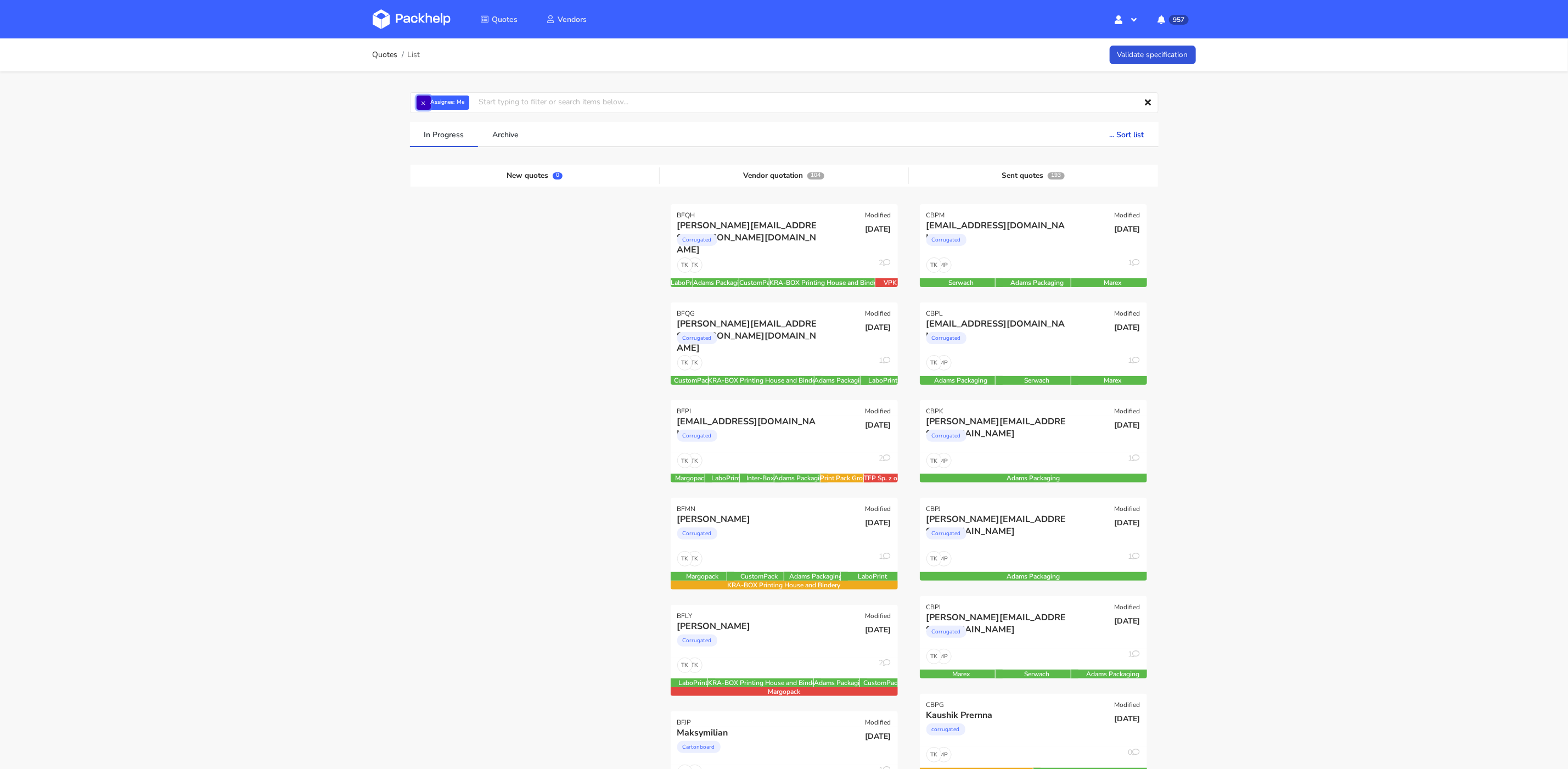
click at [421, 107] on button "×" at bounding box center [423, 102] width 15 height 15
click at [464, 102] on input "text" at bounding box center [784, 102] width 749 height 21
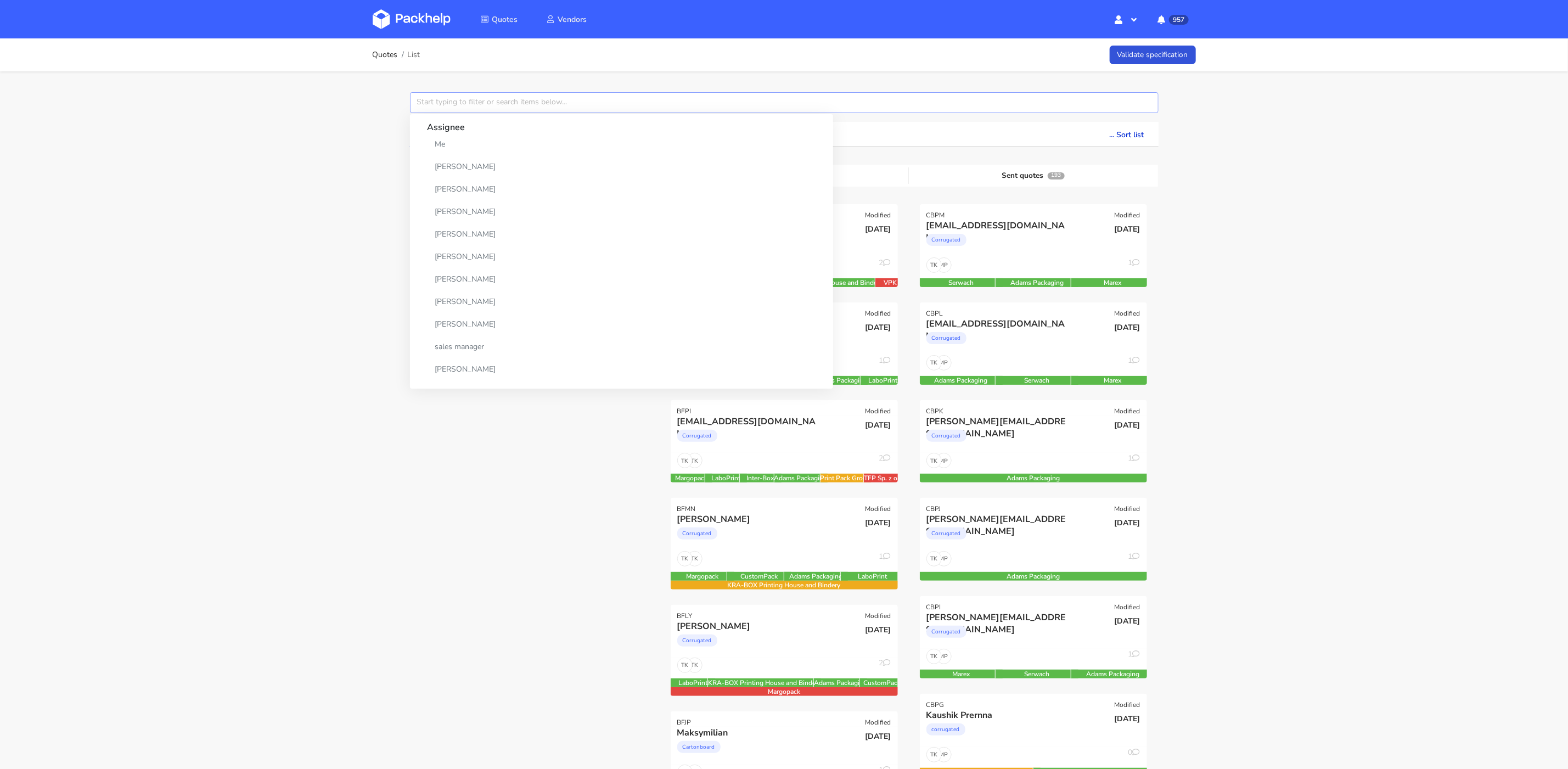
paste input "CBGR"
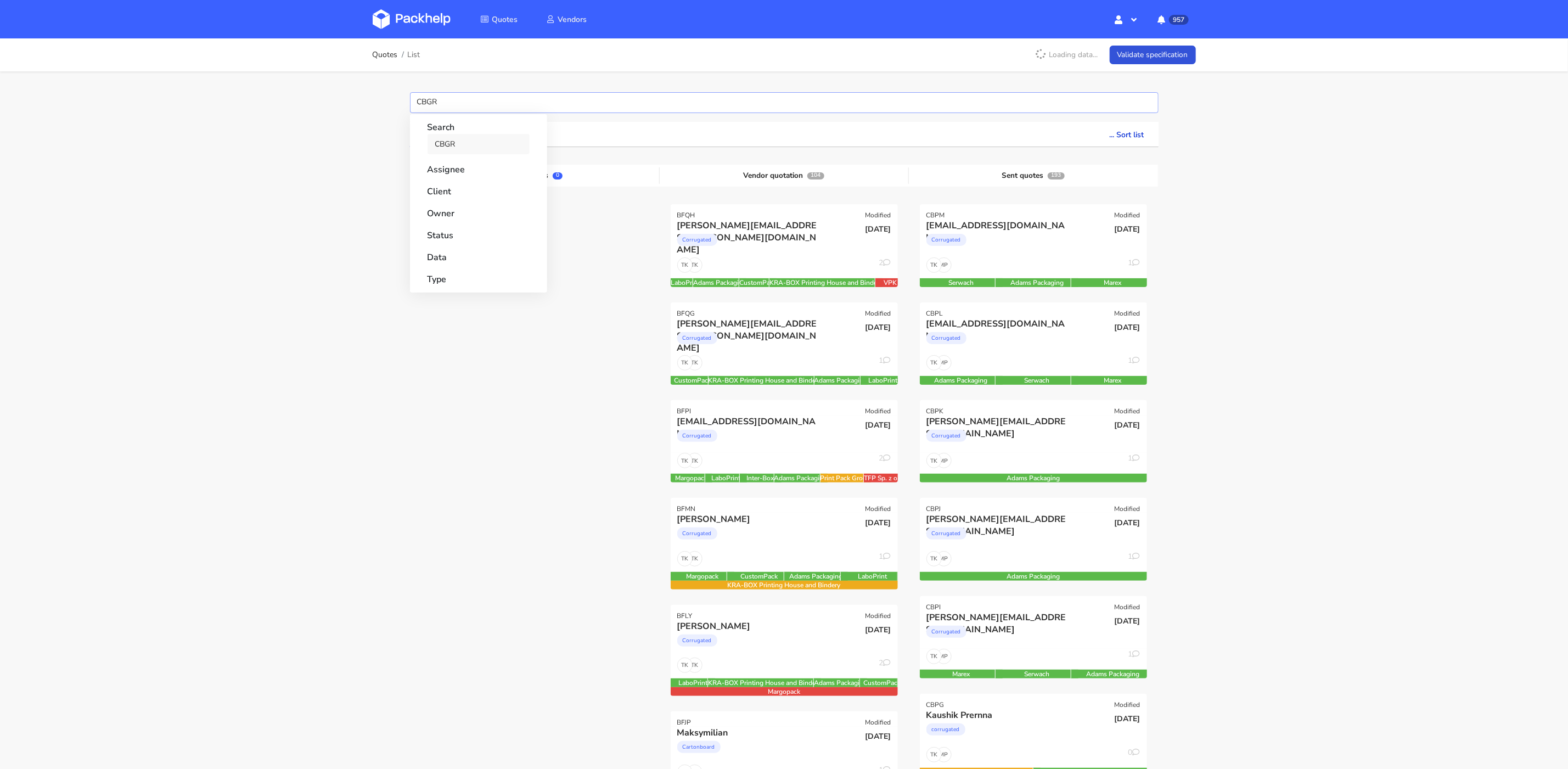
type input "CBGR"
click at [463, 146] on link "CBGR" at bounding box center [479, 144] width 102 height 20
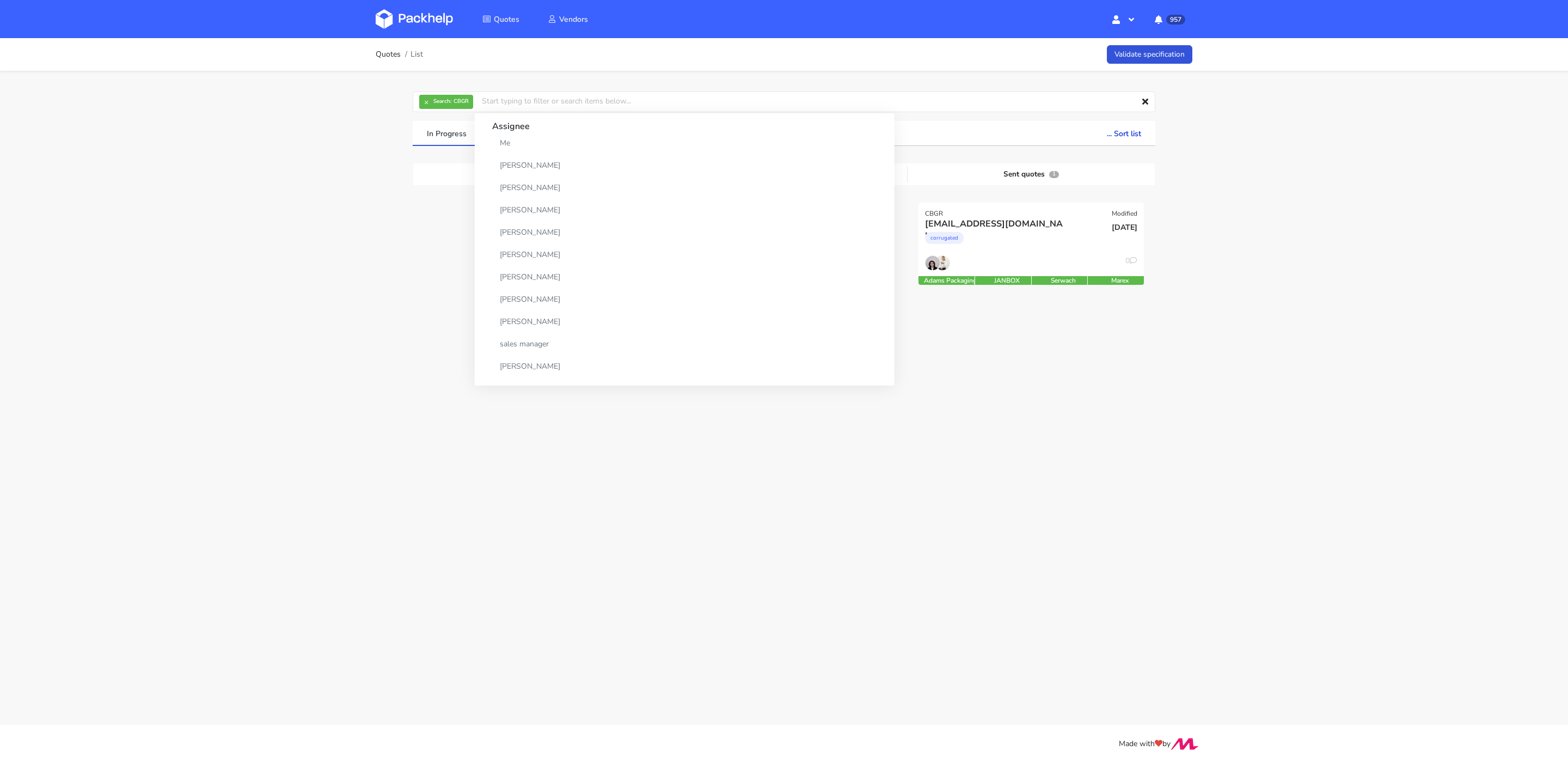
click at [1270, 195] on div "Quotes List Validate specification × Search: CBGR Assignee Me Dylan Dewit Natal…" at bounding box center [784, 208] width 1568 height 341
click at [1015, 244] on div "corrugated" at bounding box center [997, 240] width 144 height 22
click at [426, 98] on button "×" at bounding box center [427, 102] width 15 height 15
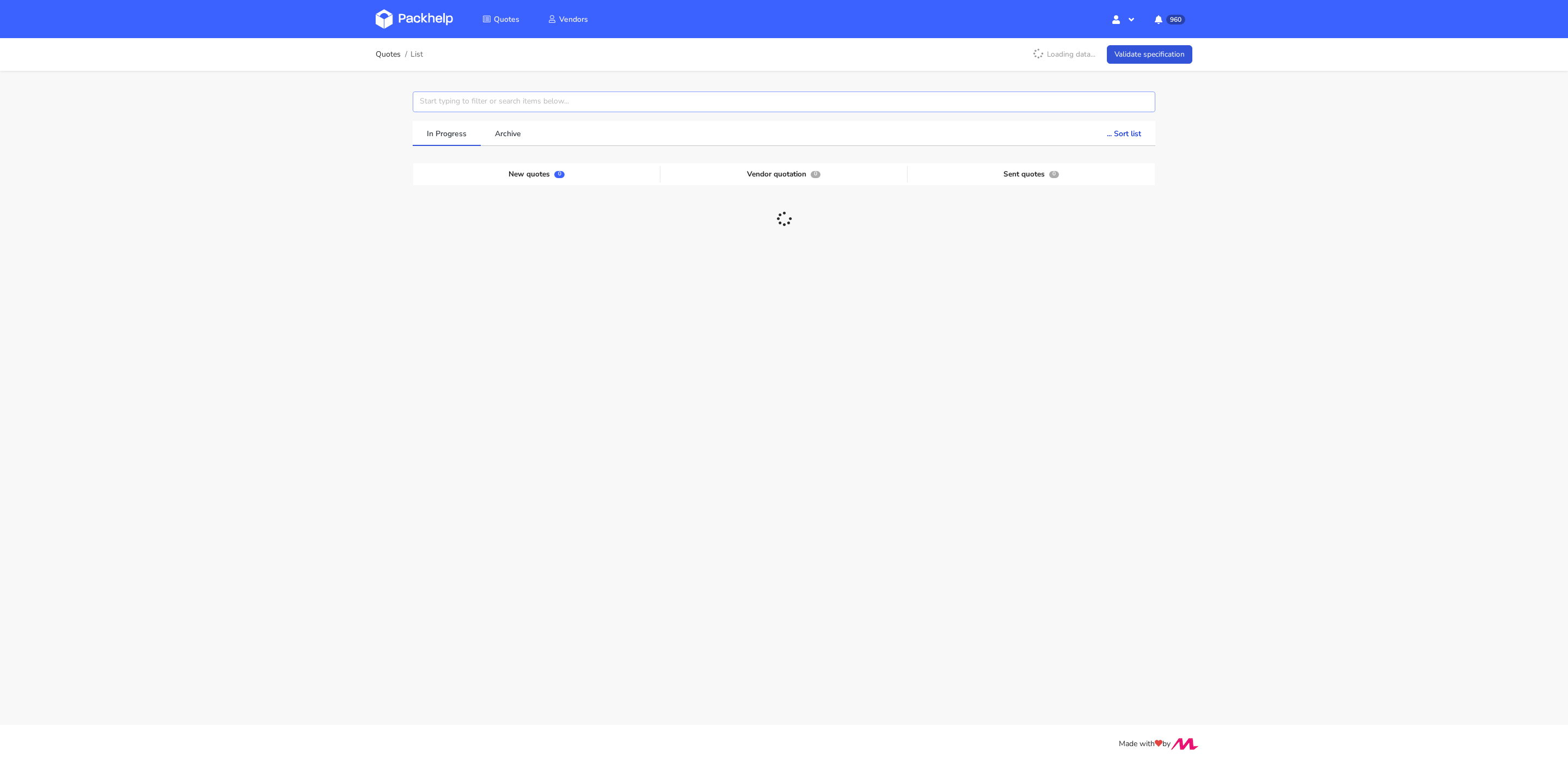
click at [442, 101] on input "text" at bounding box center [784, 102] width 743 height 21
paste input "CBQC"
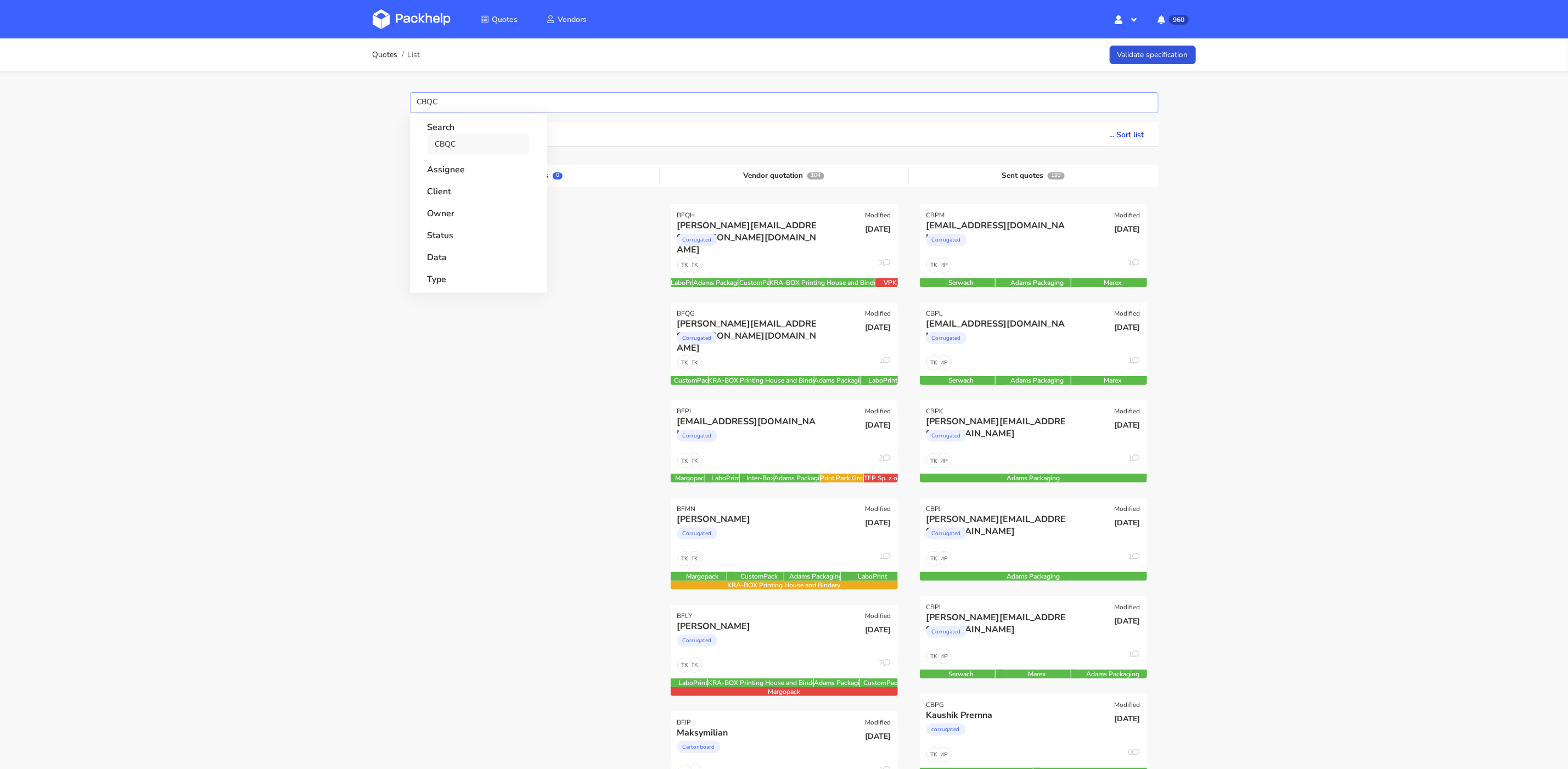
type input "CBQC"
click at [458, 140] on link "CBQC" at bounding box center [479, 144] width 102 height 20
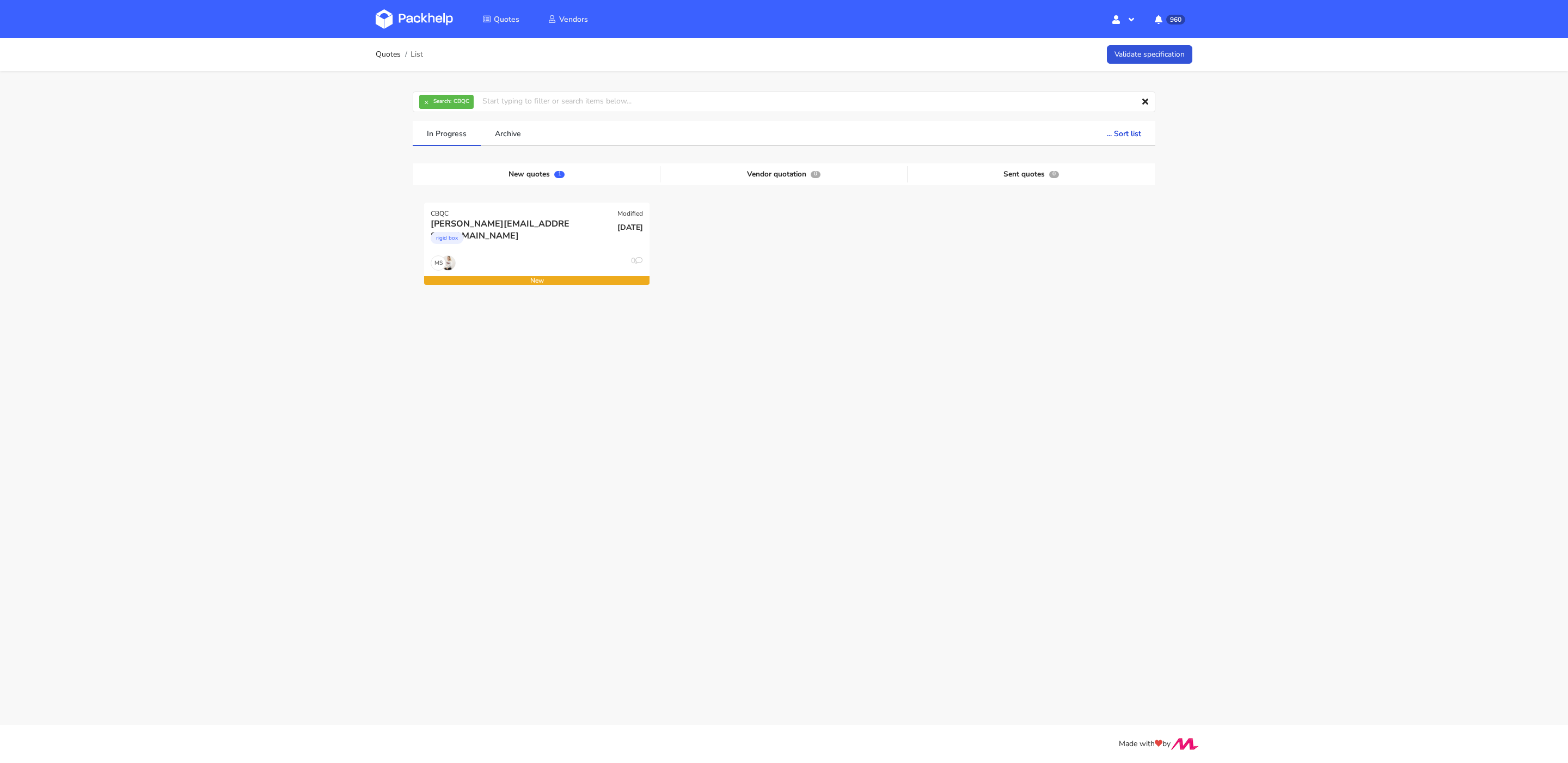
click at [201, 153] on div "Quotes List Validate specification × Search: CBQC Assignee Me [PERSON_NAME] [PE…" at bounding box center [784, 208] width 1568 height 341
click at [623, 250] on div "[DATE]" at bounding box center [613, 236] width 76 height 37
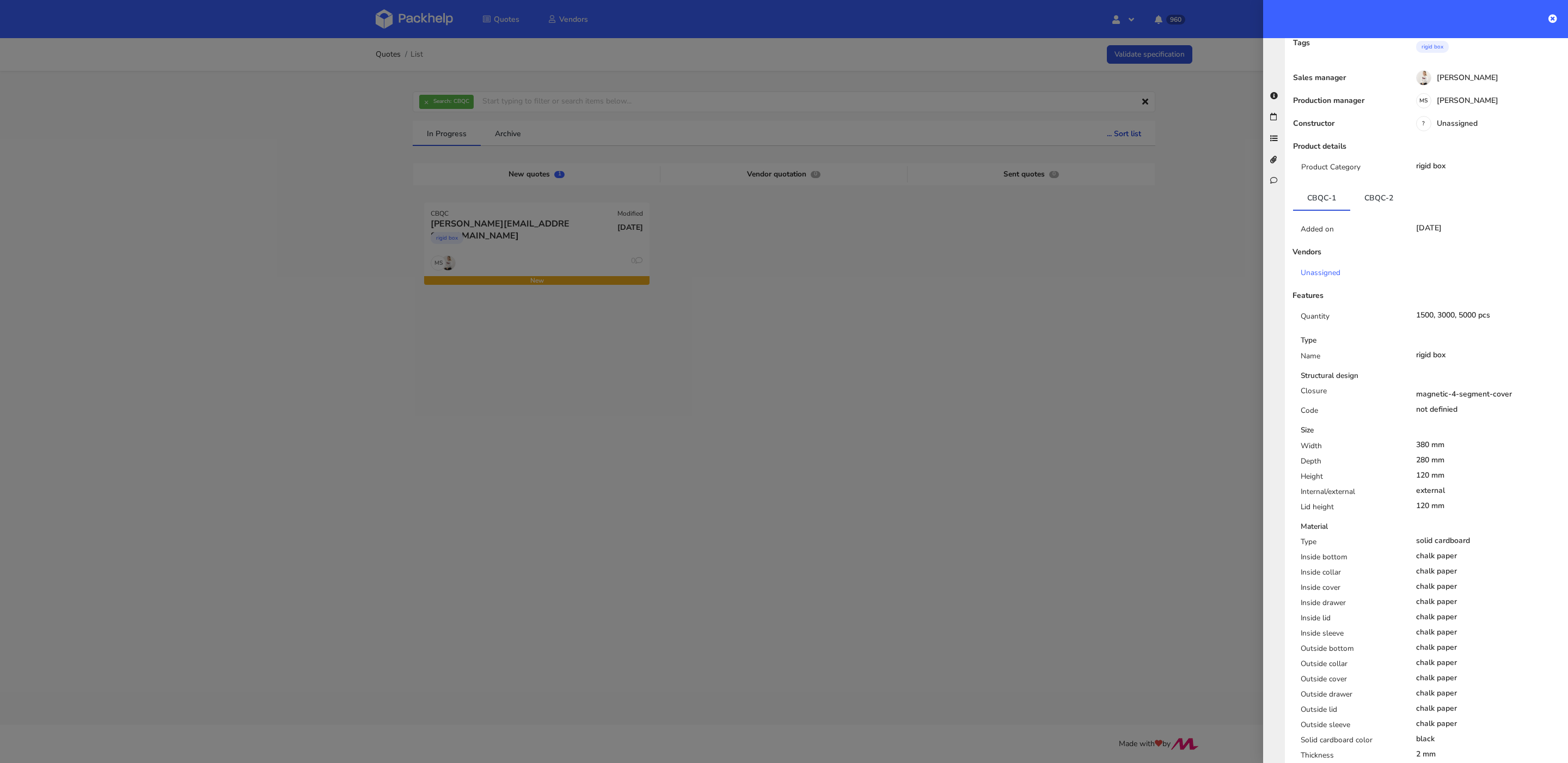
scroll to position [122, 0]
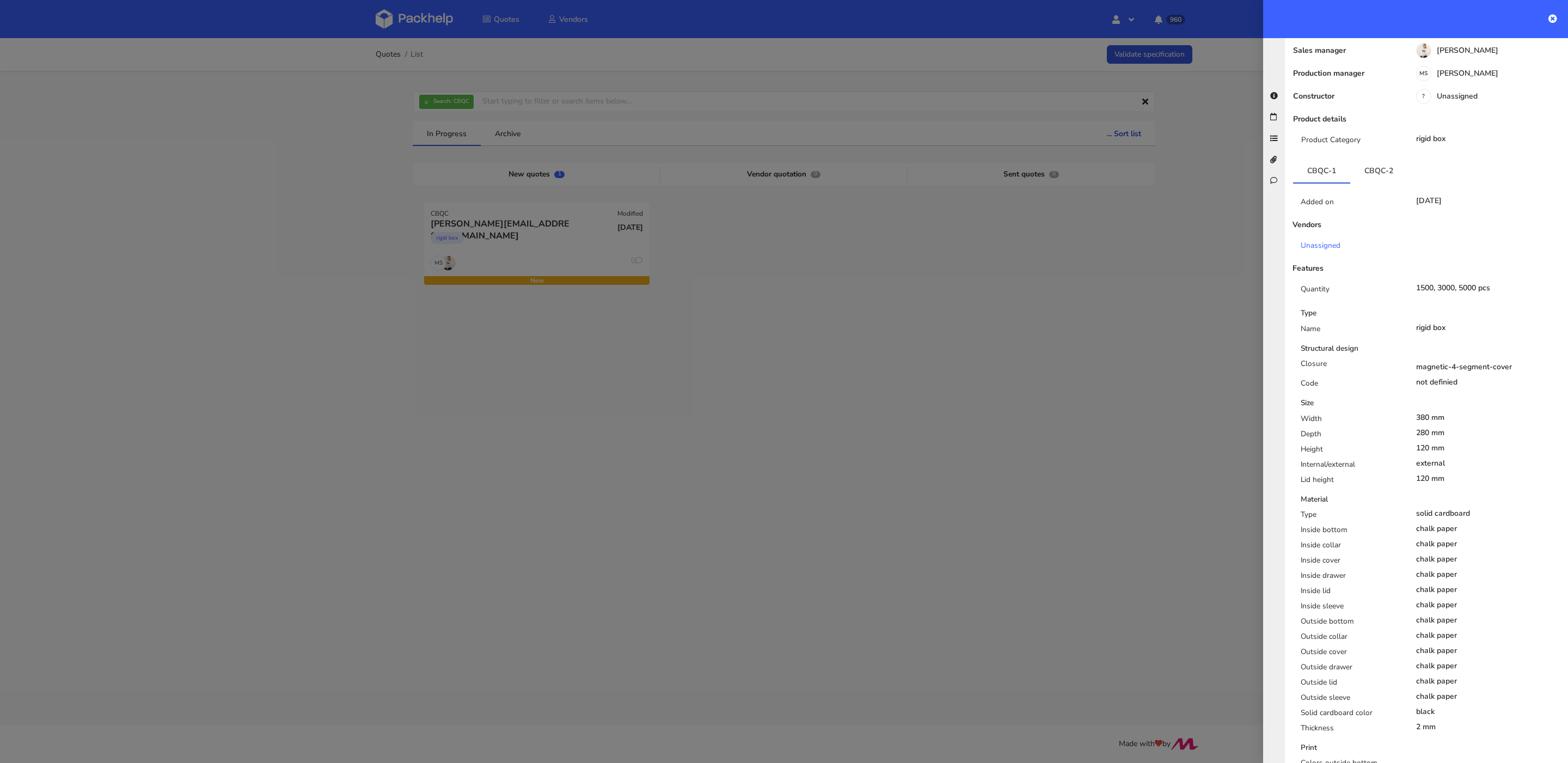
drag, startPoint x: 1411, startPoint y: 346, endPoint x: 1505, endPoint y: 369, distance: 96.8
click at [1505, 369] on div "Closure magnetic-4-segment-cover Code not definied" at bounding box center [1431, 375] width 277 height 35
drag, startPoint x: 1474, startPoint y: 360, endPoint x: 1399, endPoint y: 349, distance: 75.8
click at [1399, 358] on div "Closure magnetic-4-segment-cover Code not definied" at bounding box center [1431, 375] width 277 height 35
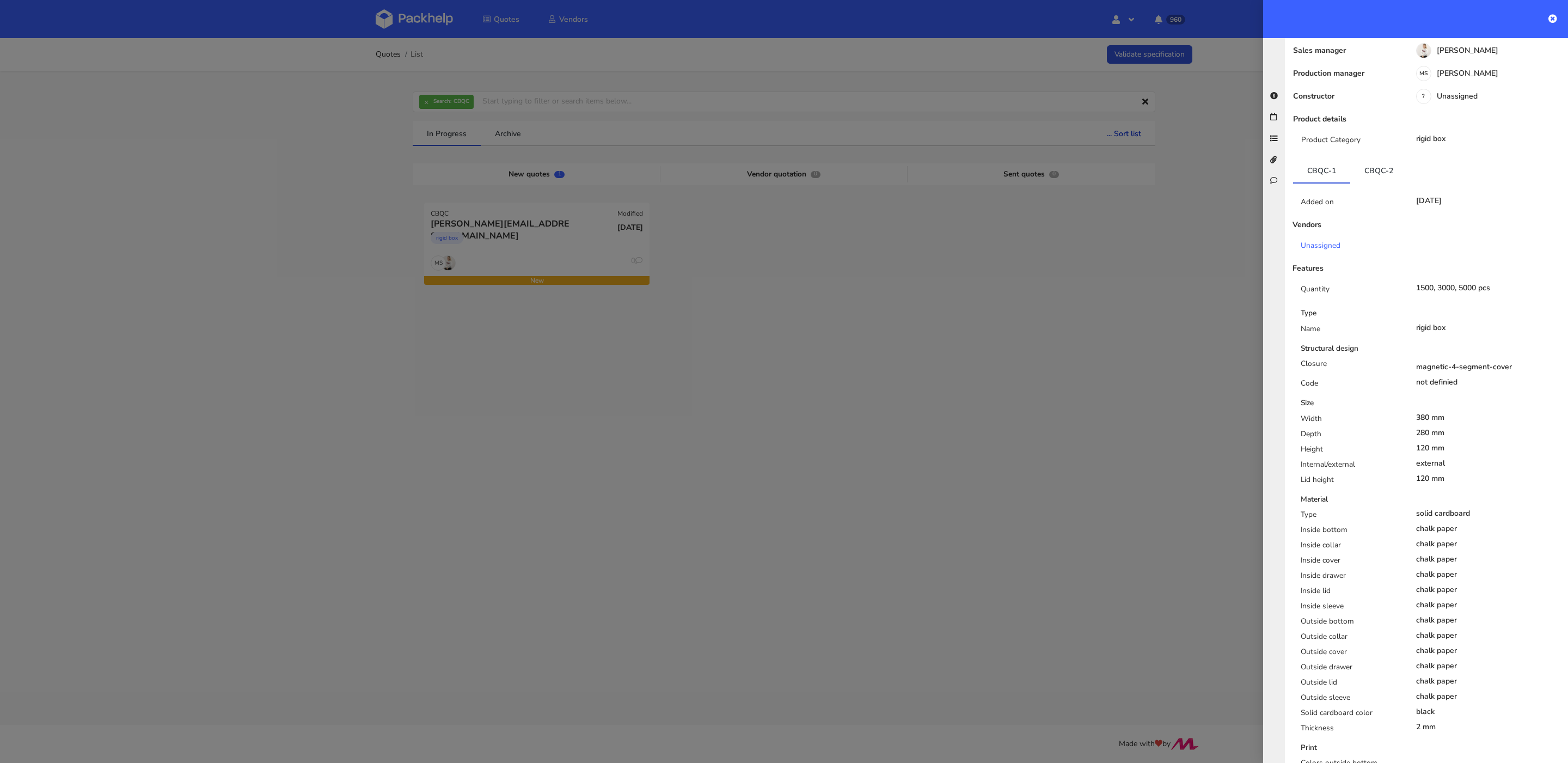
click at [1402, 358] on div "Closure" at bounding box center [1350, 368] width 115 height 19
drag, startPoint x: 1406, startPoint y: 344, endPoint x: 1455, endPoint y: 365, distance: 53.3
click at [1455, 365] on div "Closure magnetic-4-segment-cover Code not definied" at bounding box center [1431, 375] width 277 height 35
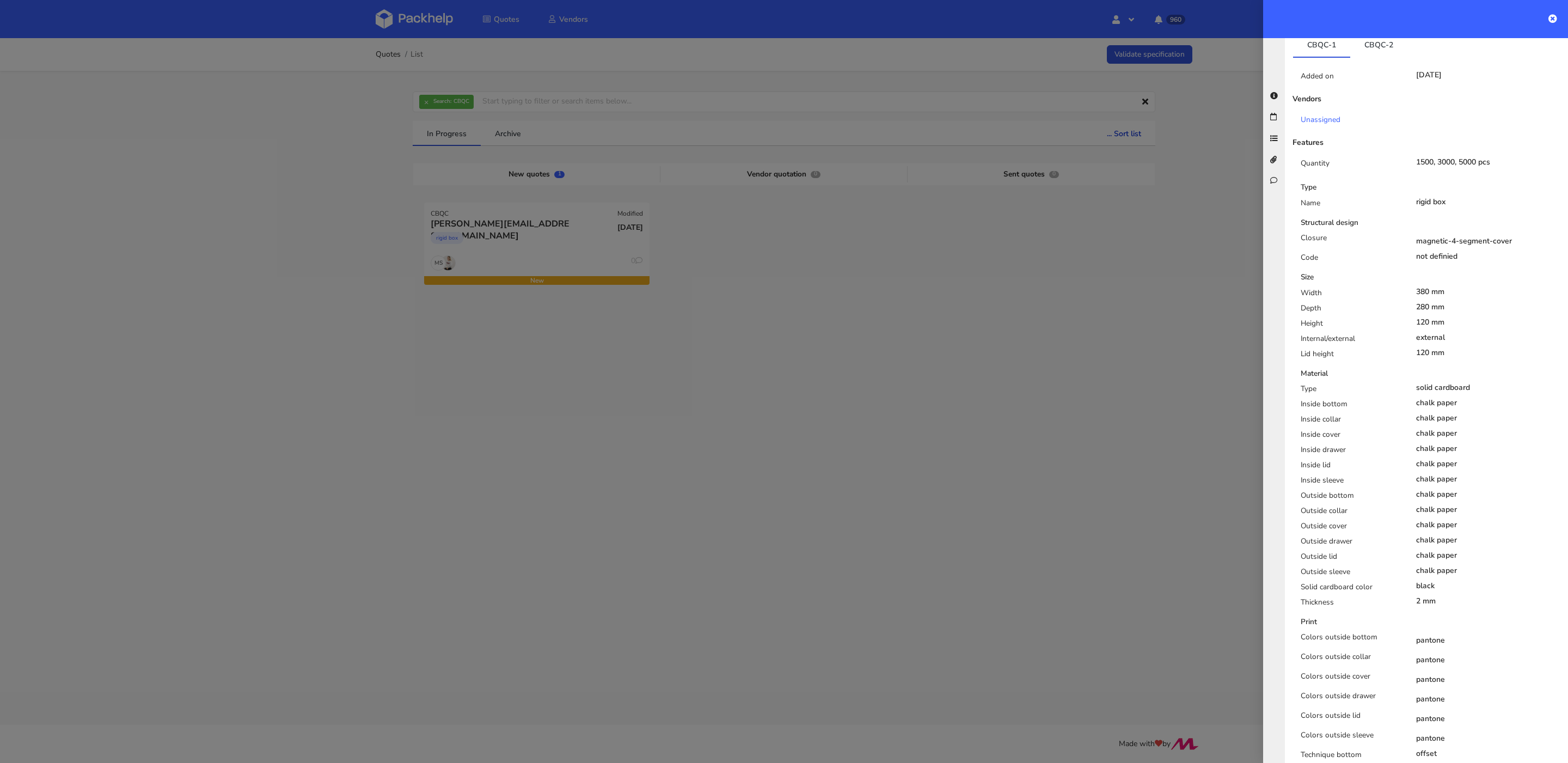
scroll to position [256, 0]
drag, startPoint x: 1437, startPoint y: 552, endPoint x: 1288, endPoint y: 558, distance: 149.1
click at [1288, 558] on div "Type Name rigid box Structural design Closure magnetic-4-segment-cover Code not…" at bounding box center [1427, 707] width 284 height 1067
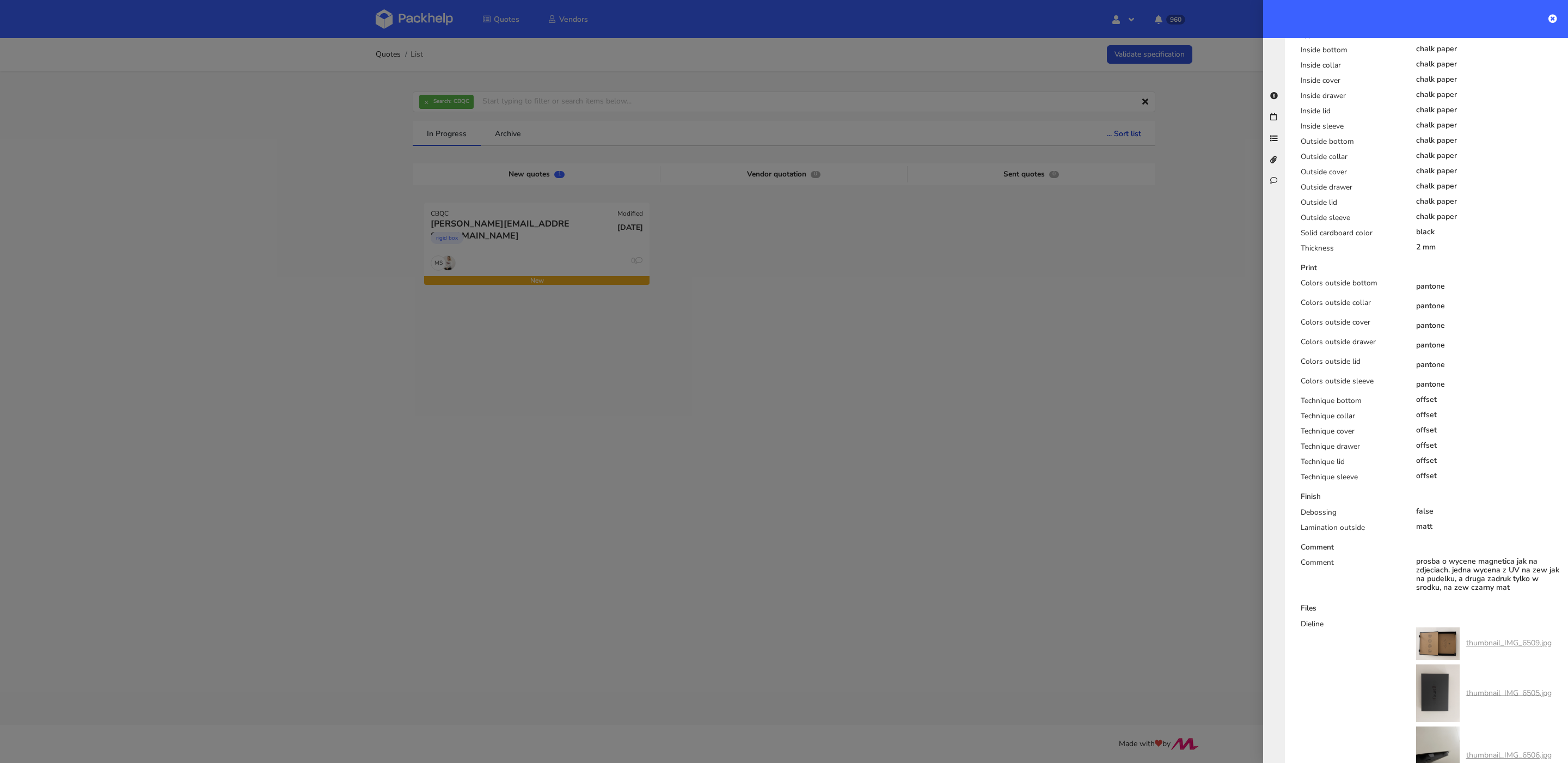
click at [1441, 627] on img at bounding box center [1438, 644] width 44 height 33
click at [1468, 638] on link "thumbnail_IMG_6509.jpg" at bounding box center [1509, 643] width 85 height 10
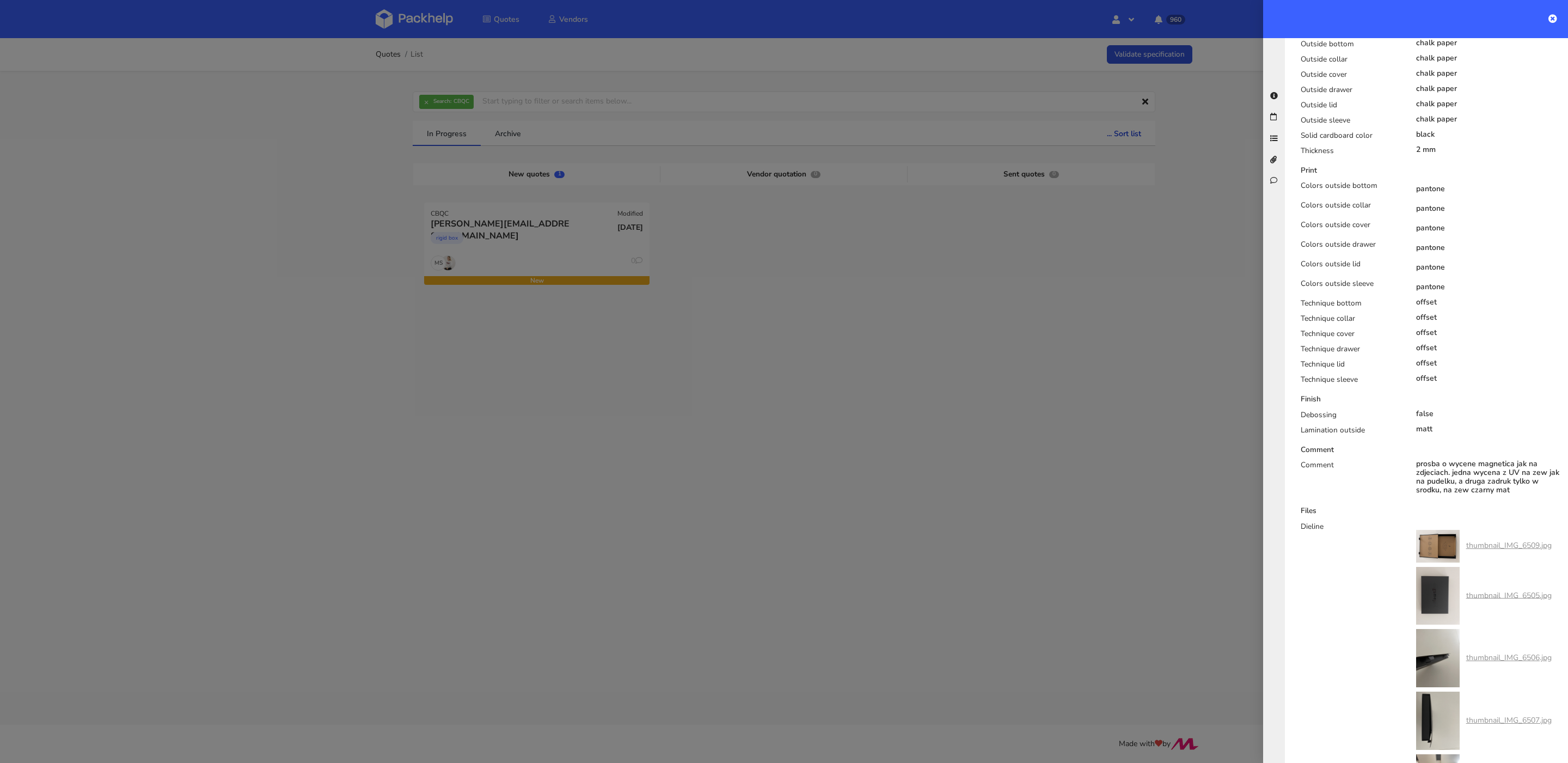
scroll to position [701, 0]
click at [1503, 595] on div "thumbnail_IMG_6505.jpg" at bounding box center [1484, 594] width 136 height 58
click at [1503, 588] on link "thumbnail_IMG_6505.jpg" at bounding box center [1509, 593] width 85 height 10
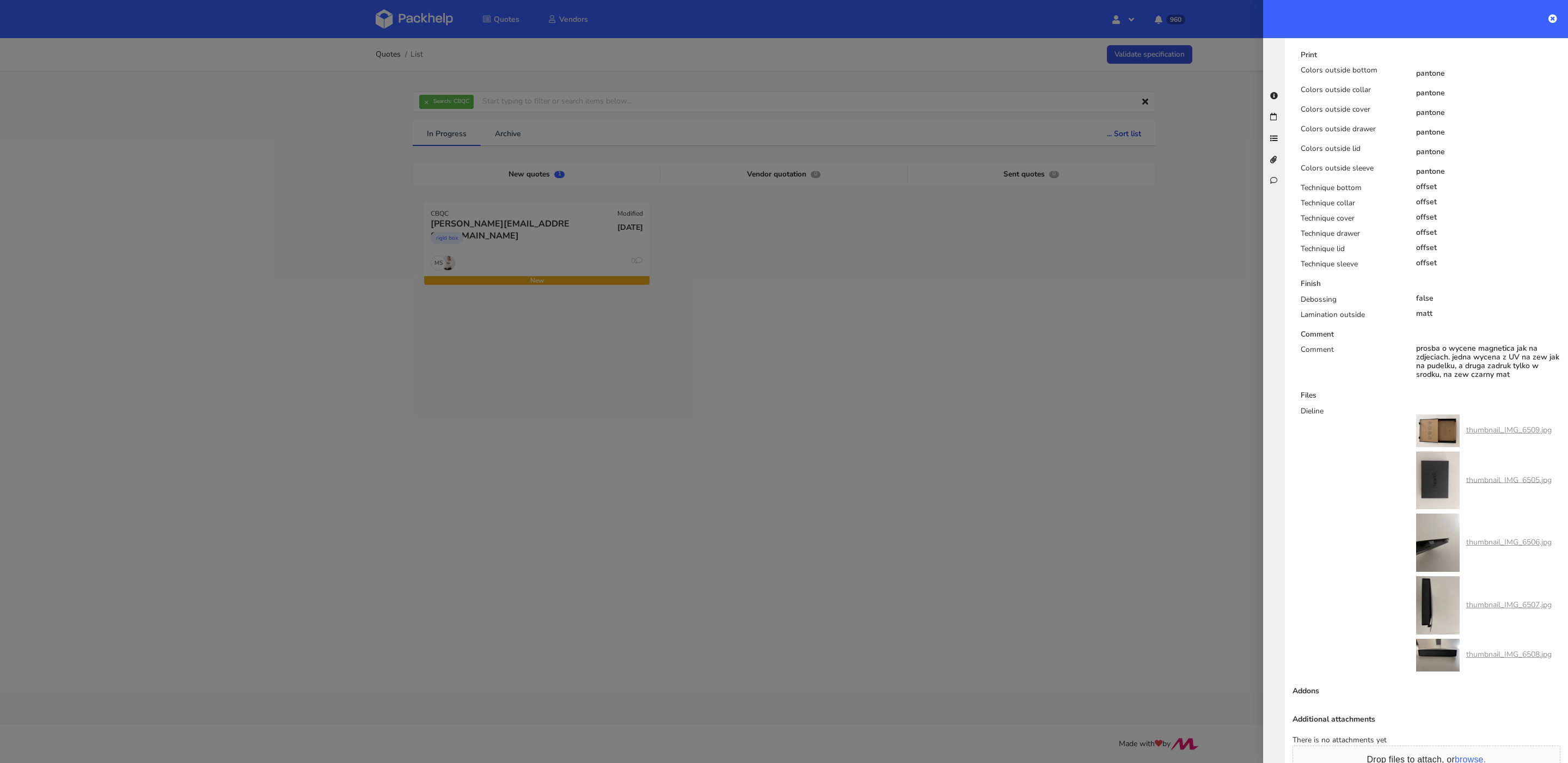
scroll to position [815, 0]
click at [1472, 609] on link "thumbnail_IMG_6507.jpg" at bounding box center [1509, 604] width 85 height 10
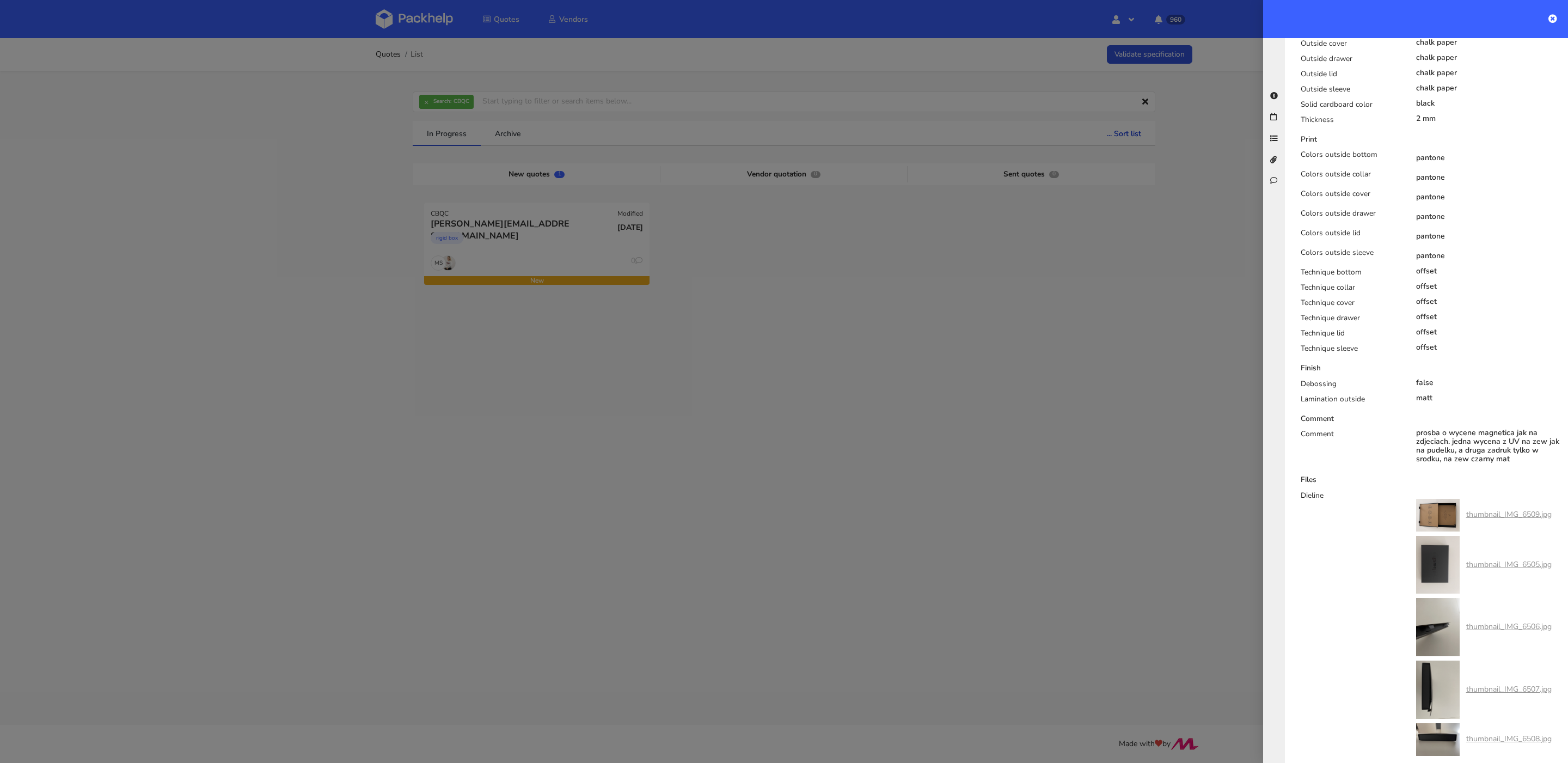
scroll to position [719, 0]
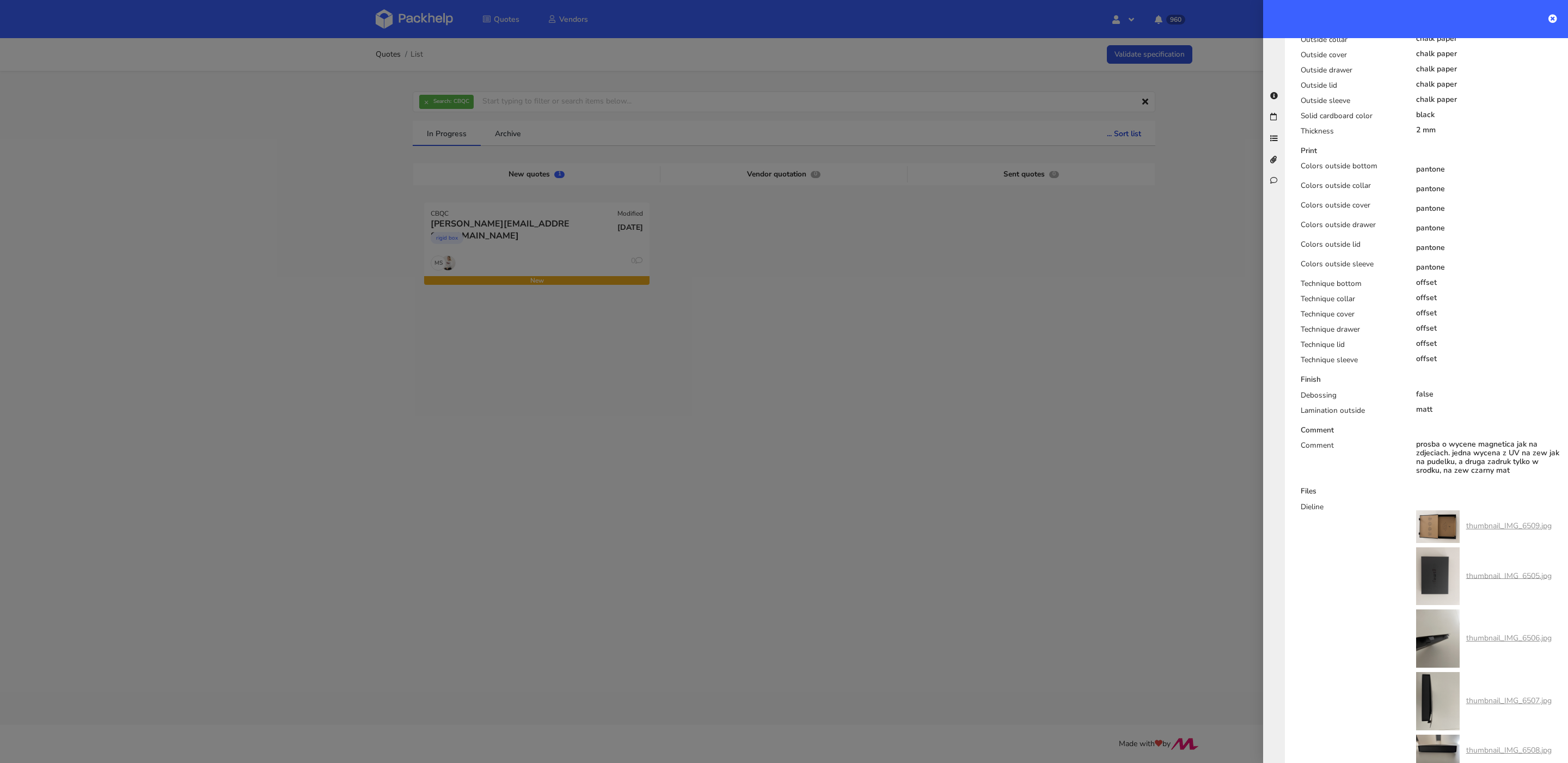
drag, startPoint x: 1302, startPoint y: 108, endPoint x: 1492, endPoint y: 111, distance: 190.0
click at [1492, 111] on div "Type solid cardboard Inside bottom chalk paper Inside collar chalk paper Inside…" at bounding box center [1431, 27] width 277 height 229
copy div "Thickness 2 mm"
drag, startPoint x: 1453, startPoint y: 127, endPoint x: 1423, endPoint y: 105, distance: 37.2
click at [1453, 145] on div "Print" at bounding box center [1431, 151] width 277 height 11
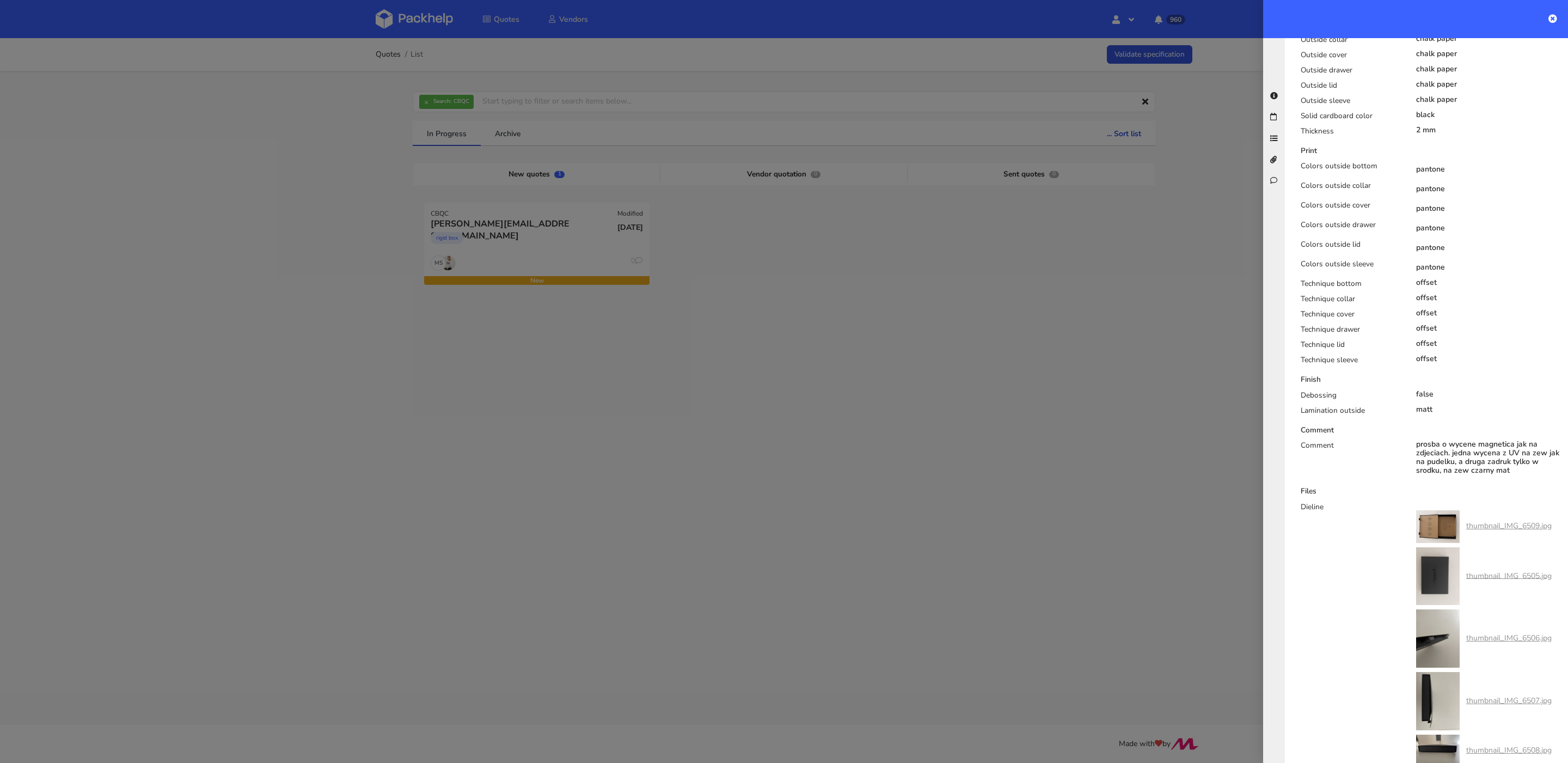
drag, startPoint x: 1302, startPoint y: 91, endPoint x: 1433, endPoint y: 95, distance: 131.1
click at [1433, 95] on div "Type solid cardboard Inside bottom chalk paper Inside collar chalk paper Inside…" at bounding box center [1431, 27] width 277 height 229
copy div "Solid cardboard color black"
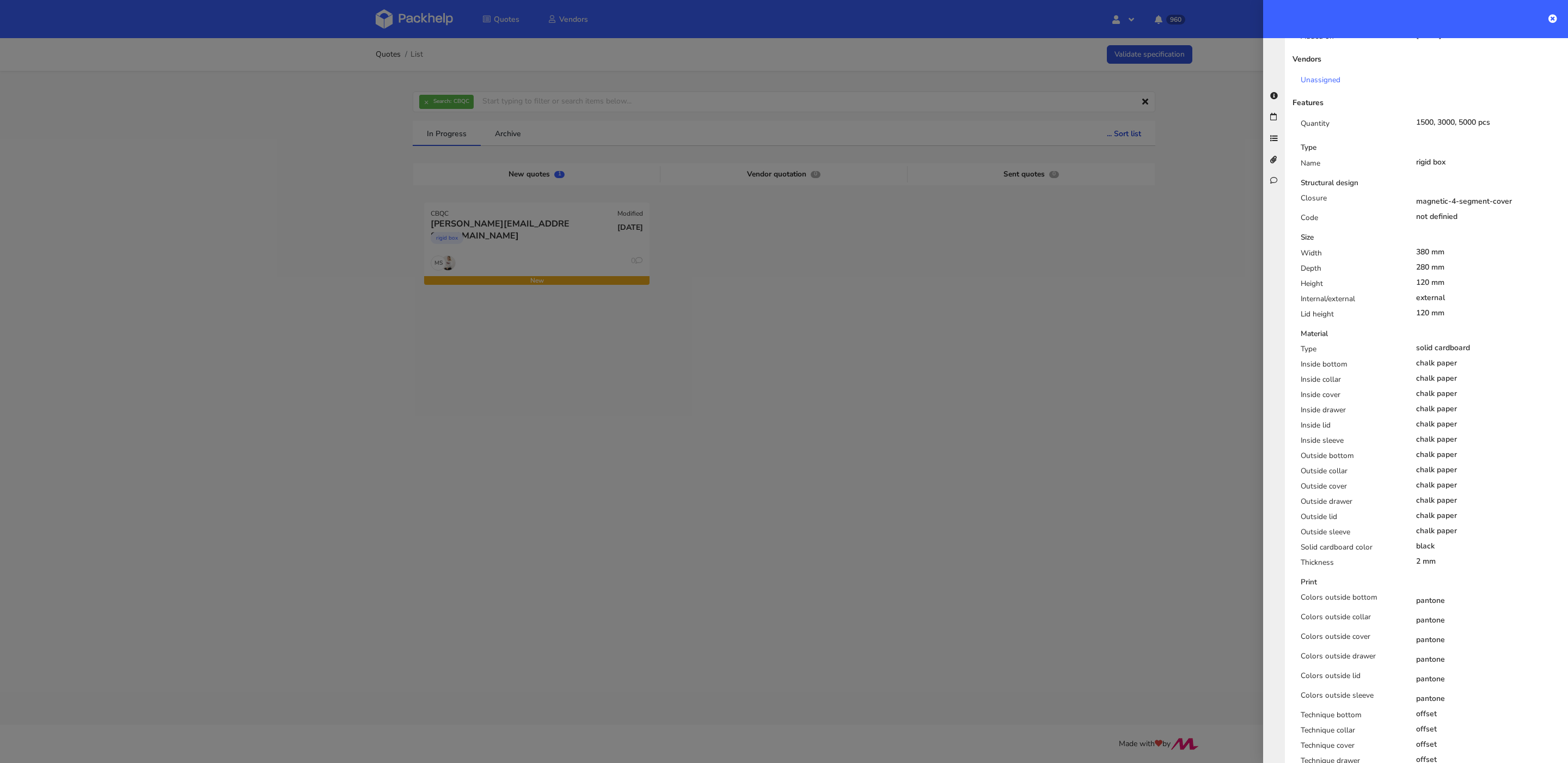
scroll to position [288, 0]
click at [1327, 373] on div "Inside collar" at bounding box center [1350, 381] width 115 height 15
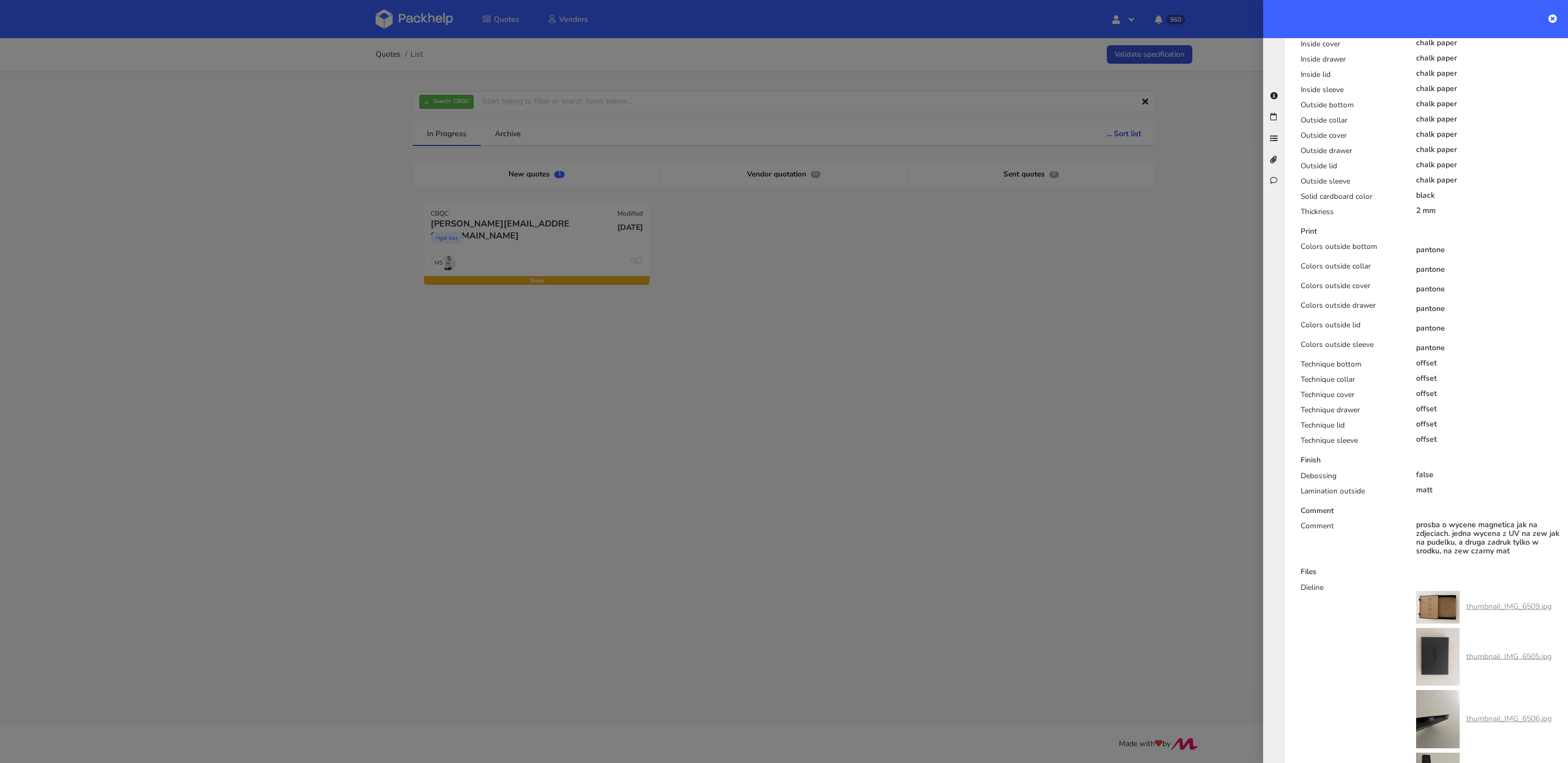
scroll to position [849, 0]
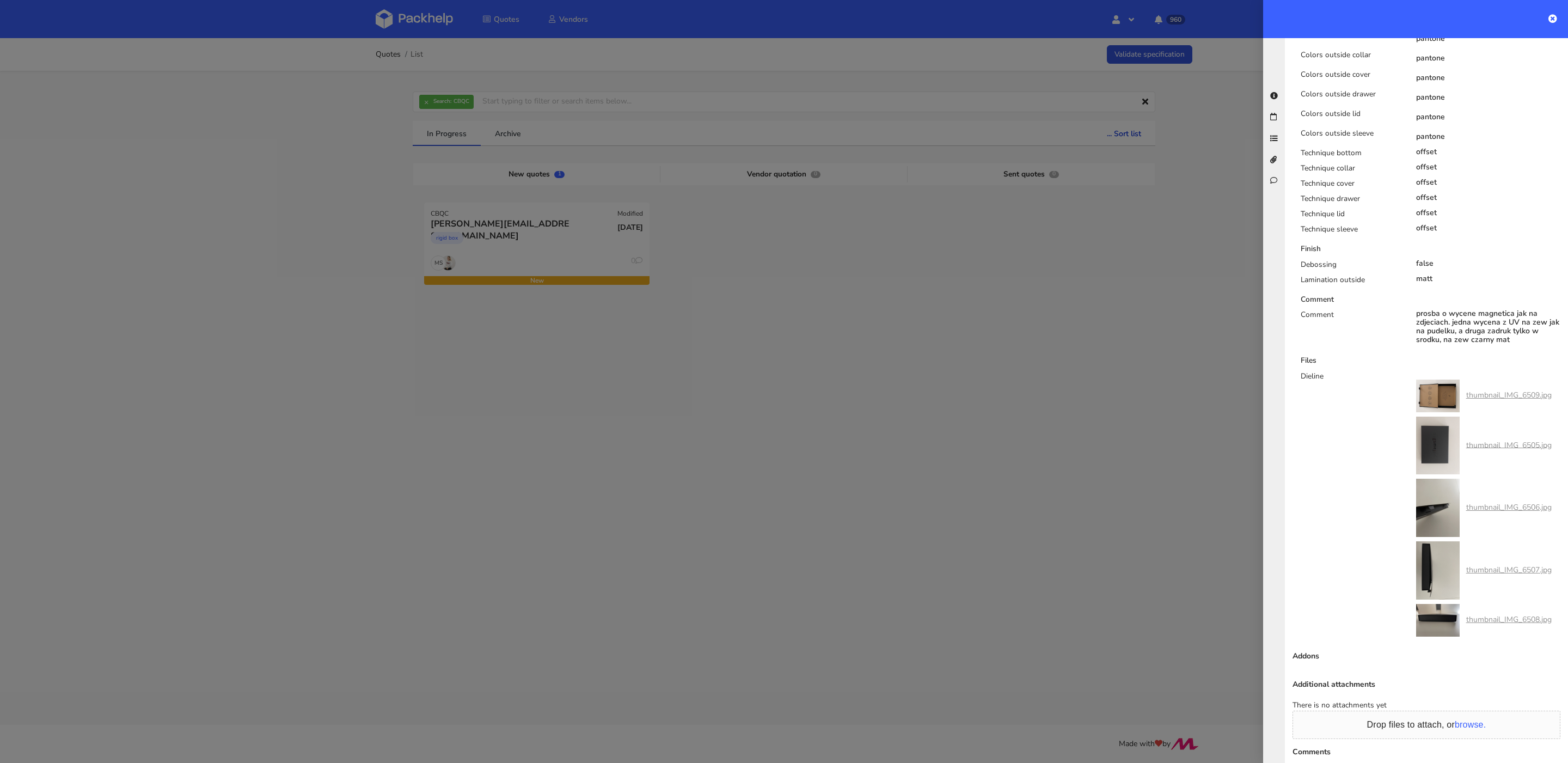
click at [1473, 512] on link "thumbnail_IMG_6506.jpg" at bounding box center [1509, 507] width 85 height 10
click at [1506, 575] on link "thumbnail_IMG_6507.jpg" at bounding box center [1509, 569] width 85 height 10
click at [1499, 624] on link "thumbnail_IMG_6508.jpg" at bounding box center [1509, 619] width 85 height 10
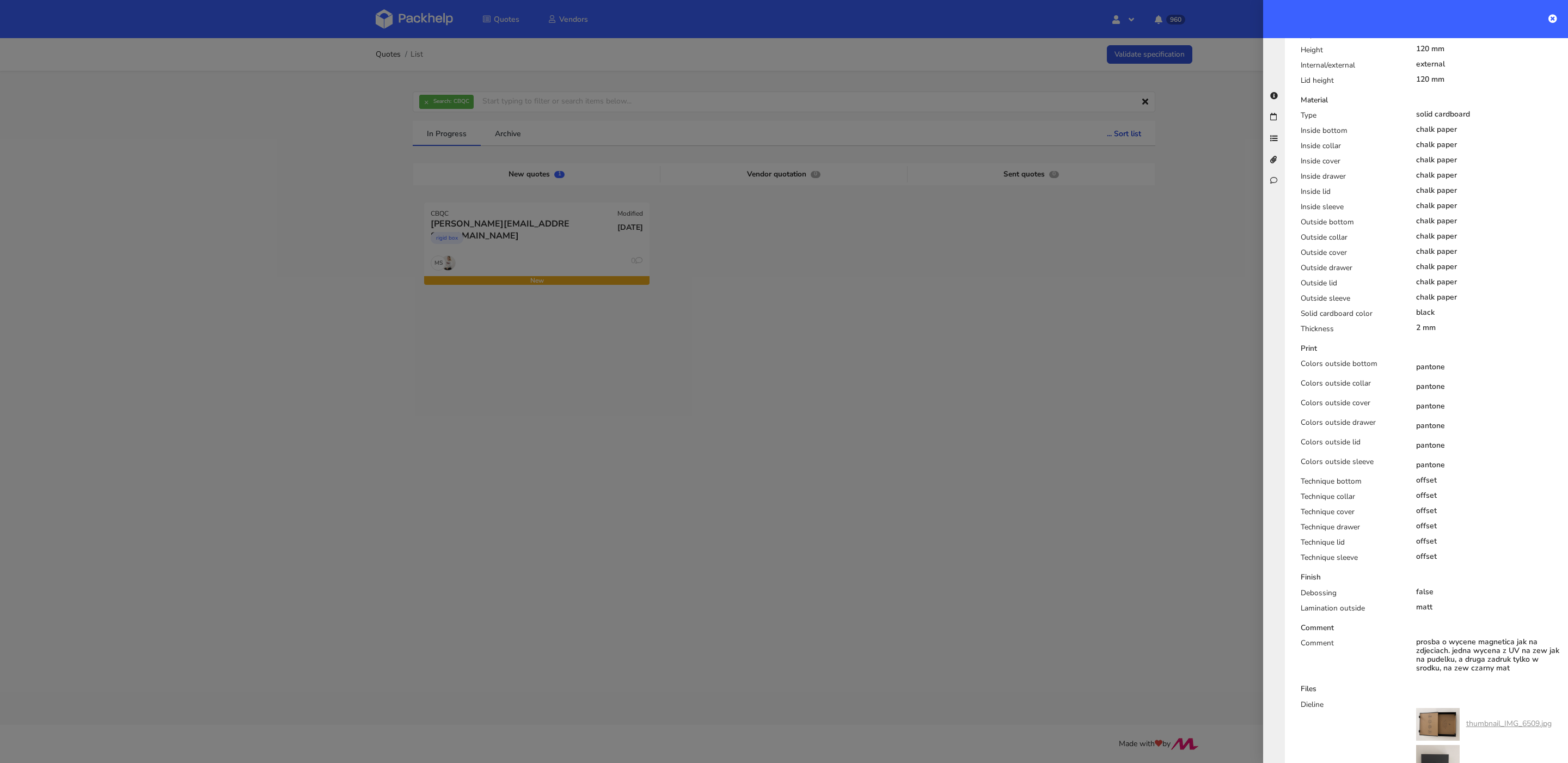
scroll to position [1032, 0]
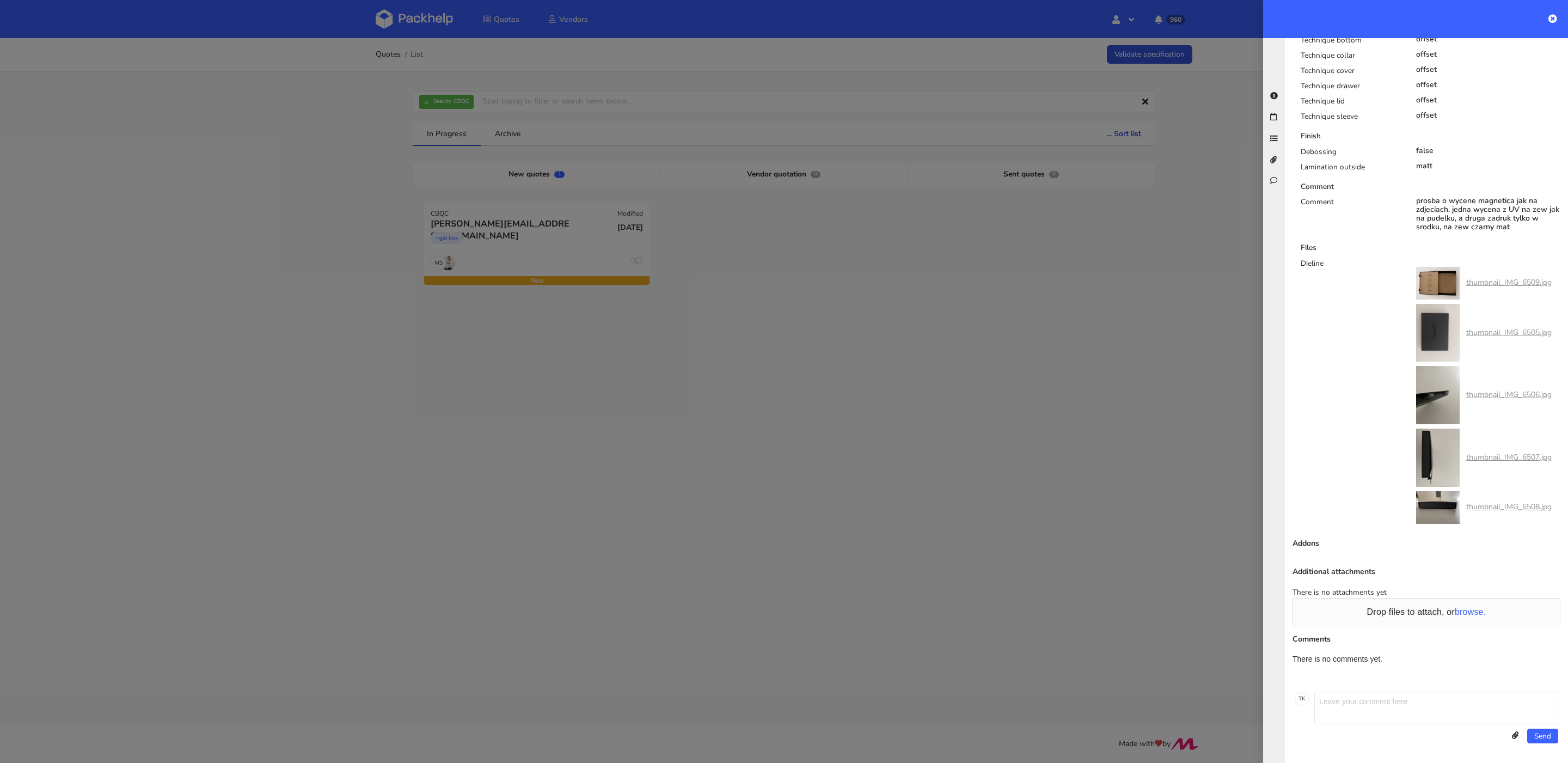
click at [1478, 390] on link "thumbnail_IMG_6506.jpg" at bounding box center [1509, 394] width 85 height 10
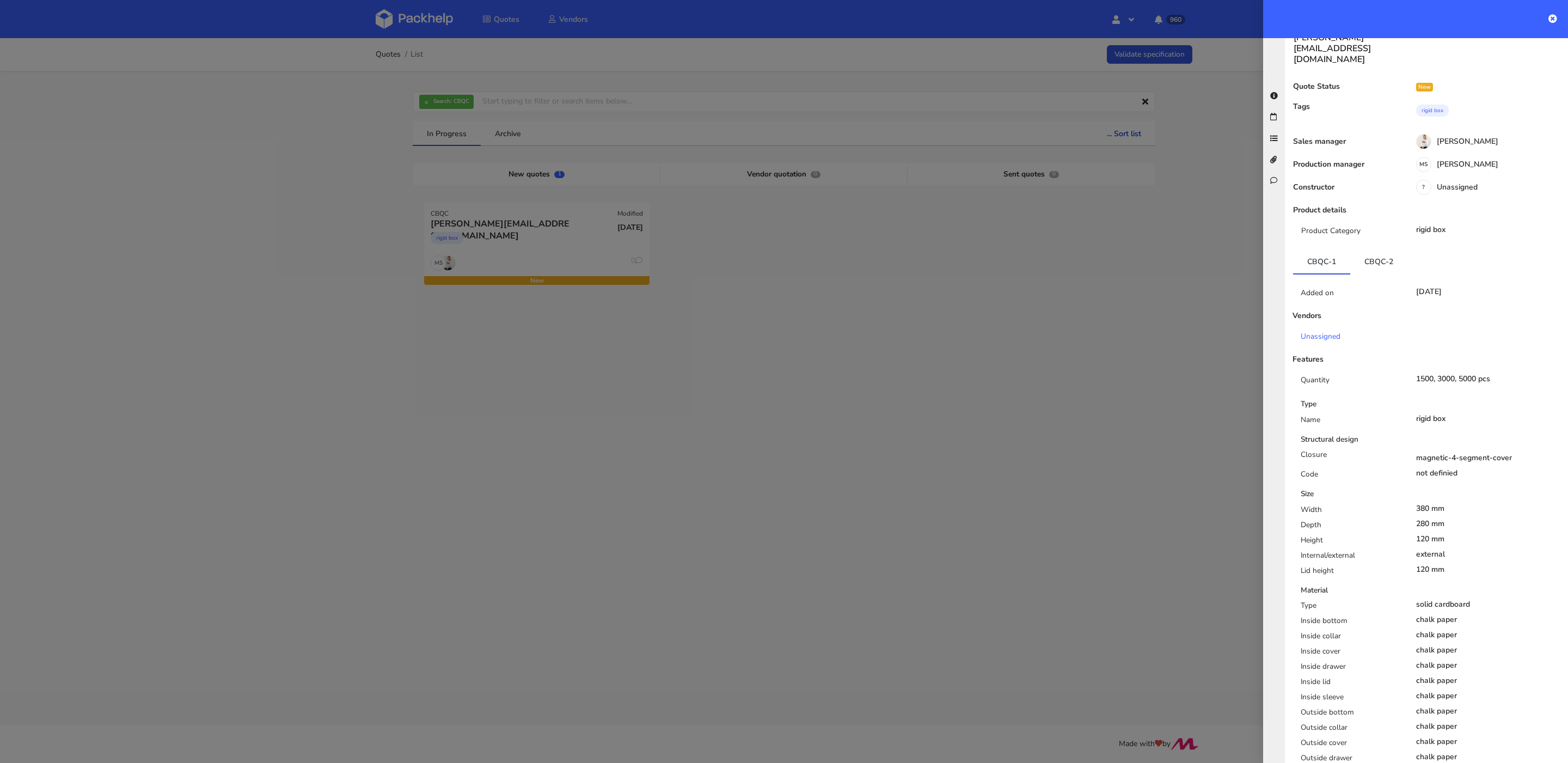
scroll to position [0, 0]
